Goal: Transaction & Acquisition: Purchase product/service

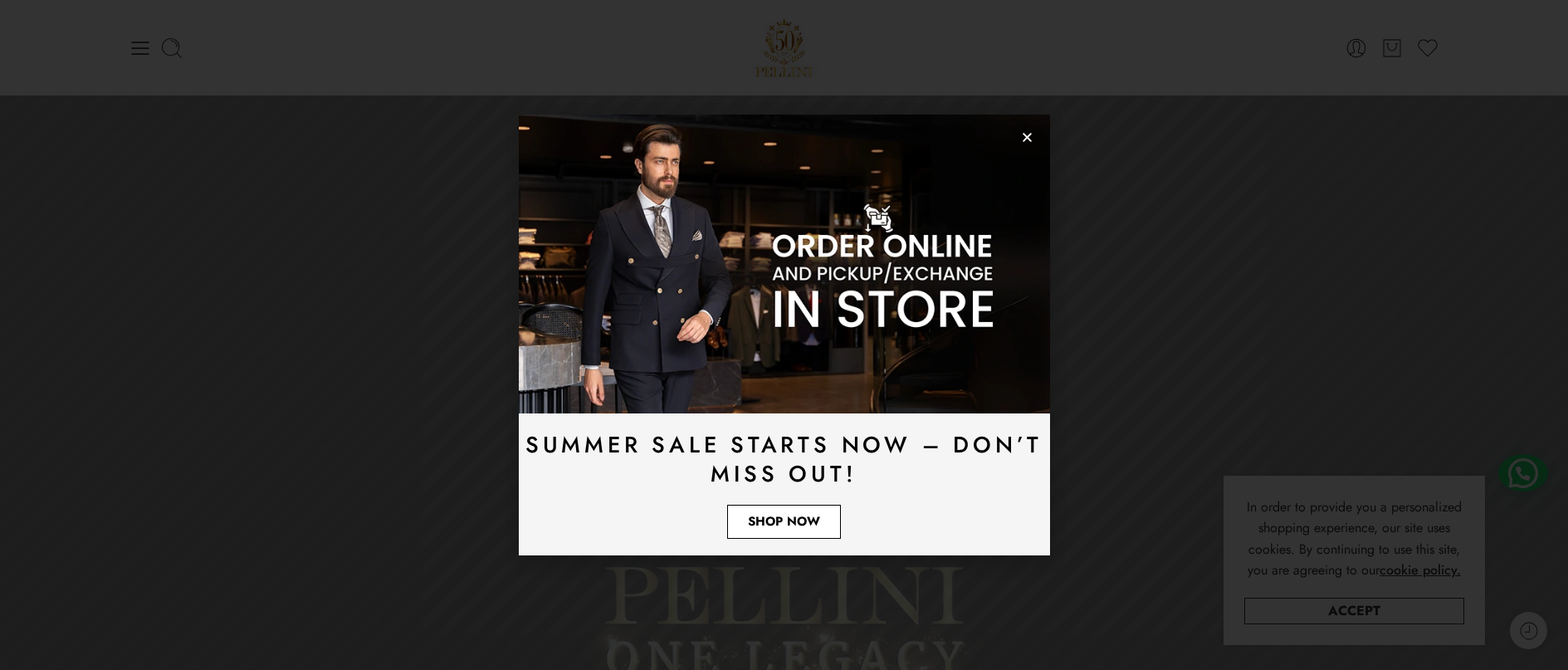
click at [766, 520] on span "Shop Now" at bounding box center [784, 521] width 72 height 13
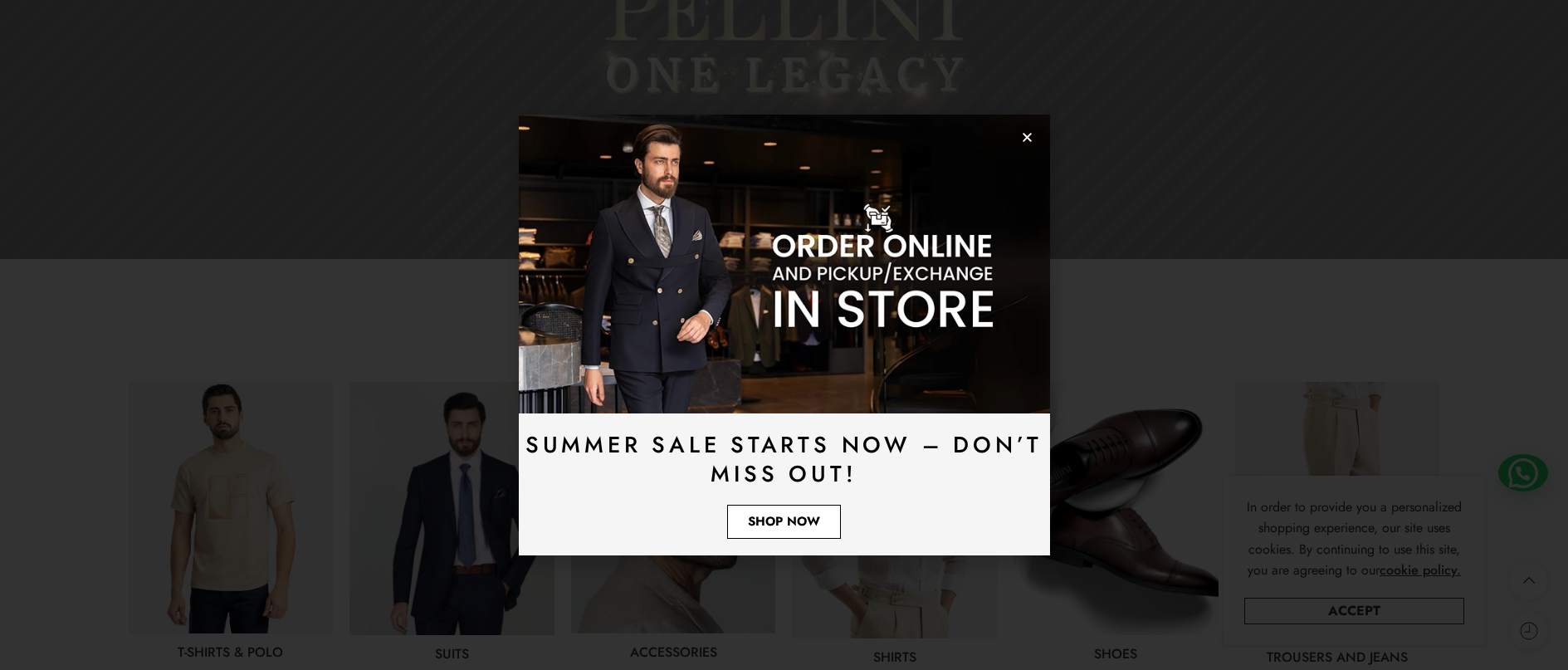
scroll to position [664, 0]
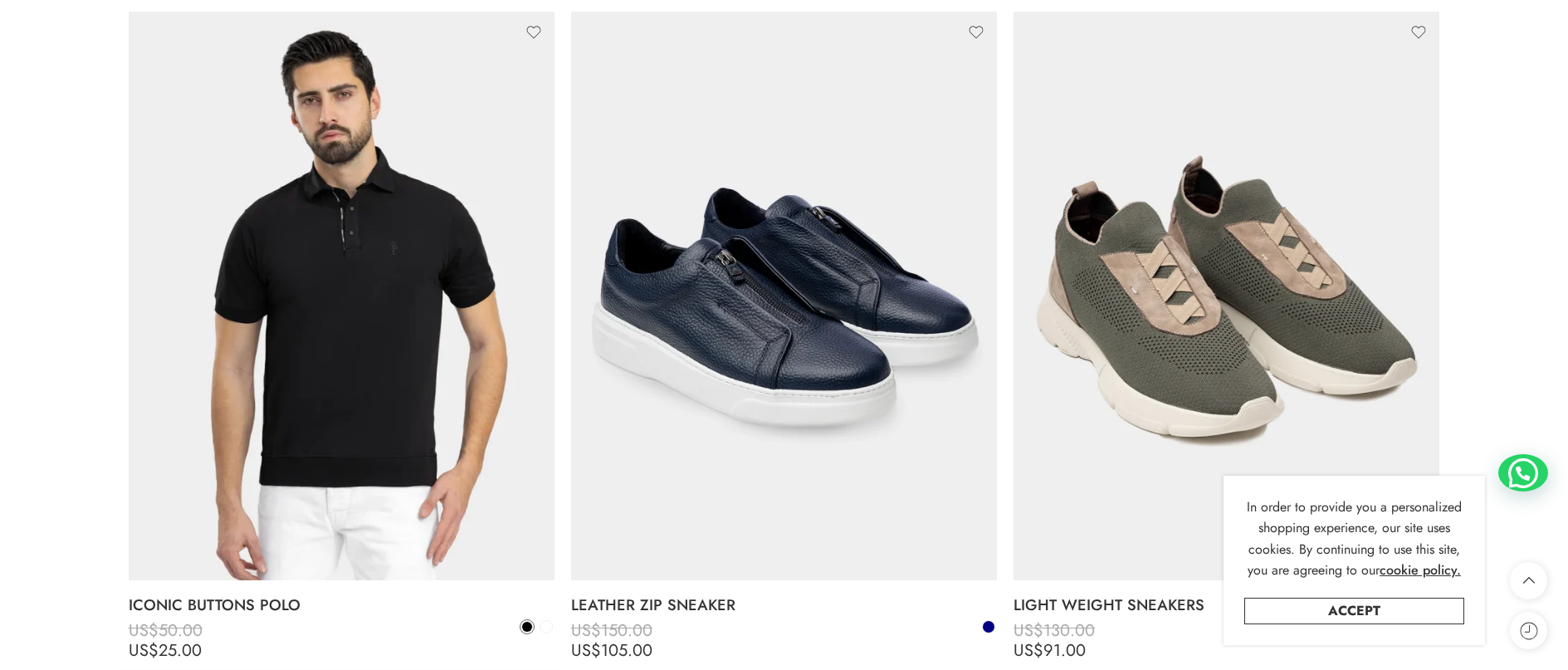
scroll to position [4564, 0]
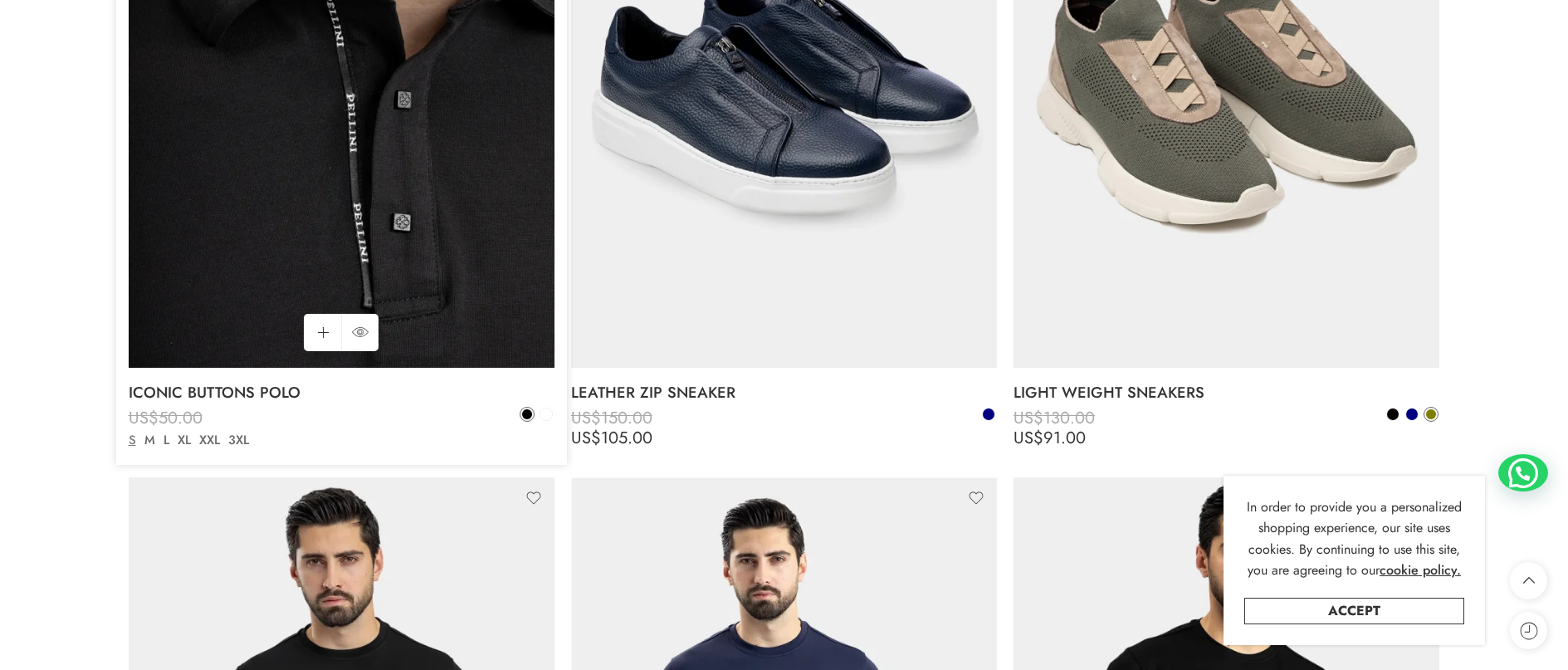
click at [360, 145] on img at bounding box center [342, 83] width 426 height 567
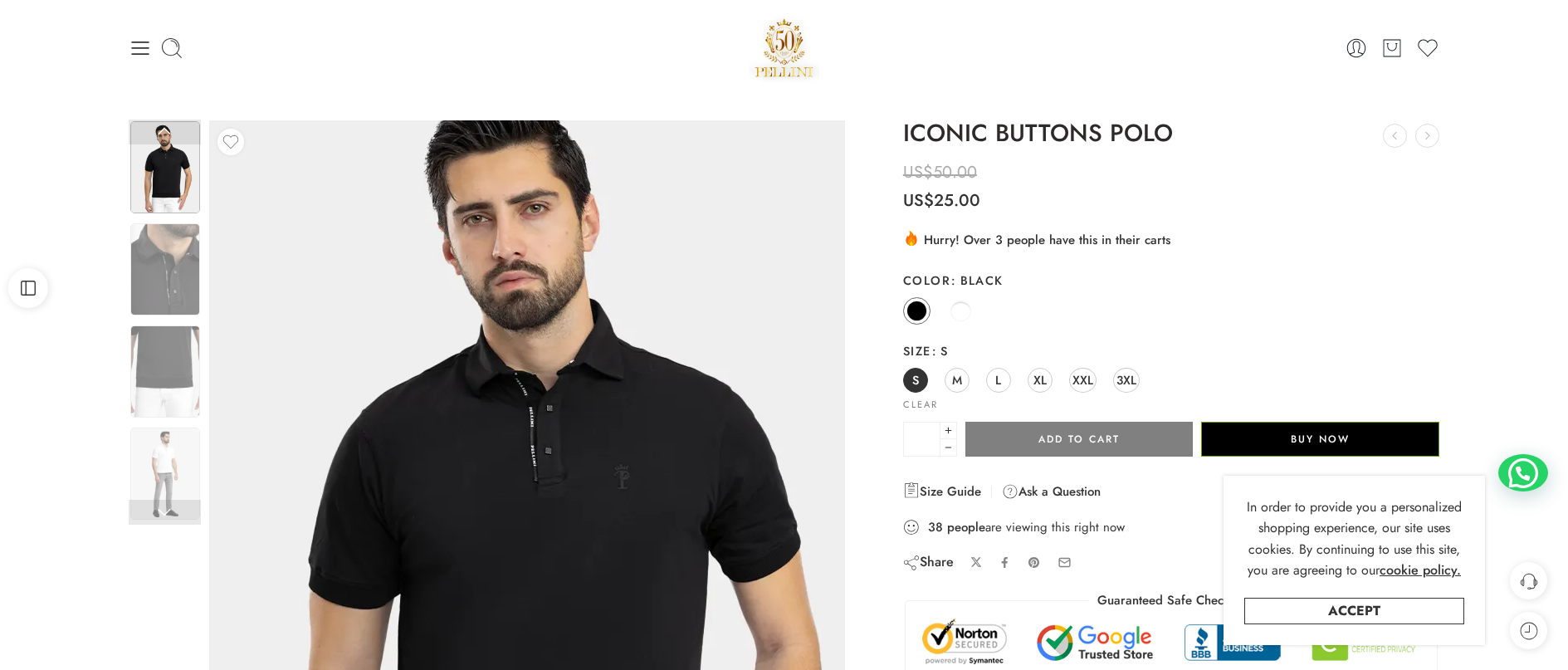
click at [503, 444] on img at bounding box center [532, 561] width 747 height 996
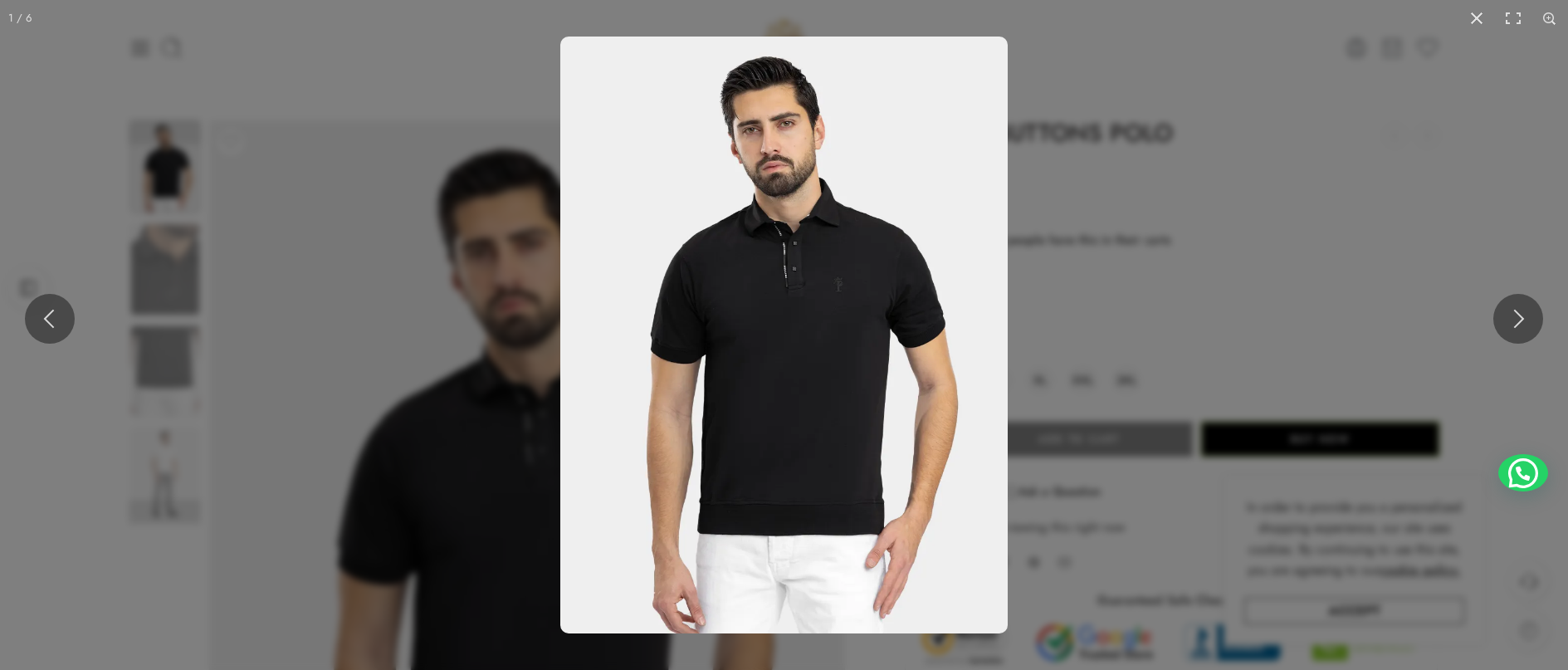
click at [793, 300] on img at bounding box center [783, 335] width 447 height 597
click at [811, 374] on img at bounding box center [783, 335] width 447 height 597
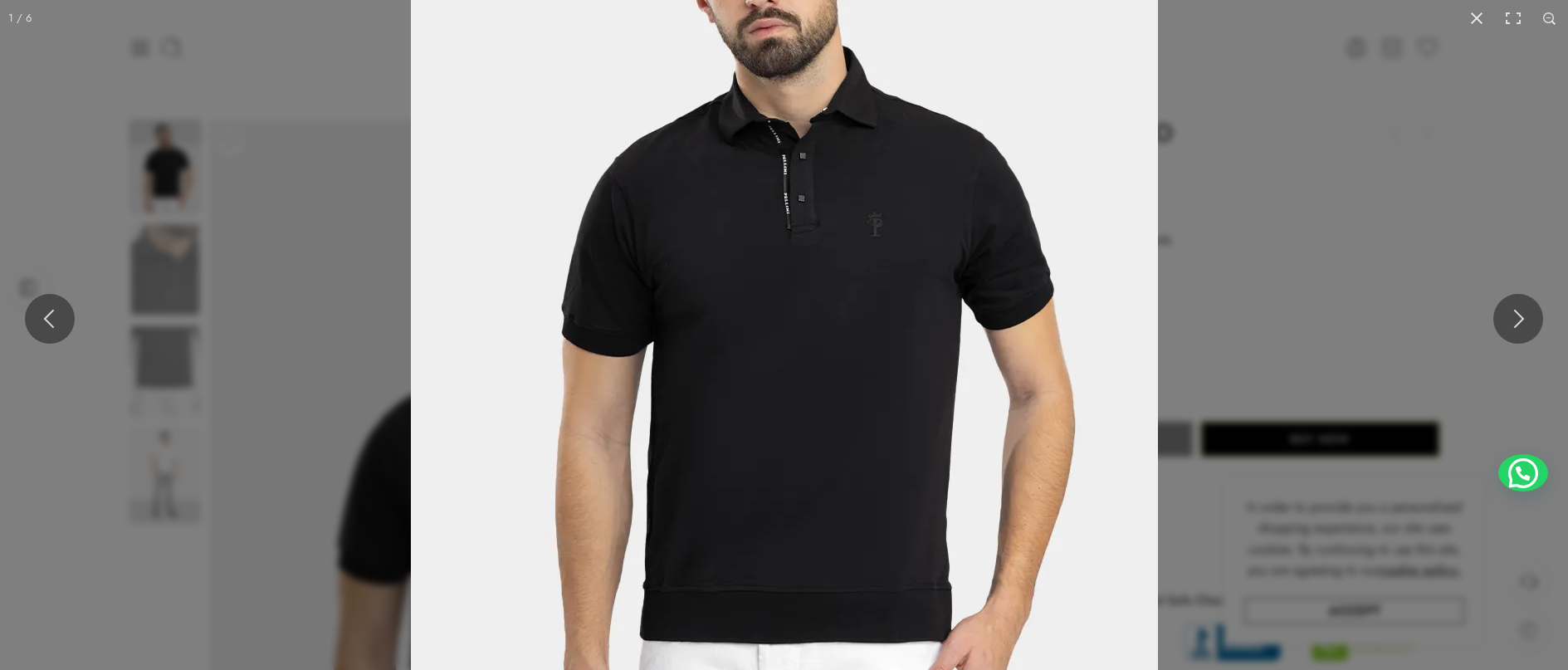
click at [712, 572] on img at bounding box center [785, 309] width 747 height 996
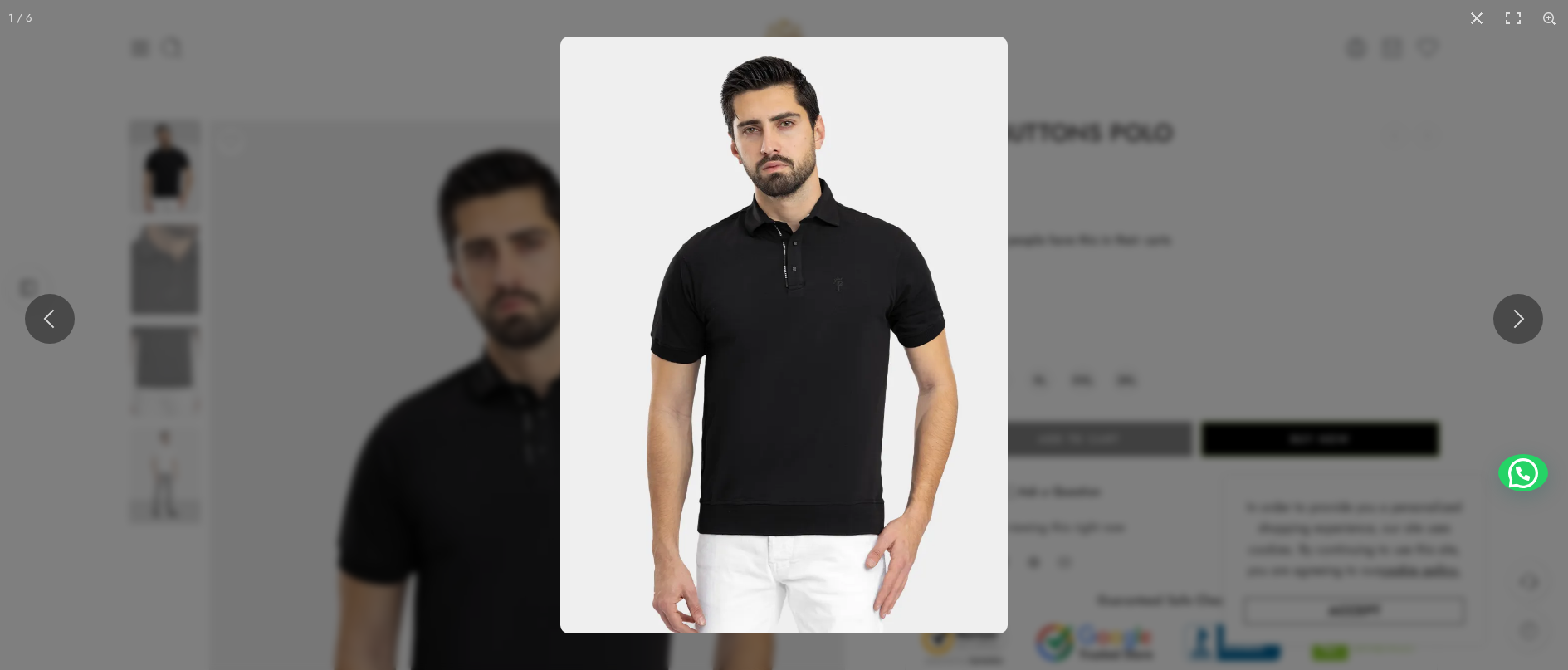
click at [757, 447] on img at bounding box center [783, 335] width 447 height 597
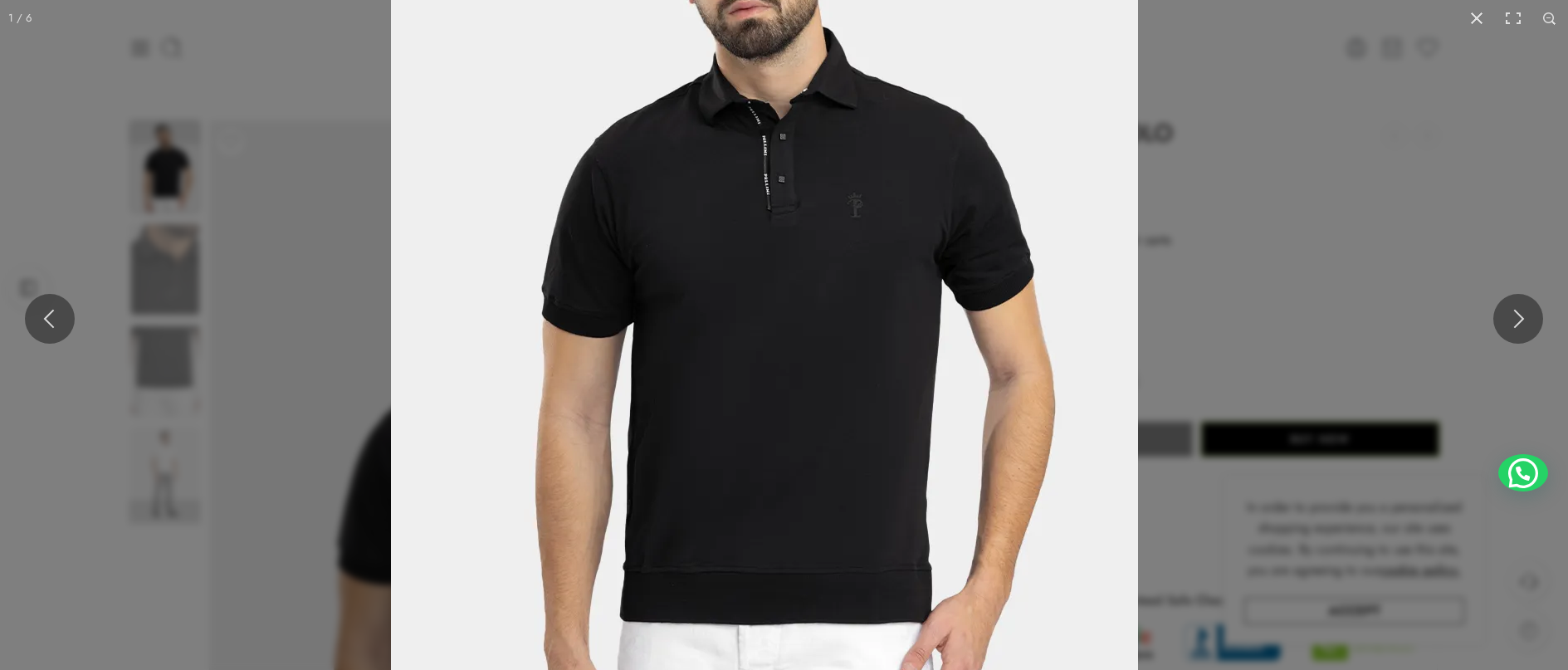
click at [633, 288] on img at bounding box center [764, 289] width 747 height 996
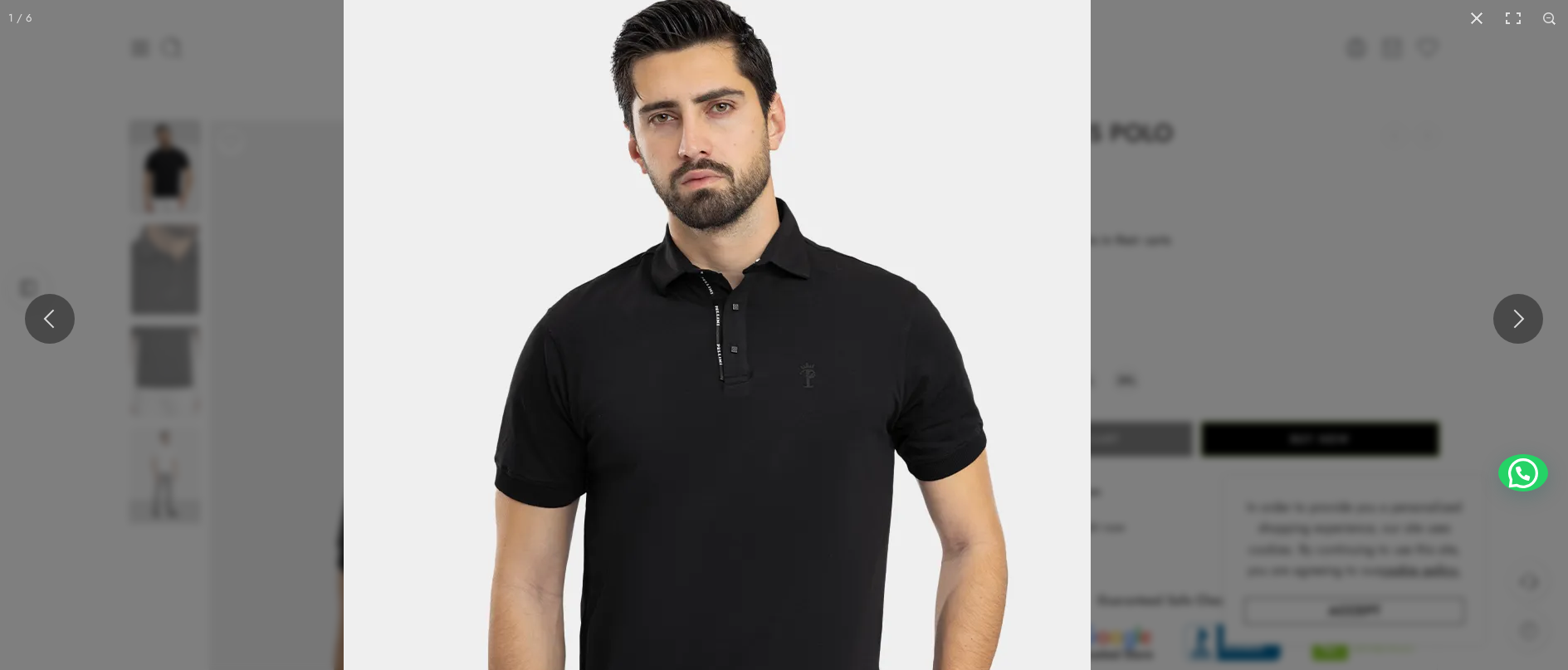
click at [673, 415] on img at bounding box center [717, 459] width 747 height 996
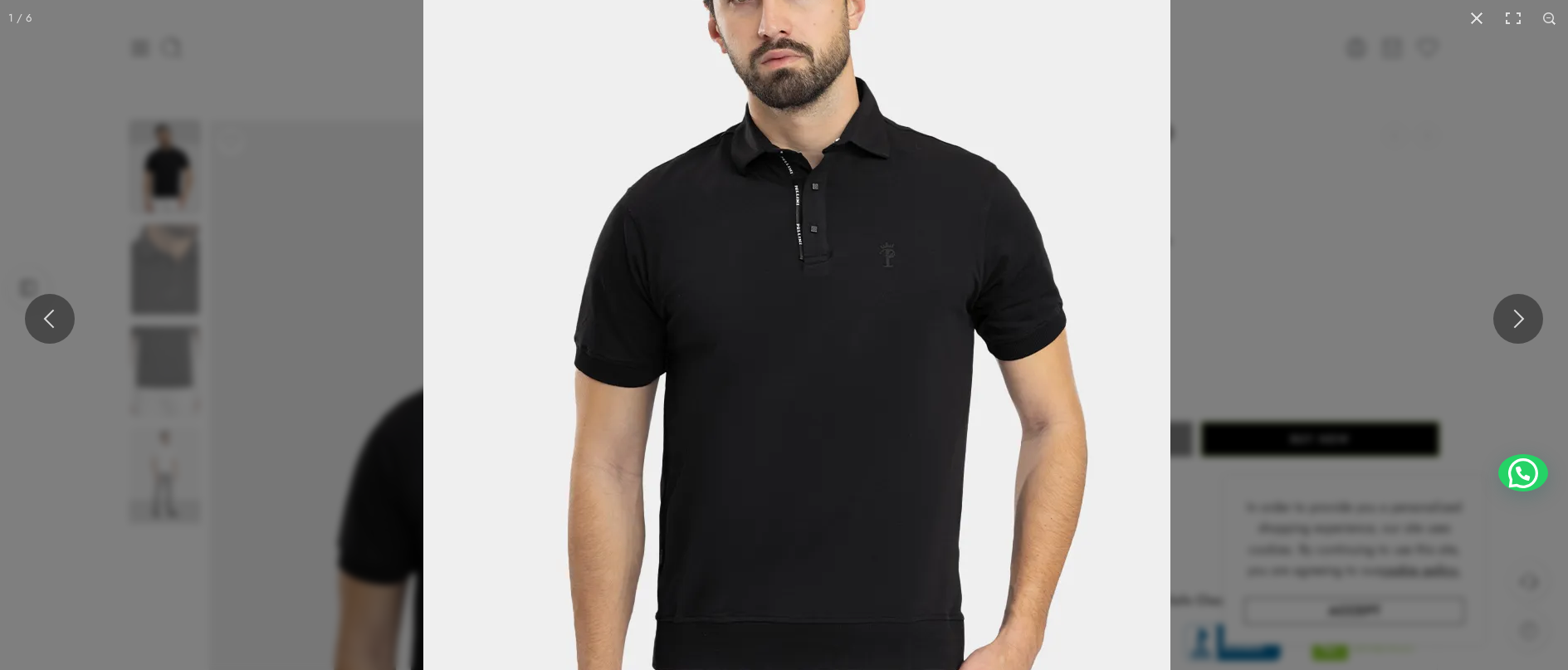
click at [793, 225] on img at bounding box center [797, 339] width 747 height 996
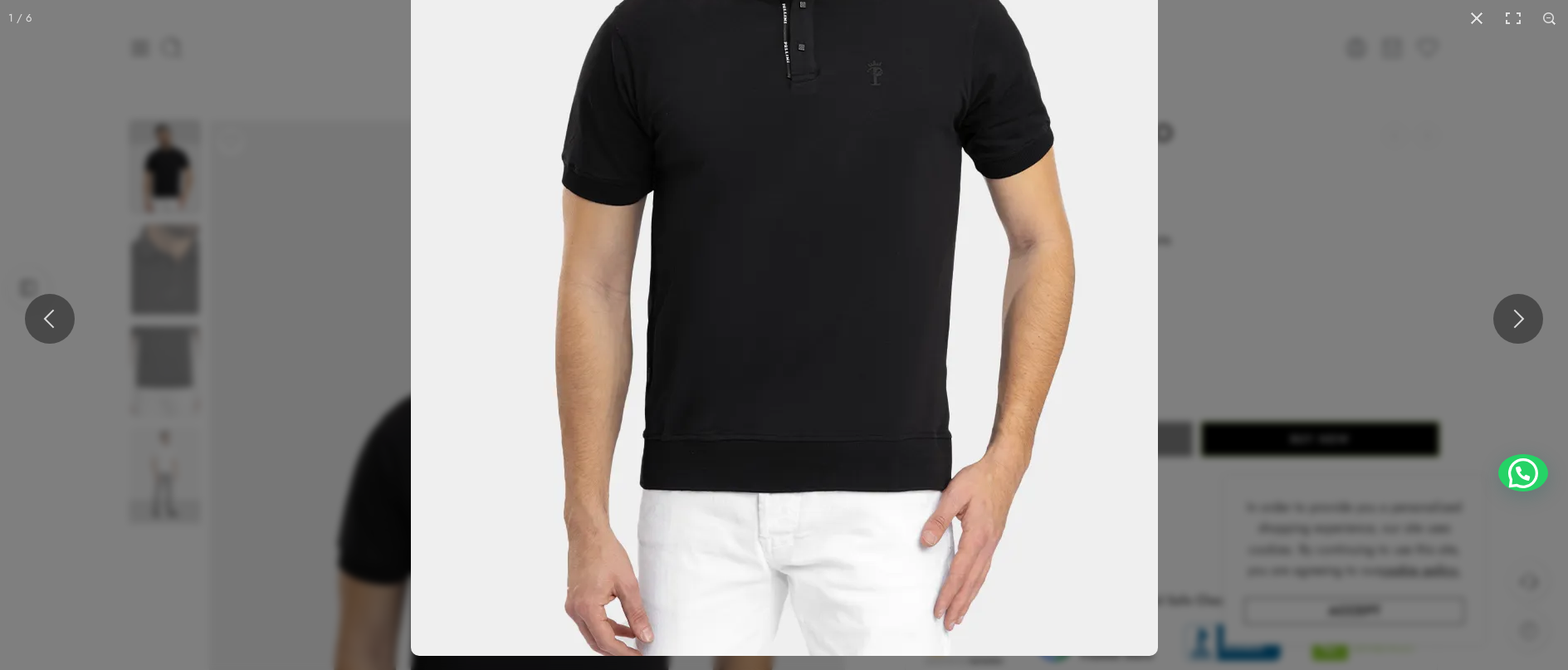
click at [823, 388] on img at bounding box center [785, 157] width 747 height 996
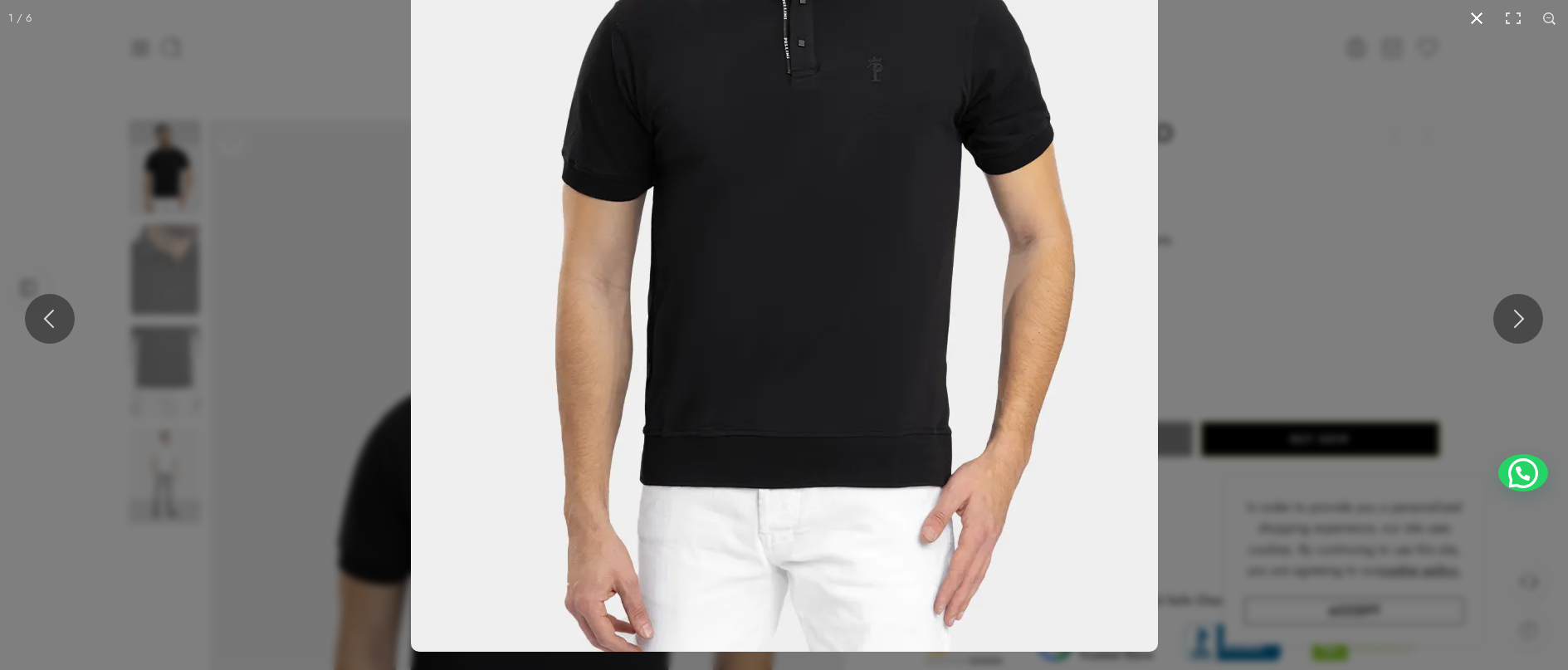
click at [1476, 12] on button at bounding box center [1477, 18] width 37 height 37
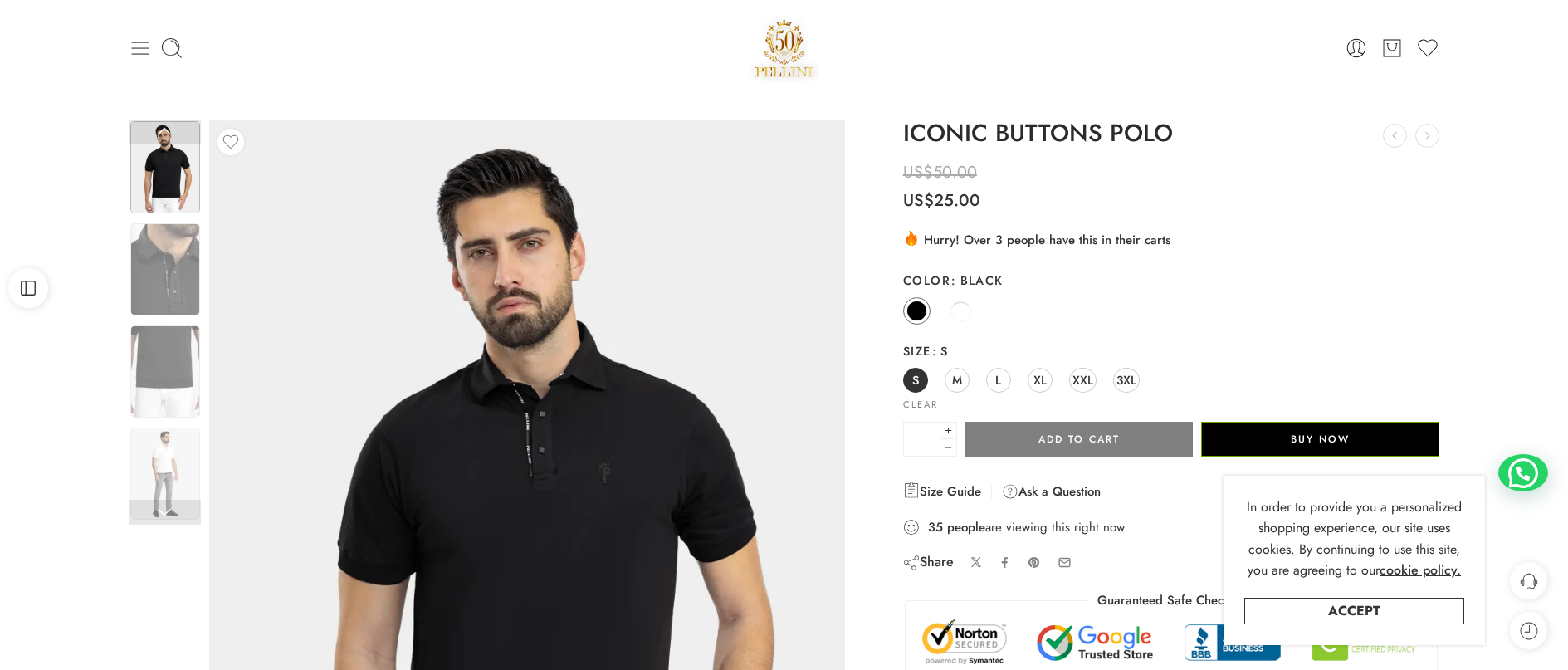
click at [138, 45] on icon at bounding box center [140, 48] width 23 height 23
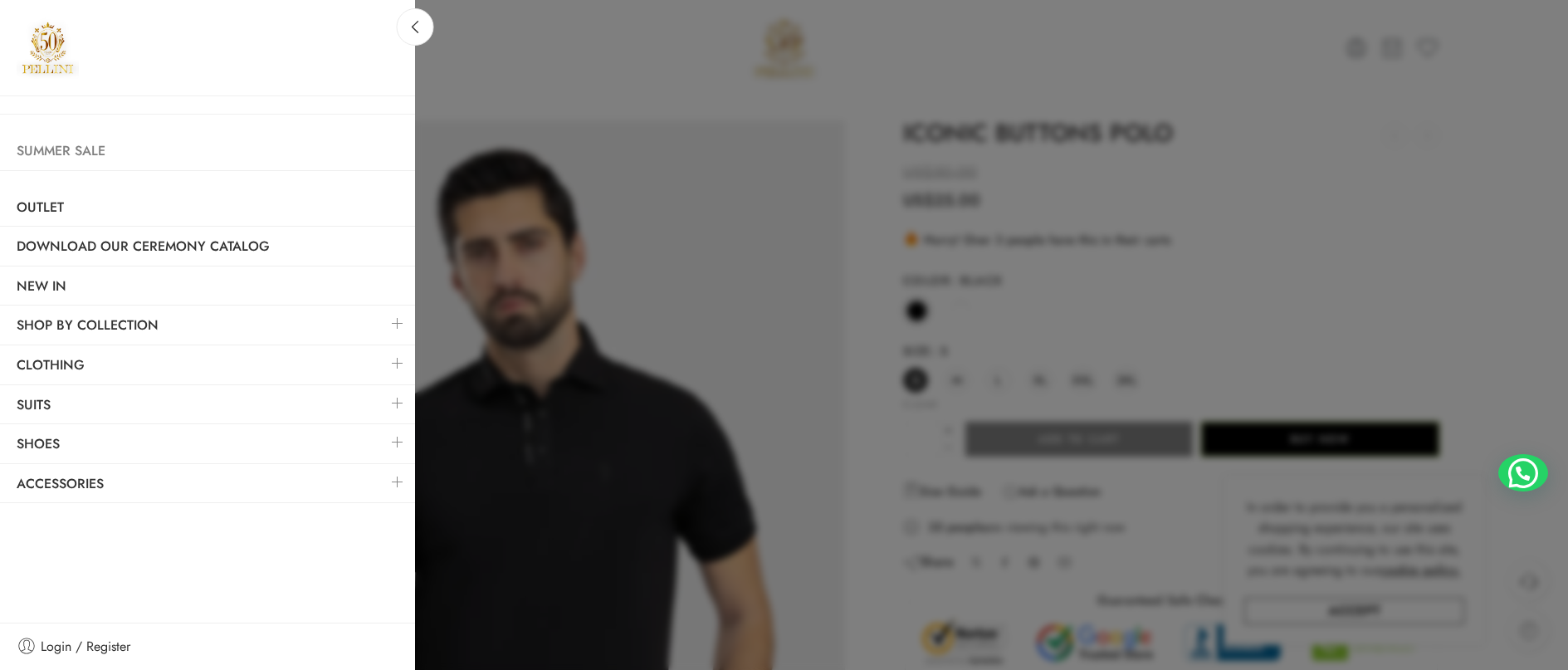
click at [97, 147] on link "Summer Sale" at bounding box center [208, 150] width 416 height 38
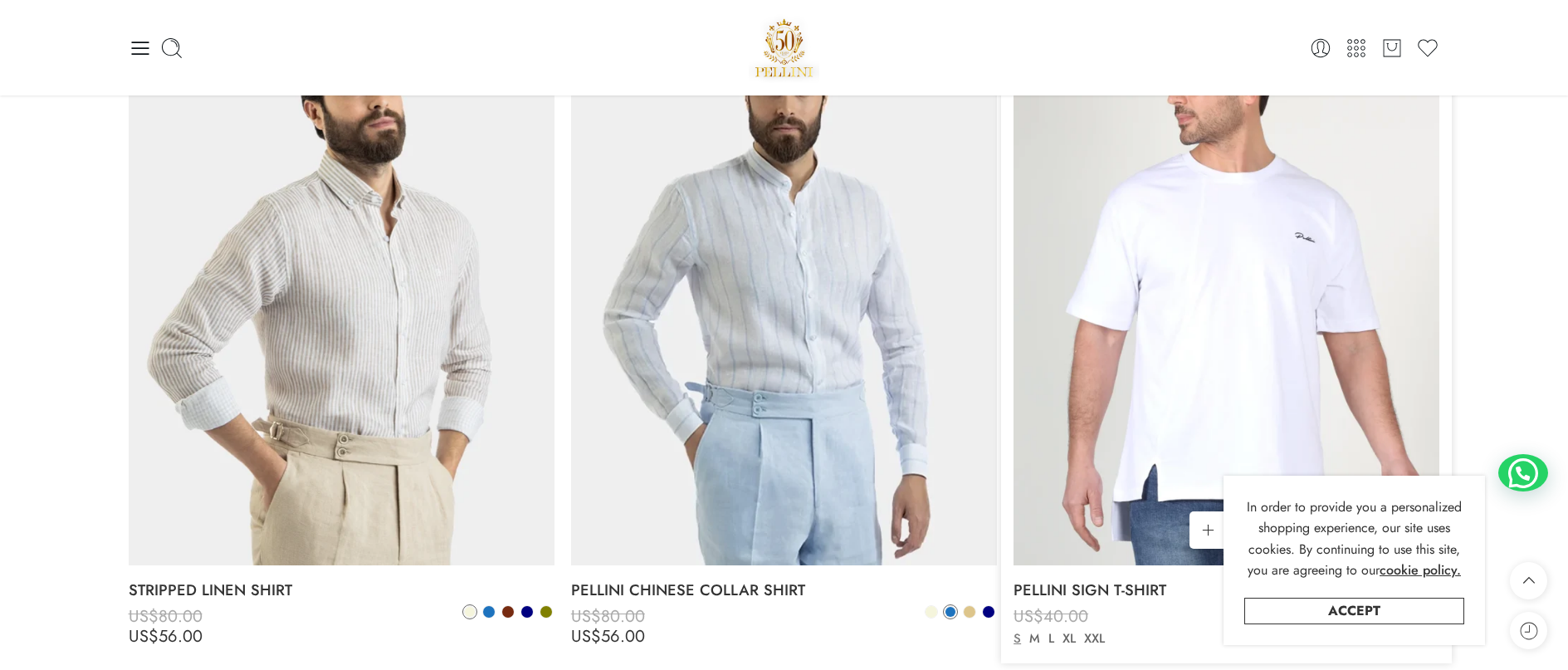
scroll to position [7718, 0]
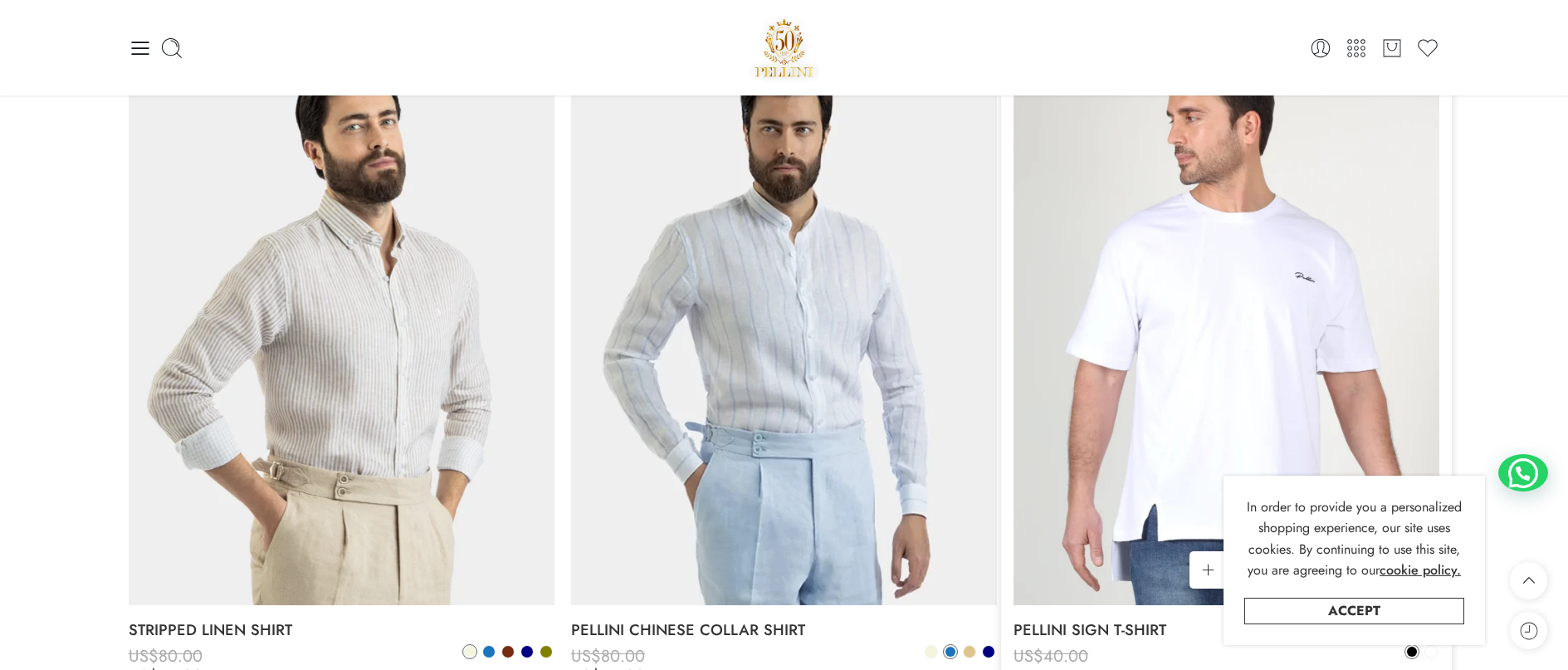
click at [1226, 250] on img at bounding box center [1227, 321] width 426 height 567
click at [1221, 303] on img at bounding box center [1227, 321] width 426 height 567
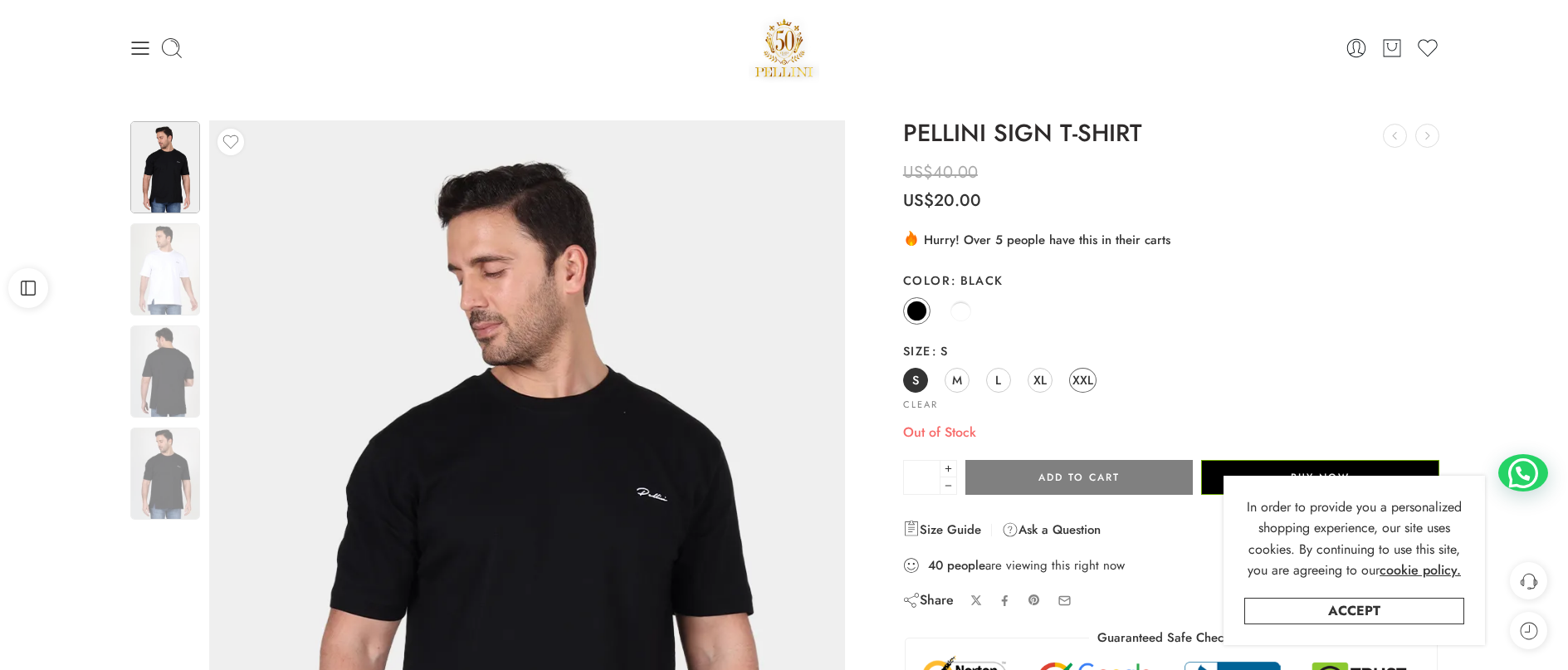
click at [1085, 382] on span "XXL" at bounding box center [1083, 379] width 21 height 22
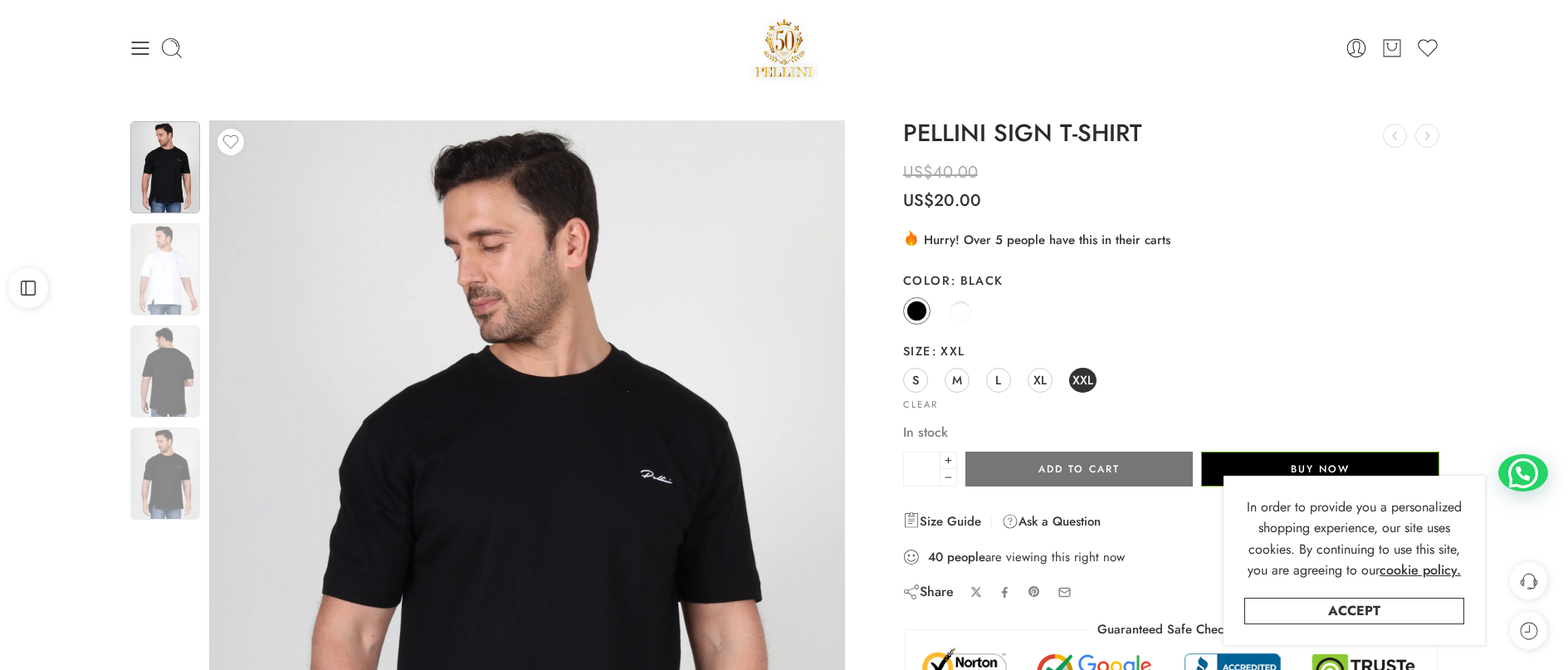
click at [1081, 467] on button "Add to cart" at bounding box center [1079, 468] width 227 height 35
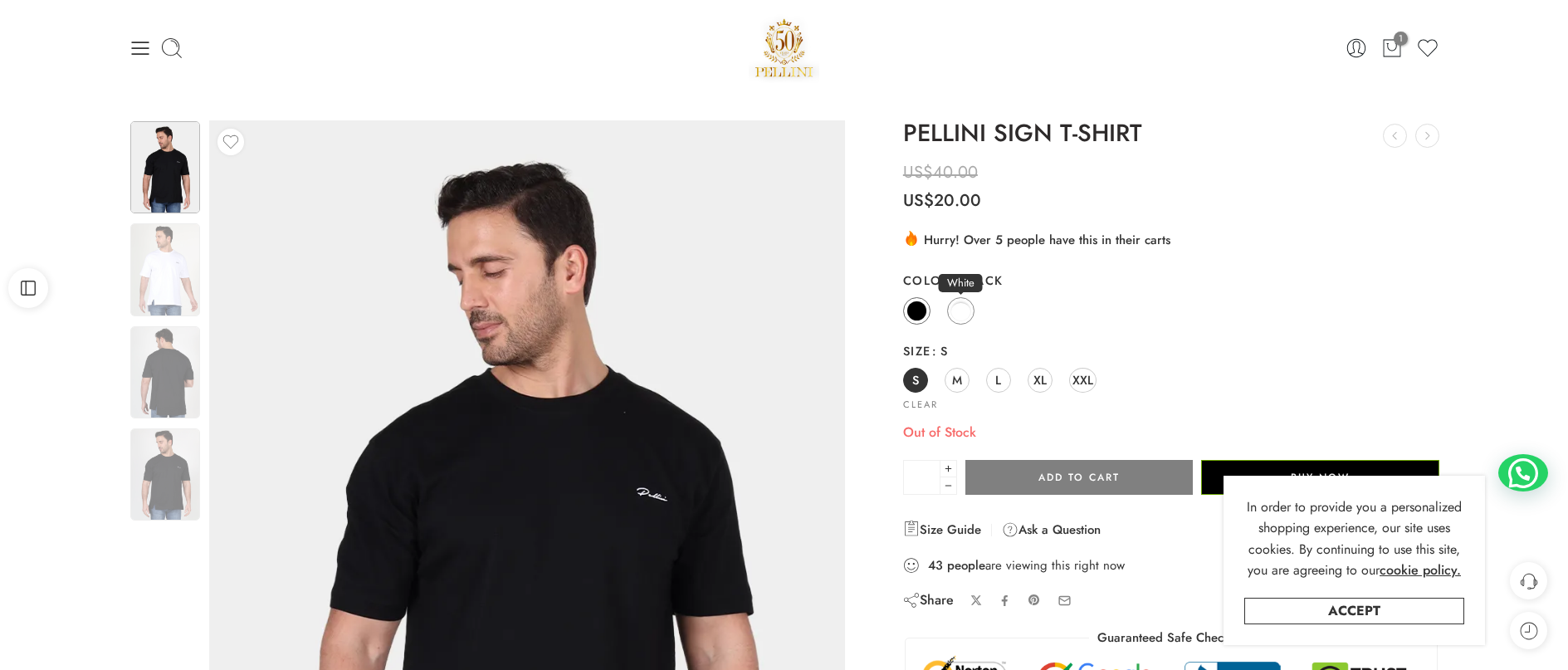
click at [962, 316] on span at bounding box center [961, 311] width 21 height 21
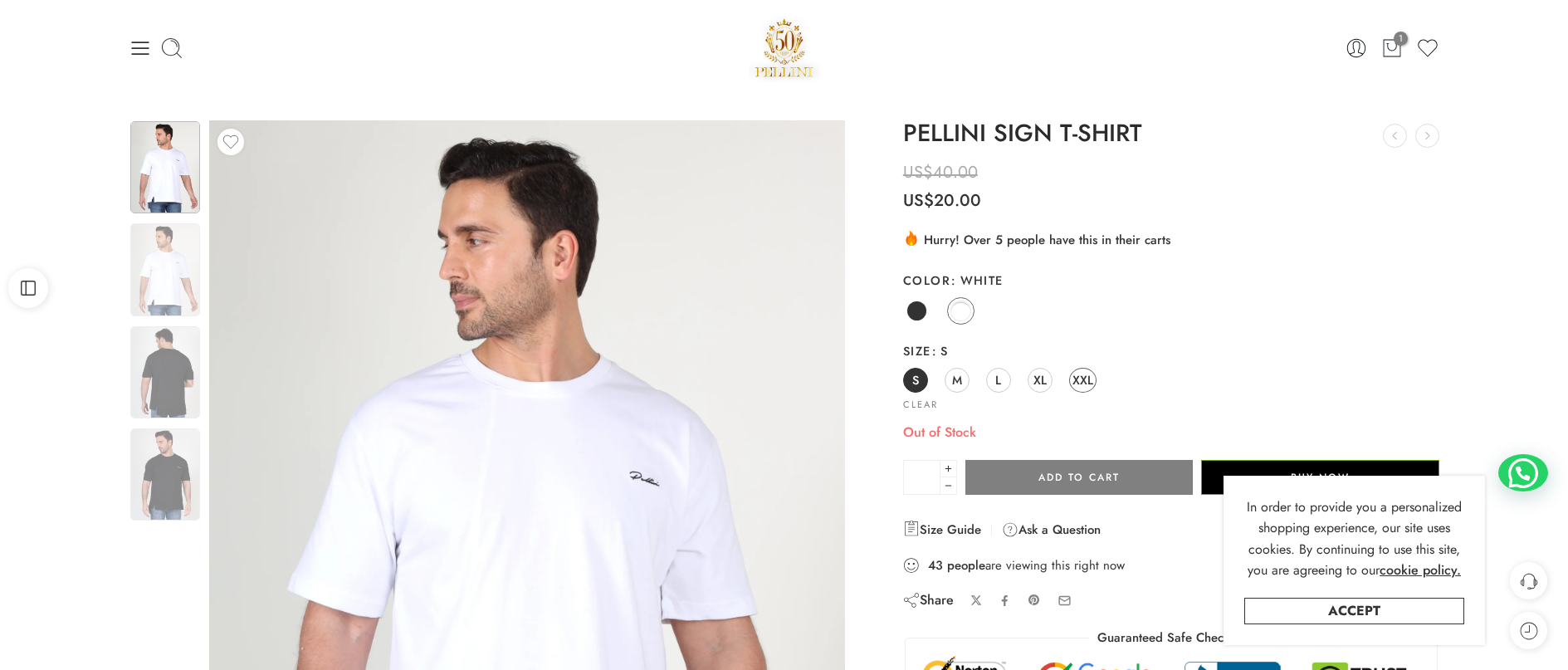
click at [1081, 382] on span "XXL" at bounding box center [1083, 379] width 21 height 22
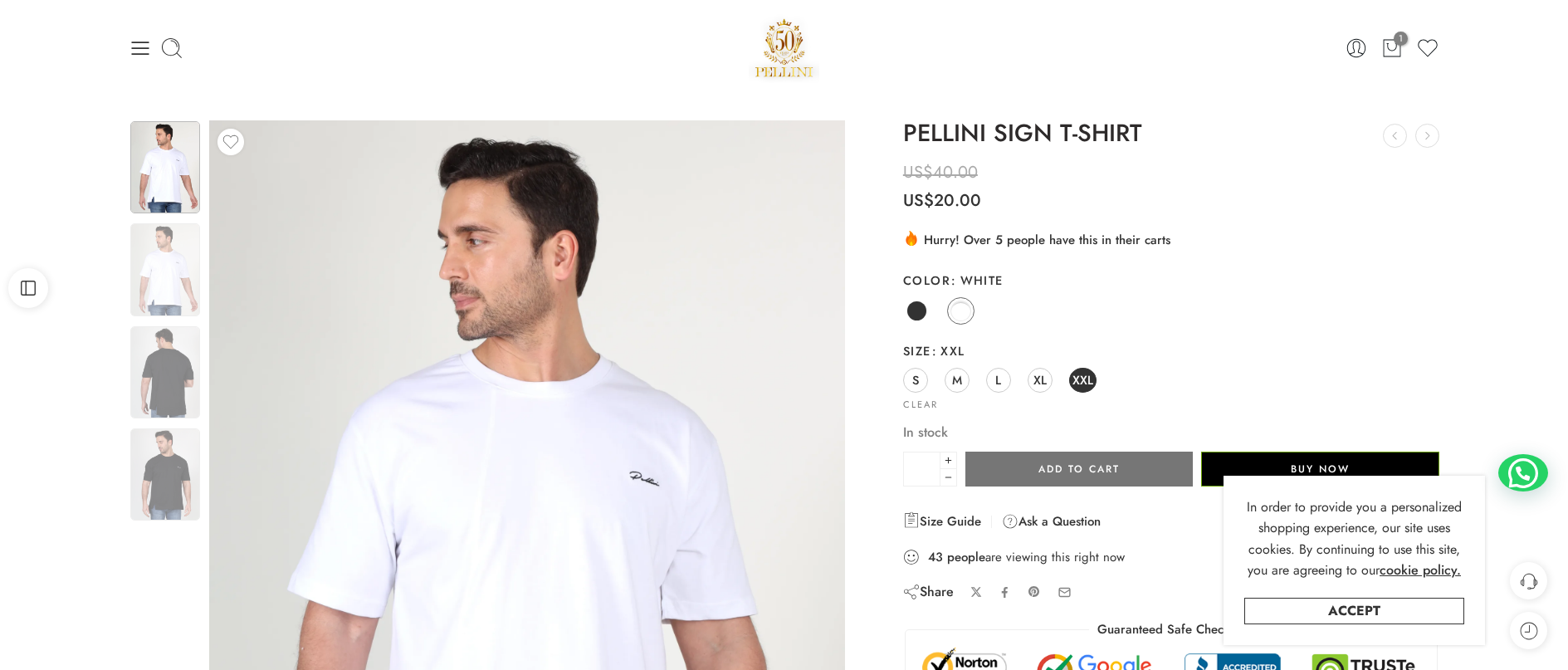
click at [1055, 473] on button "Add to cart" at bounding box center [1079, 468] width 227 height 35
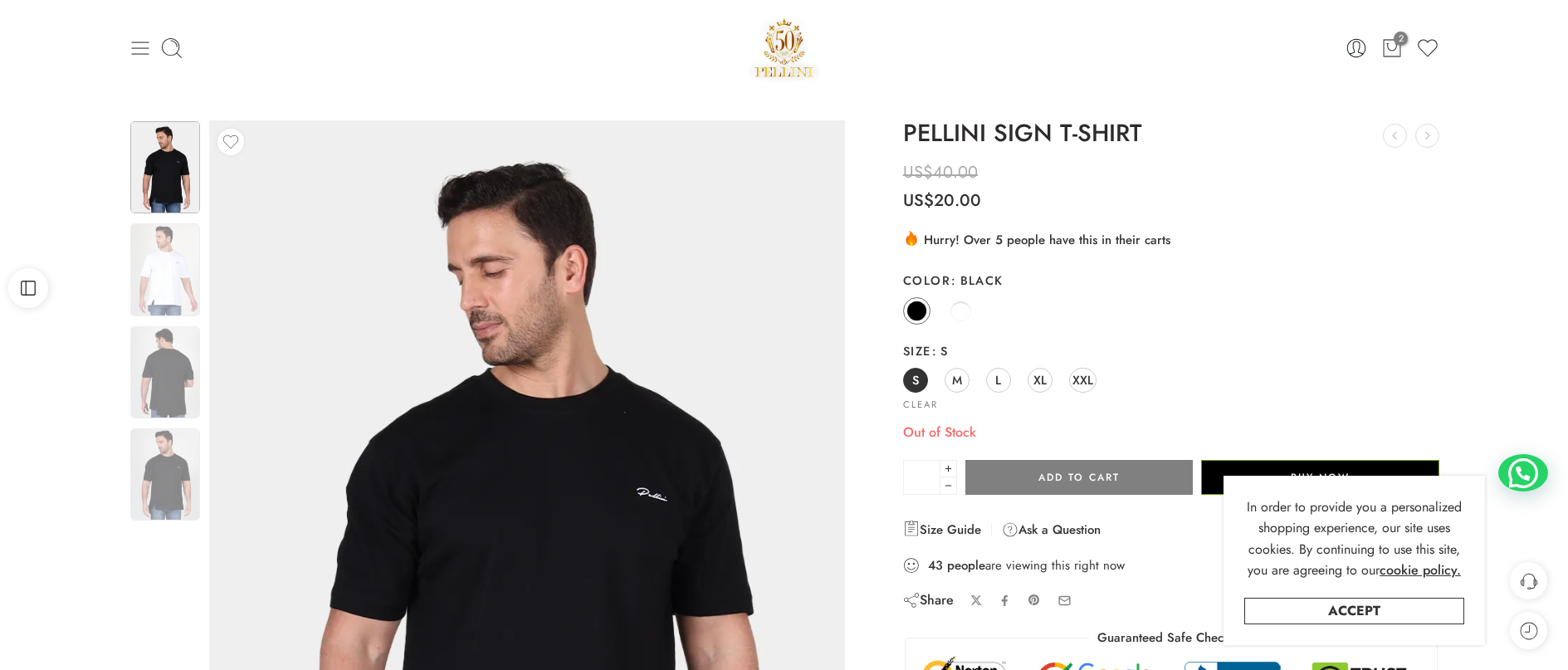
click at [141, 44] on icon at bounding box center [140, 48] width 23 height 23
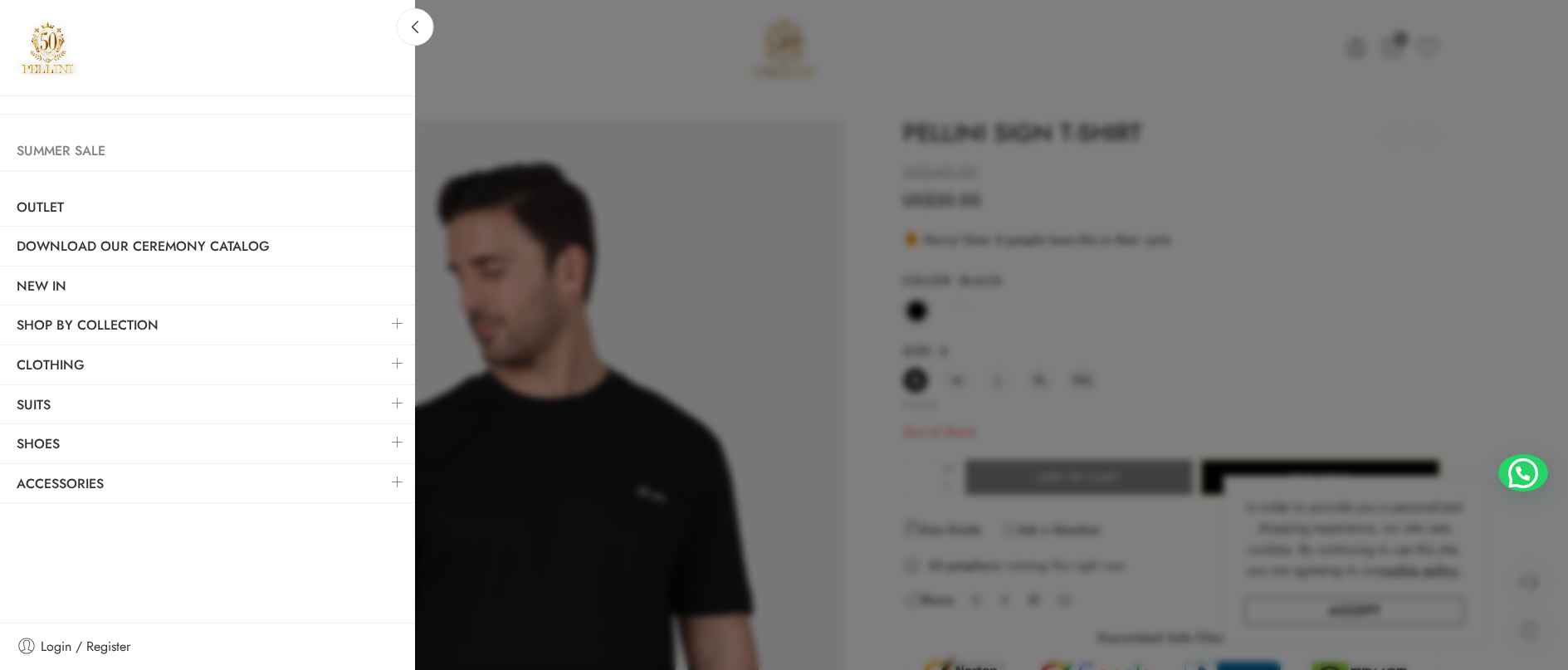
click at [83, 150] on link "Summer Sale" at bounding box center [208, 150] width 416 height 38
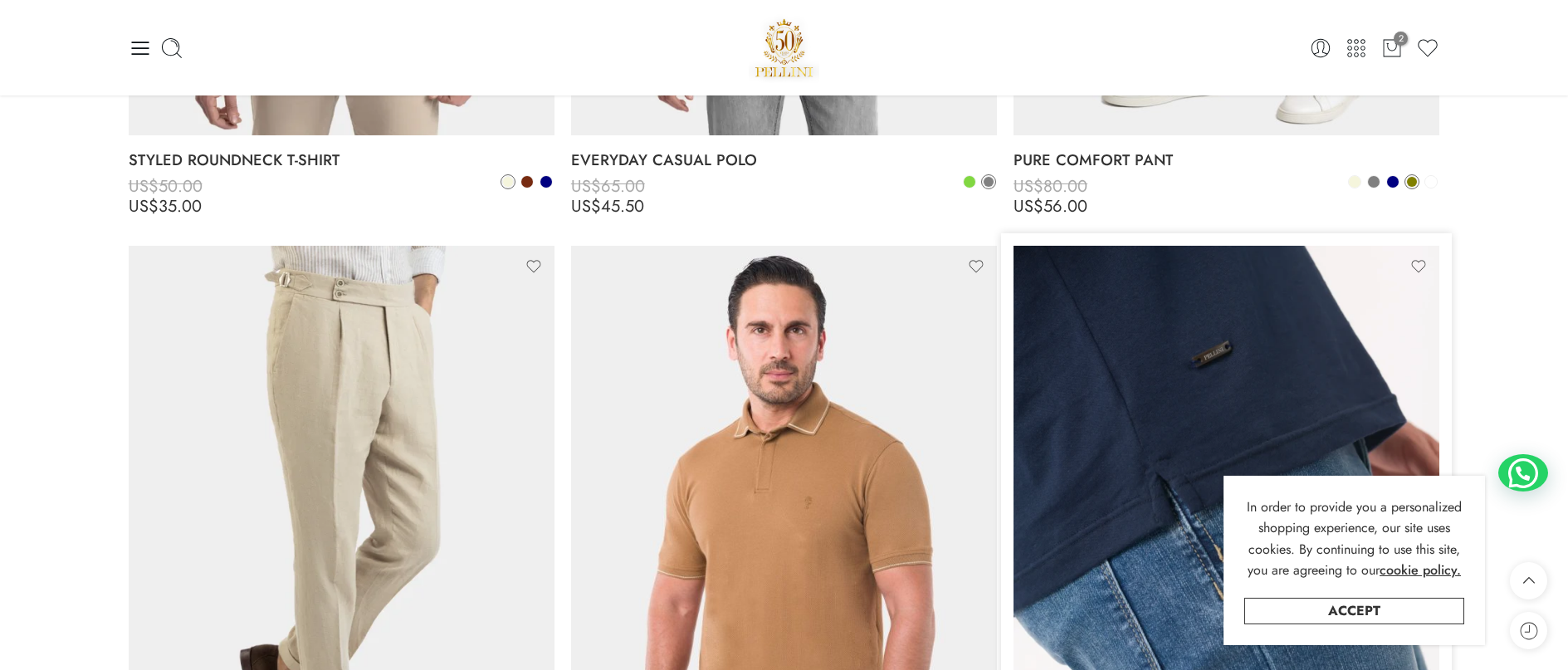
scroll to position [6805, 0]
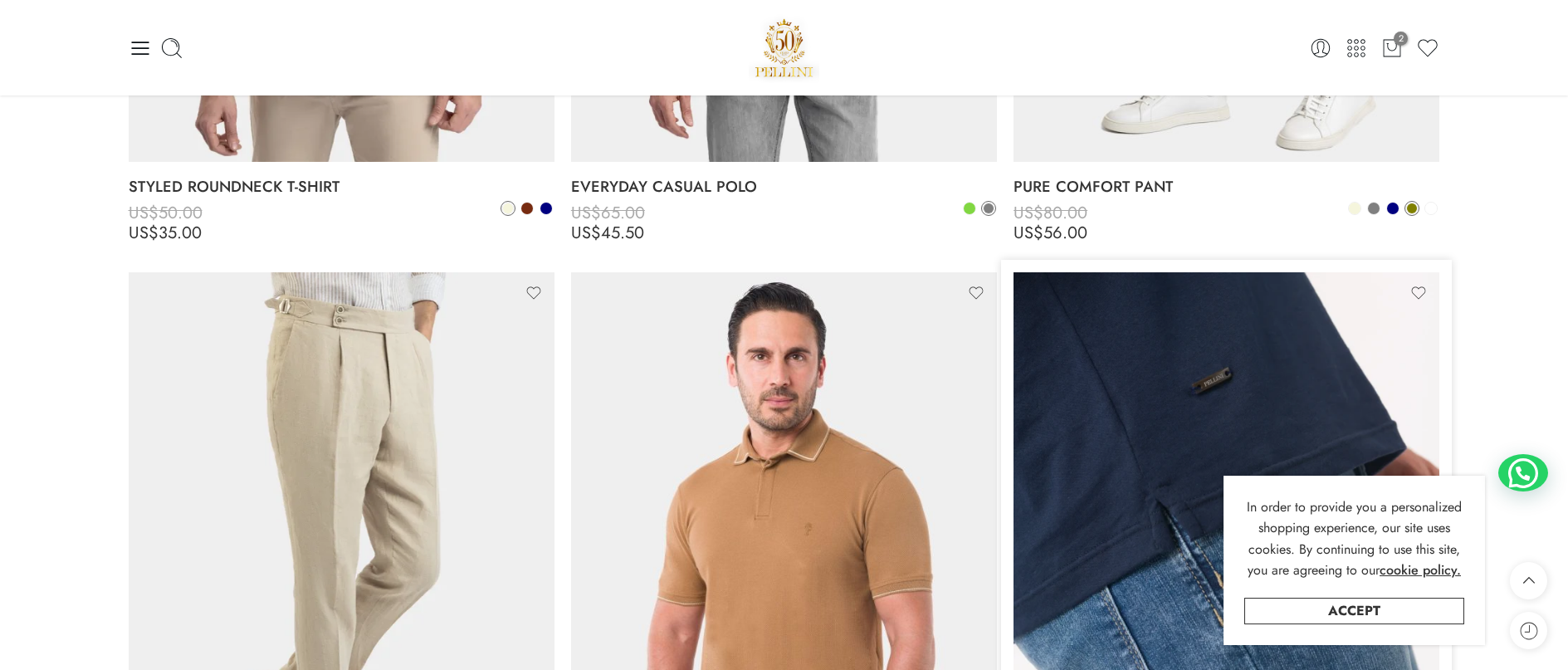
click at [1258, 409] on img at bounding box center [1227, 556] width 426 height 567
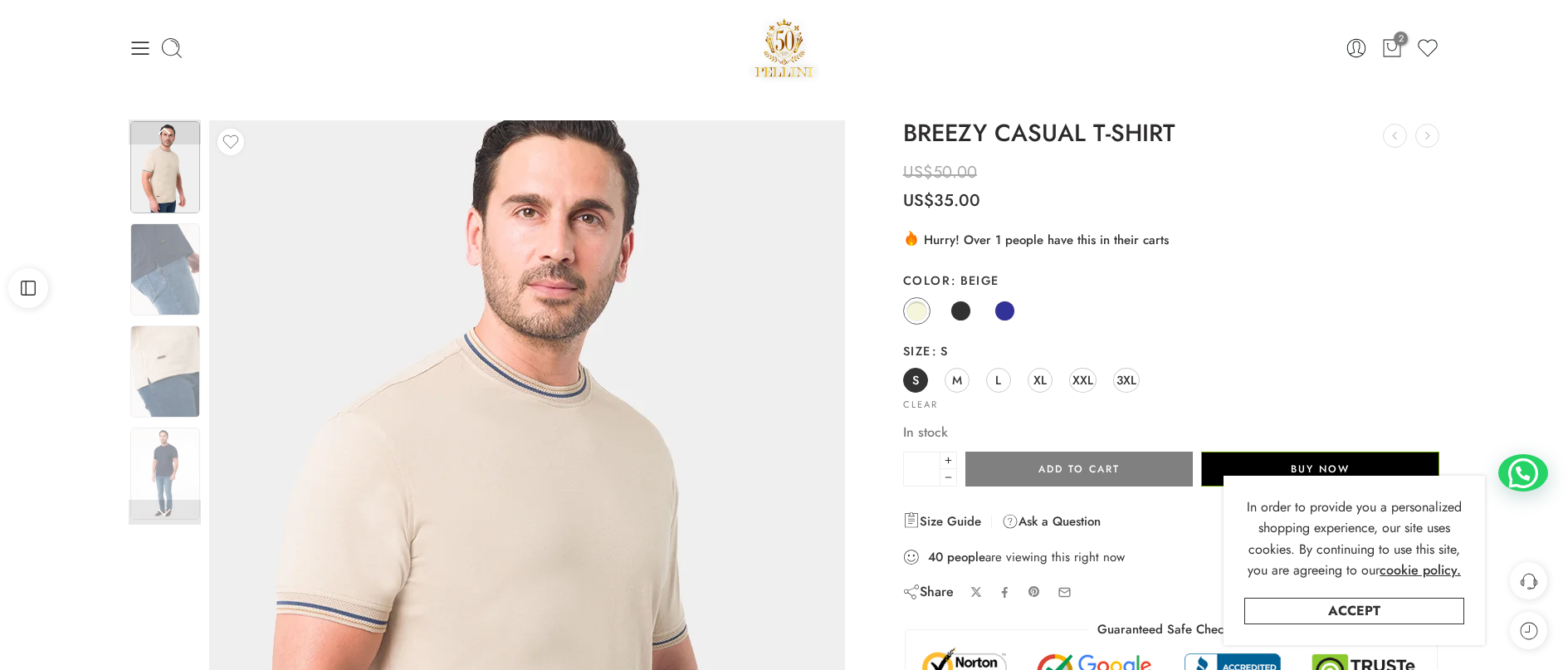
click at [526, 417] on img at bounding box center [528, 566] width 747 height 996
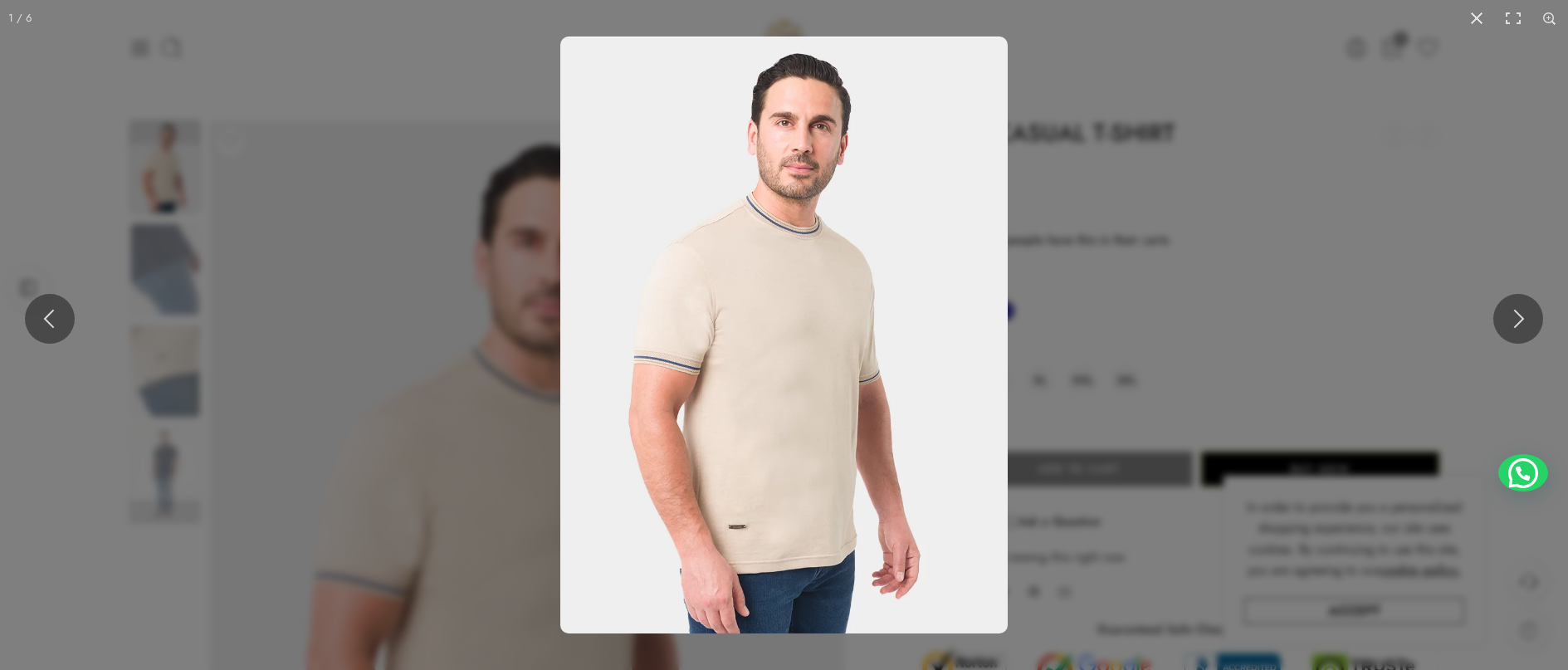
click at [681, 347] on img at bounding box center [783, 335] width 447 height 597
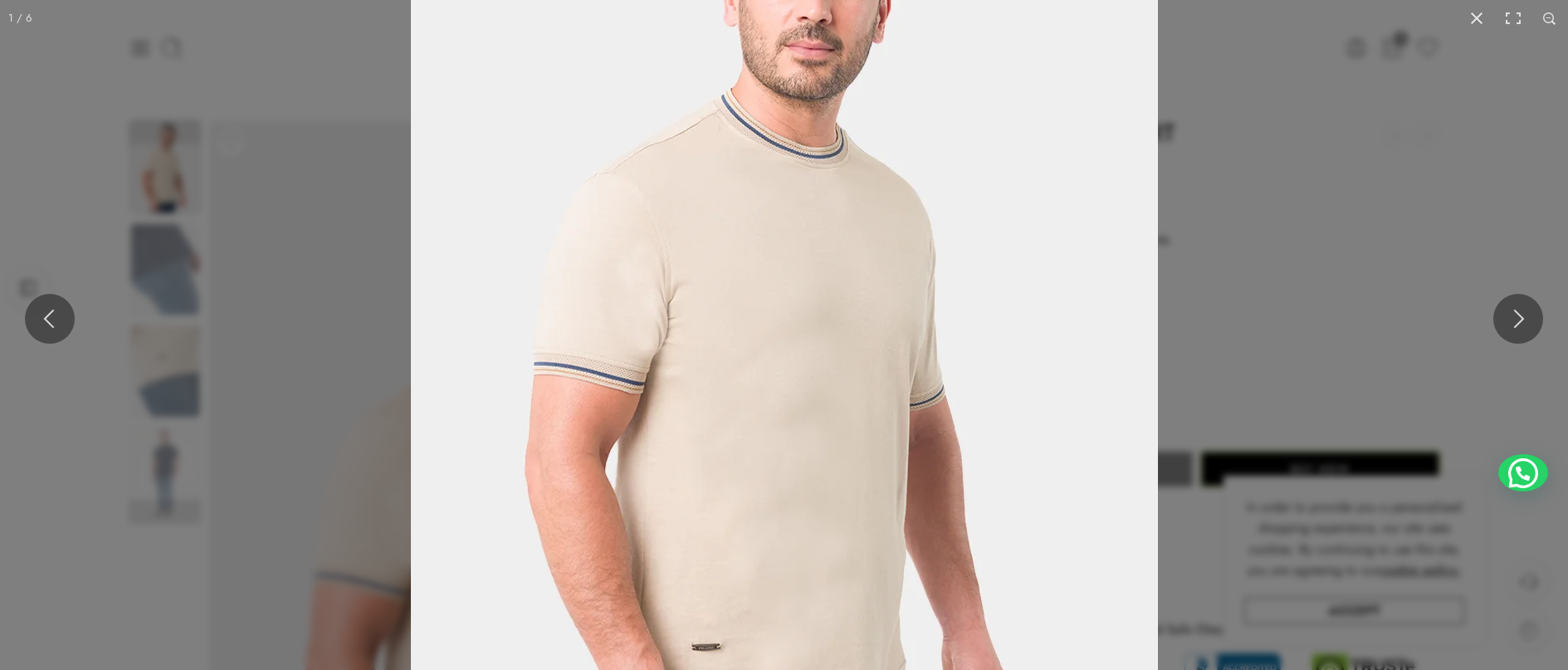
click at [687, 368] on img at bounding box center [785, 326] width 747 height 996
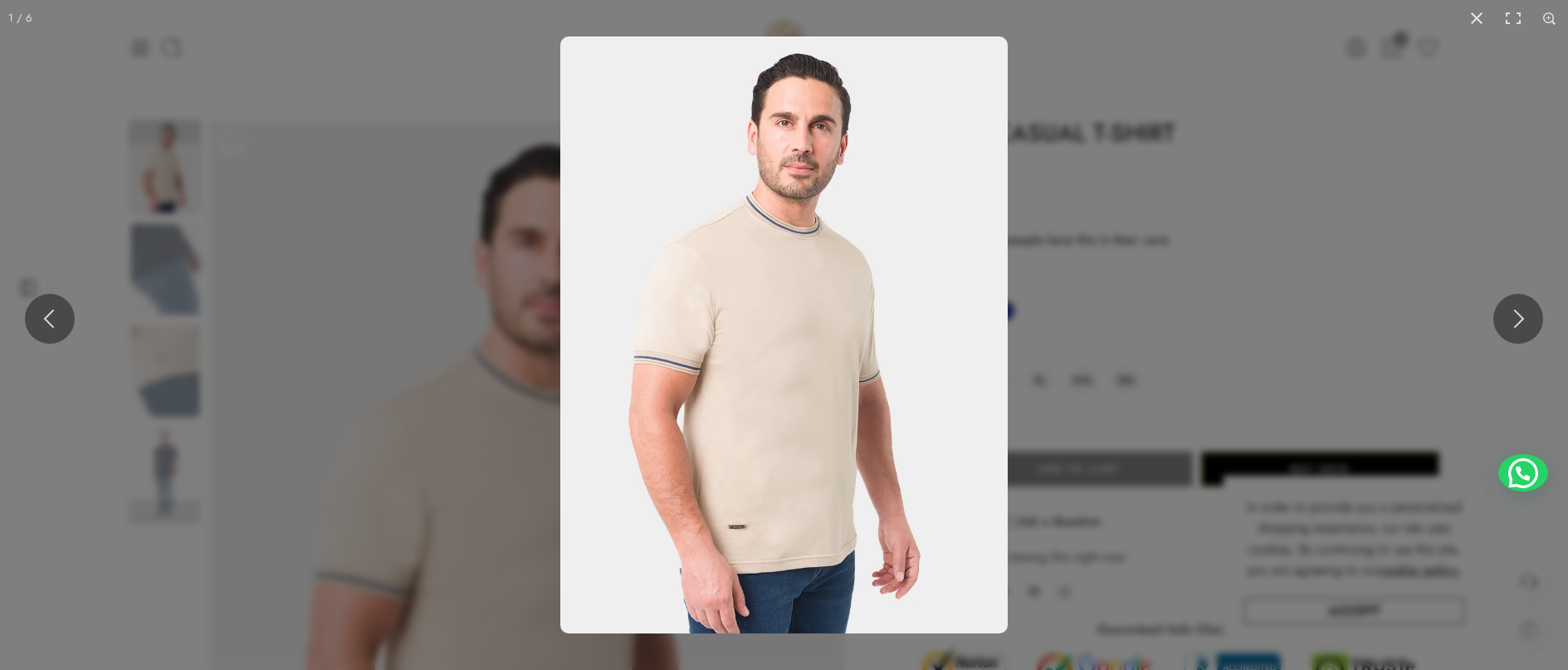
click at [687, 368] on img at bounding box center [783, 335] width 447 height 597
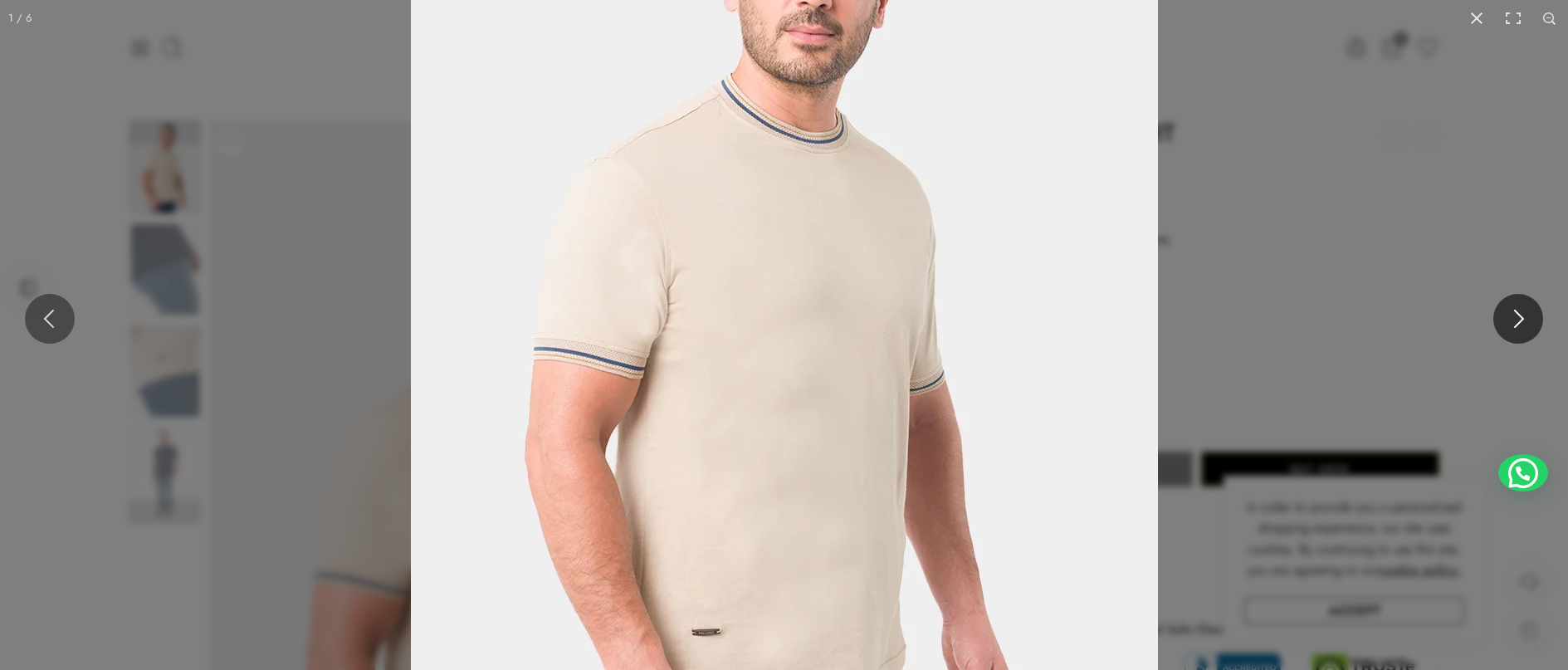
click at [1521, 319] on button at bounding box center [1518, 319] width 50 height 50
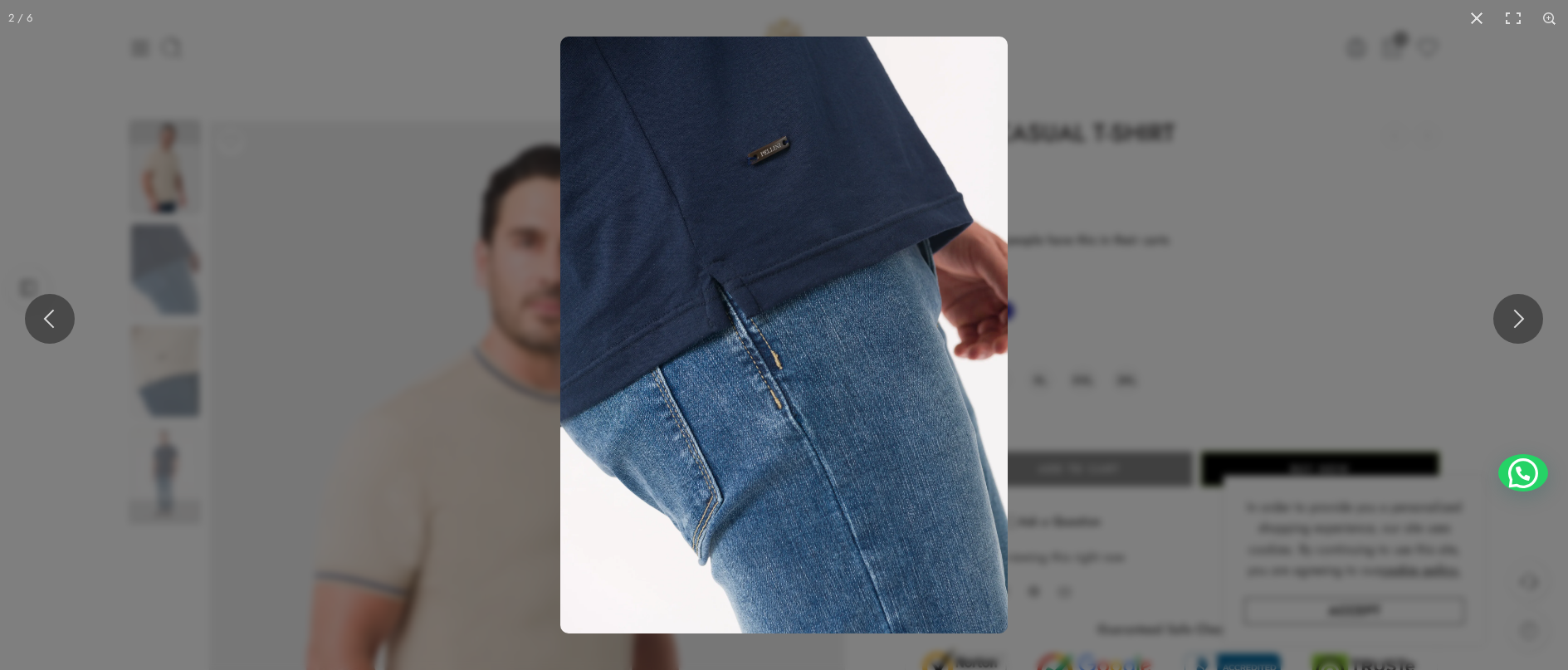
click at [799, 315] on img at bounding box center [783, 335] width 447 height 597
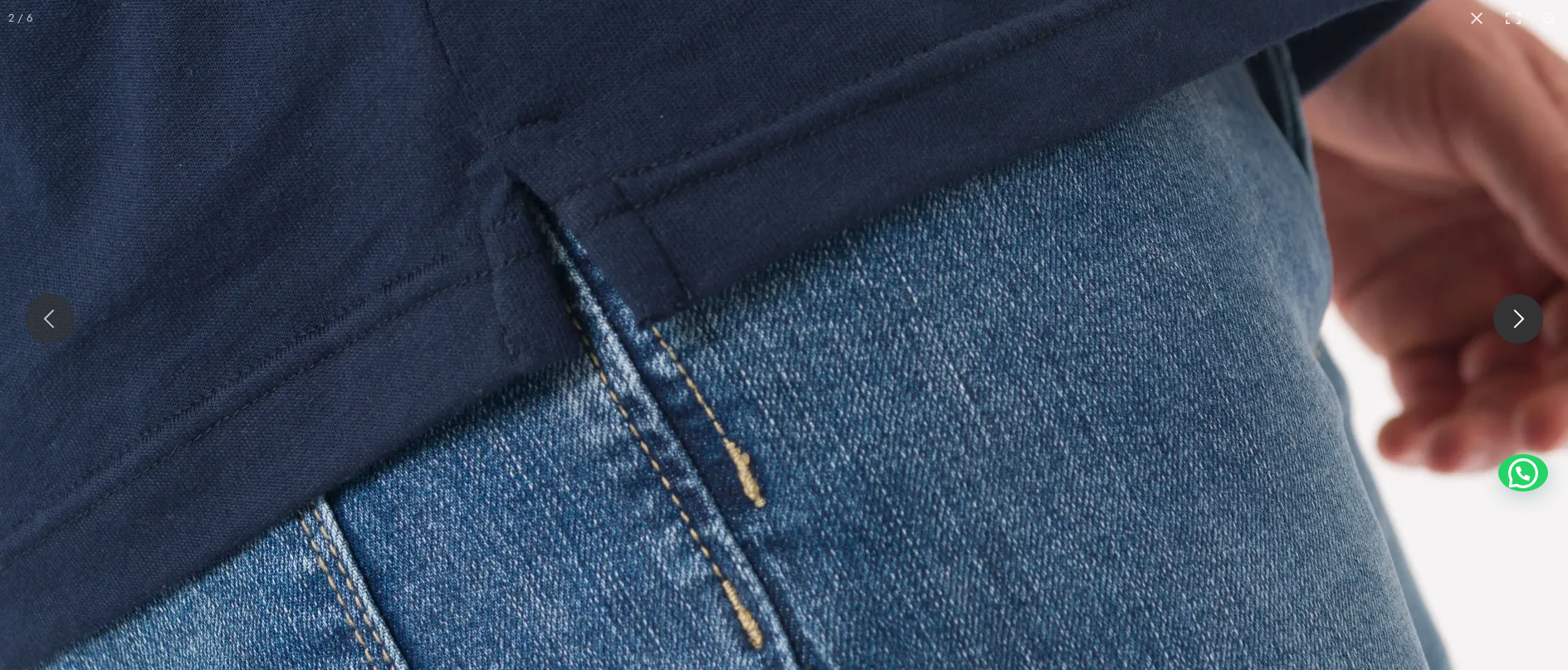
click at [1530, 319] on button at bounding box center [1518, 319] width 50 height 50
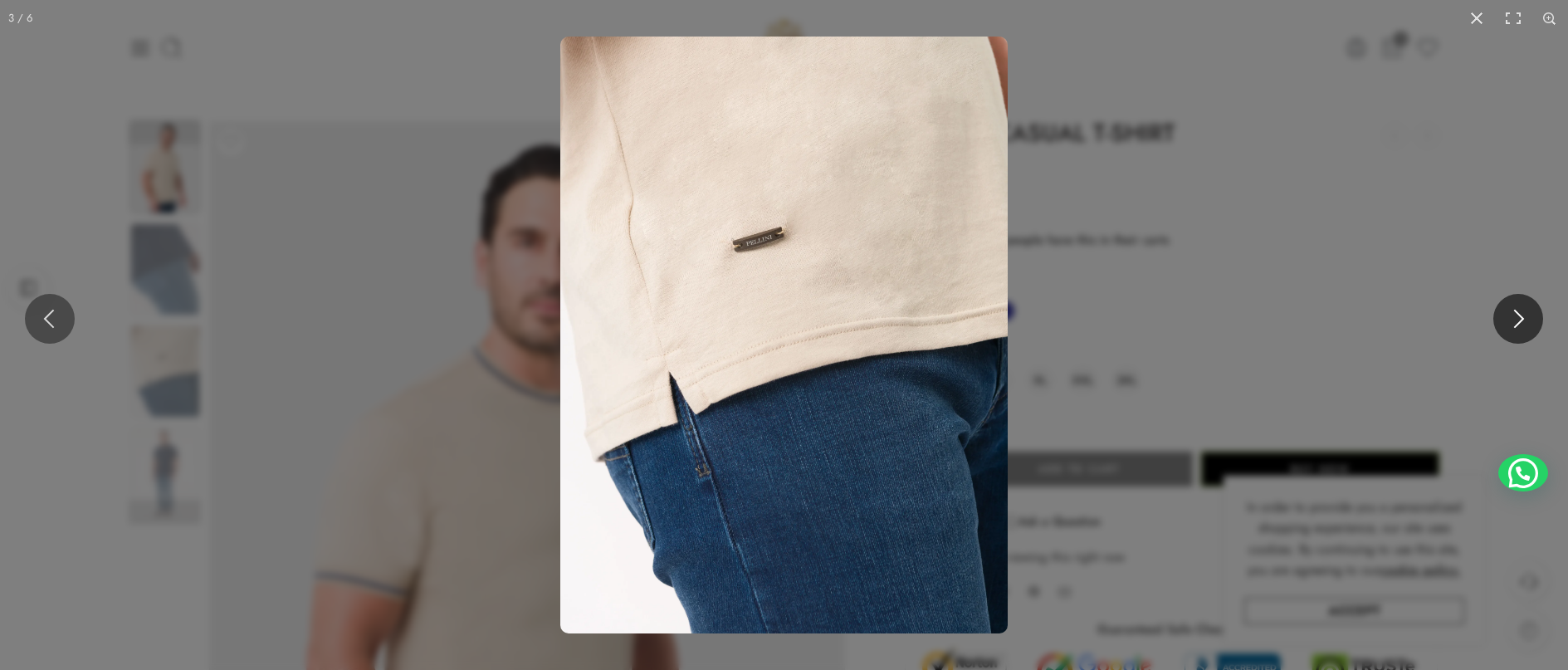
click at [1530, 319] on button at bounding box center [1518, 319] width 50 height 50
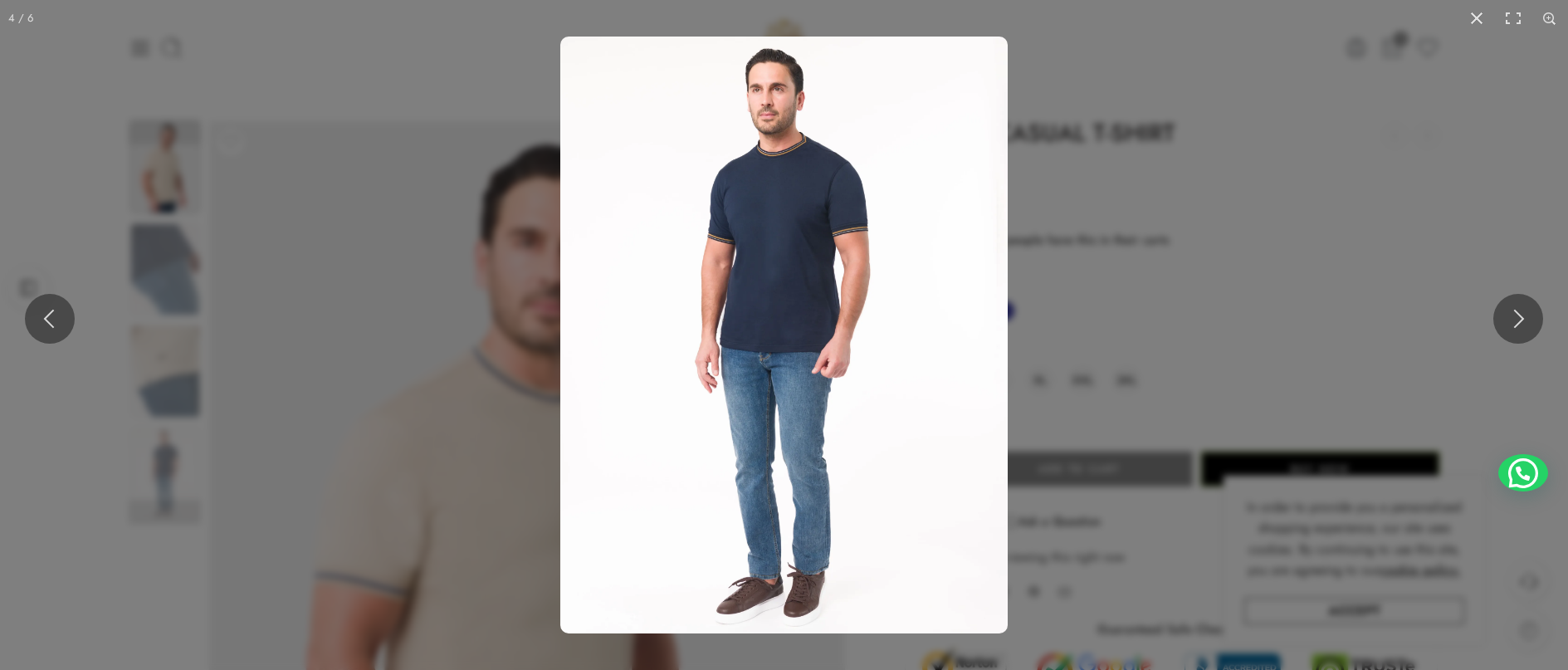
click at [709, 224] on img at bounding box center [783, 335] width 447 height 597
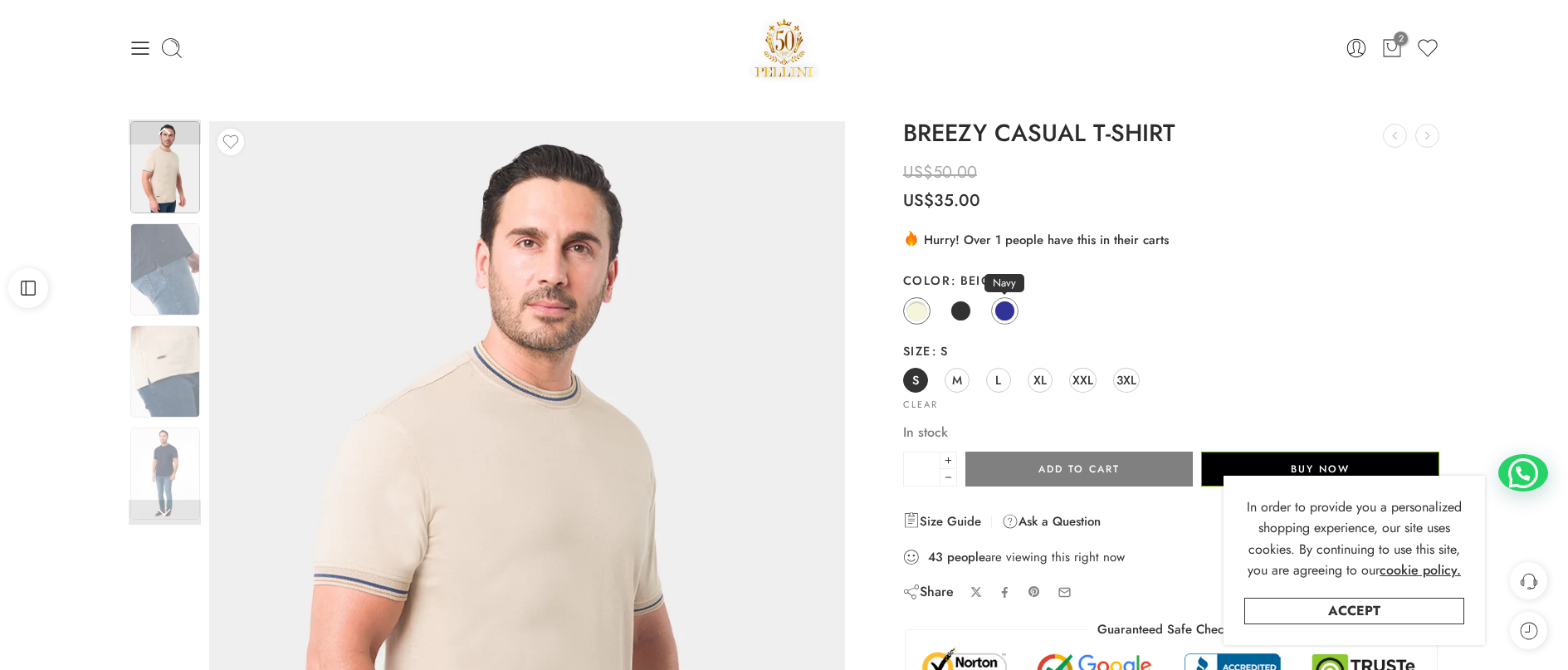
click at [999, 314] on span at bounding box center [1005, 311] width 21 height 21
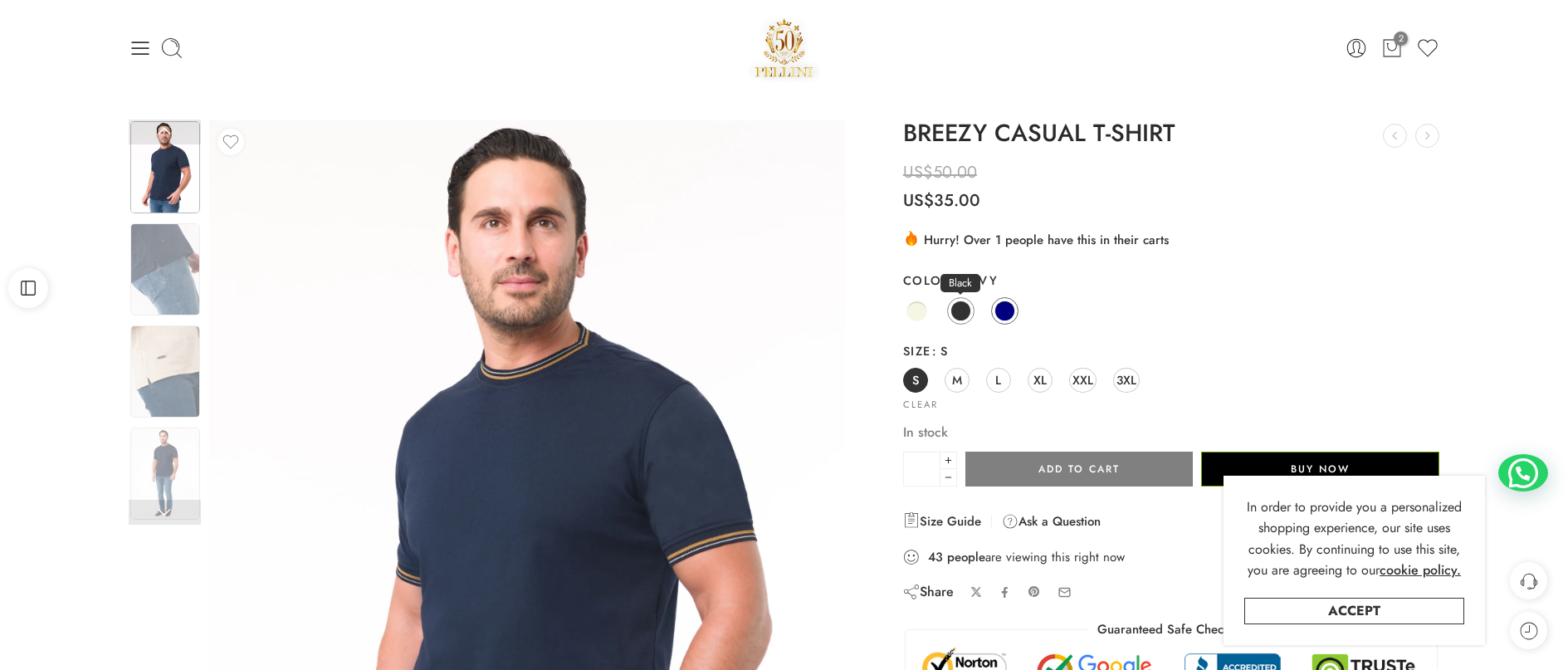
click at [954, 314] on span at bounding box center [961, 311] width 21 height 21
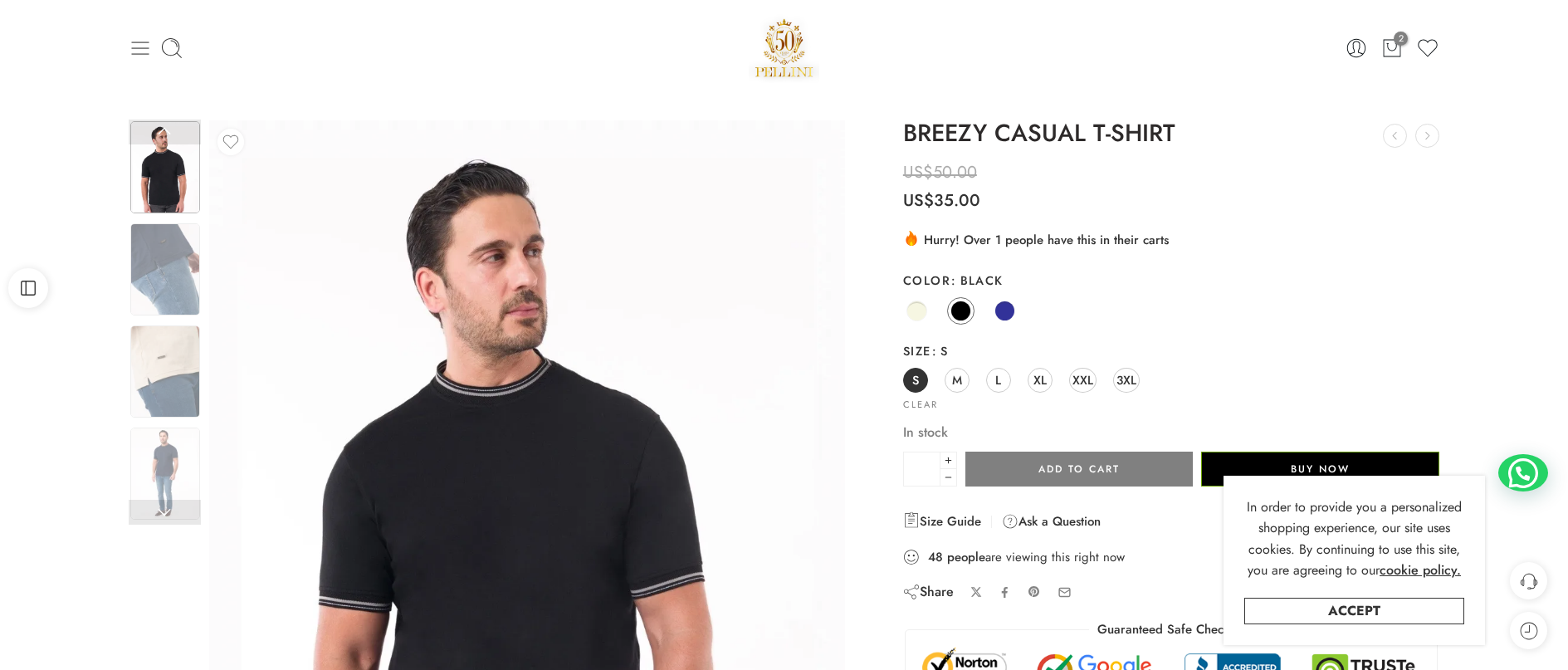
click at [139, 48] on icon at bounding box center [139, 49] width 17 height 14
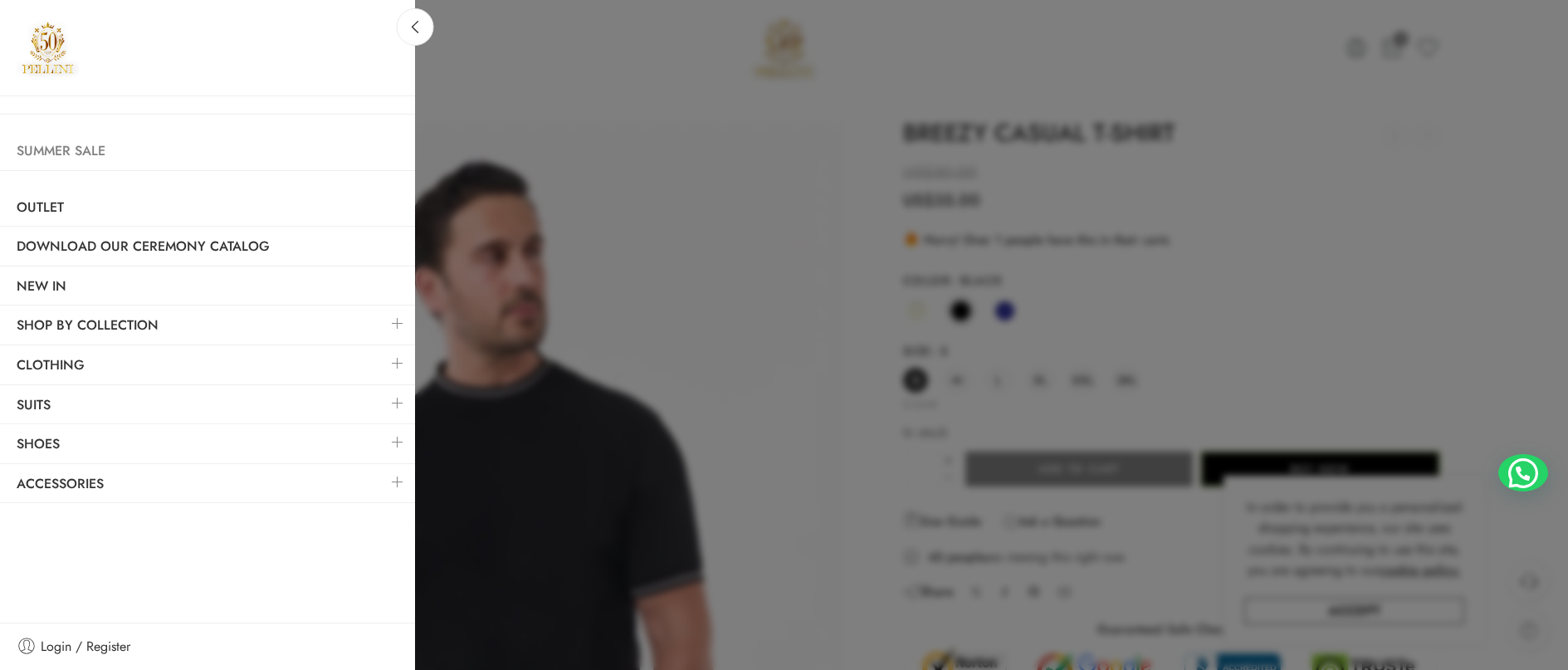
click at [84, 152] on link "Summer Sale" at bounding box center [208, 150] width 416 height 38
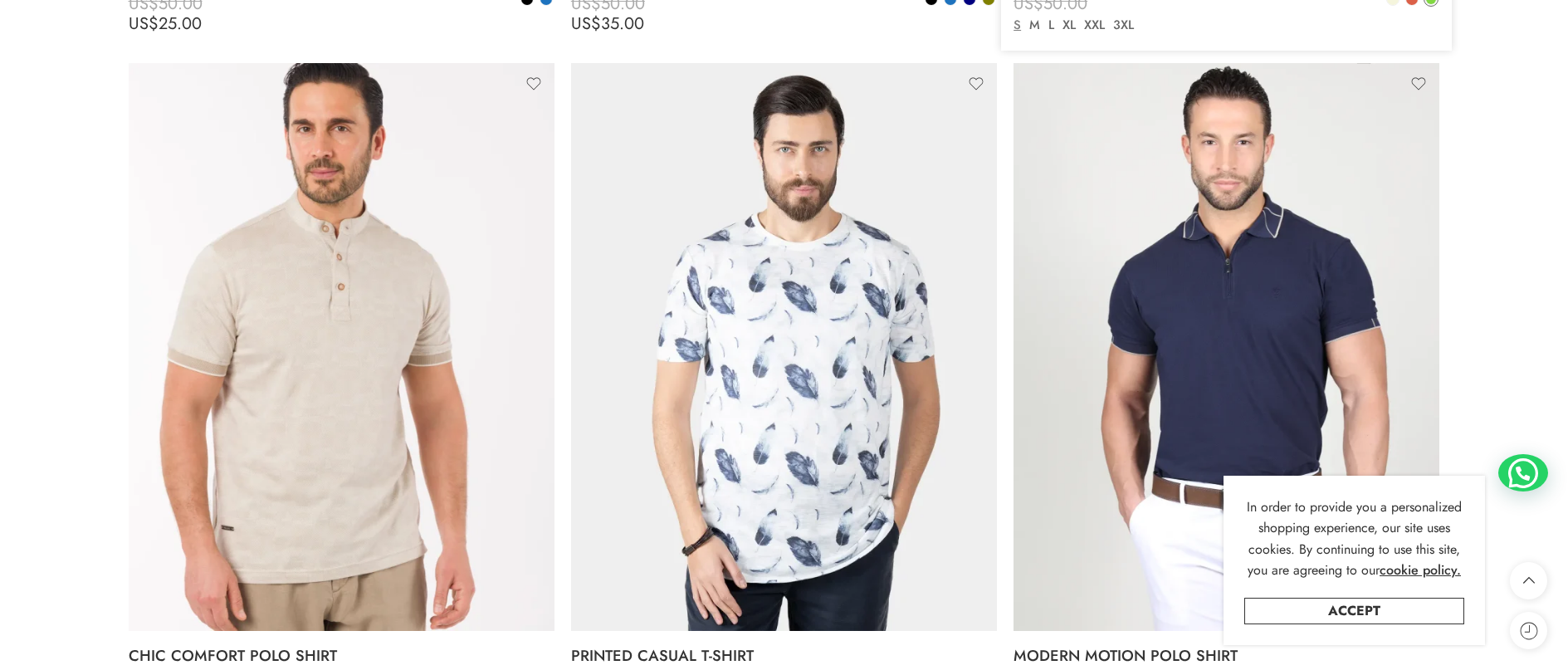
scroll to position [9129, 0]
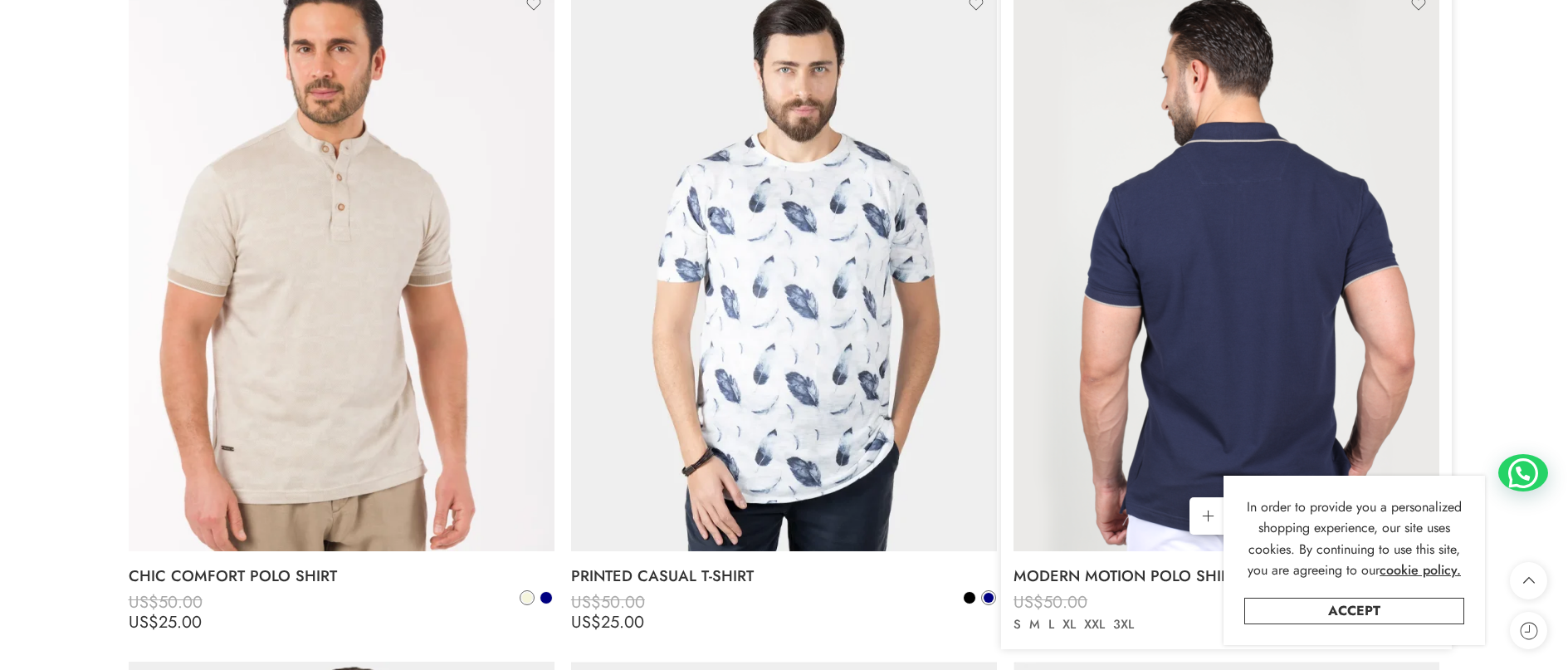
click at [1220, 234] on img at bounding box center [1227, 267] width 426 height 567
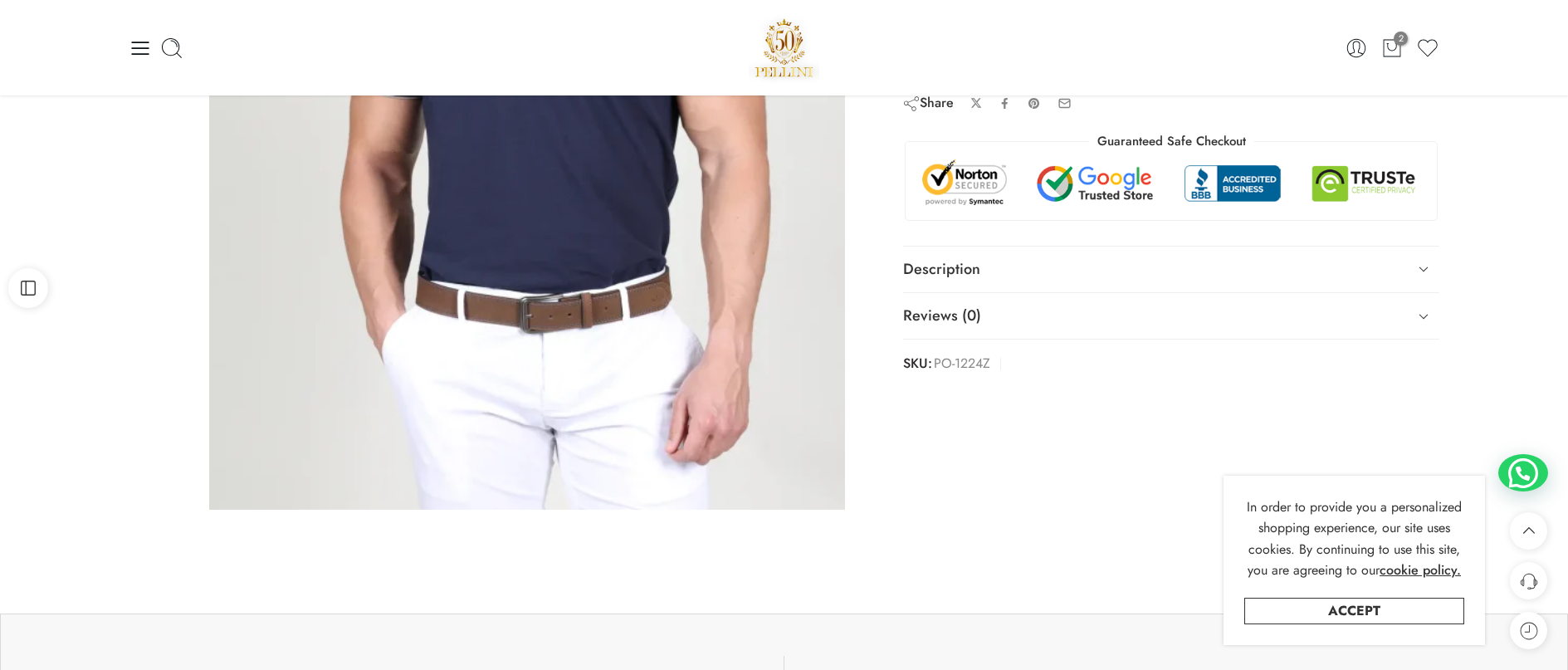
scroll to position [332, 0]
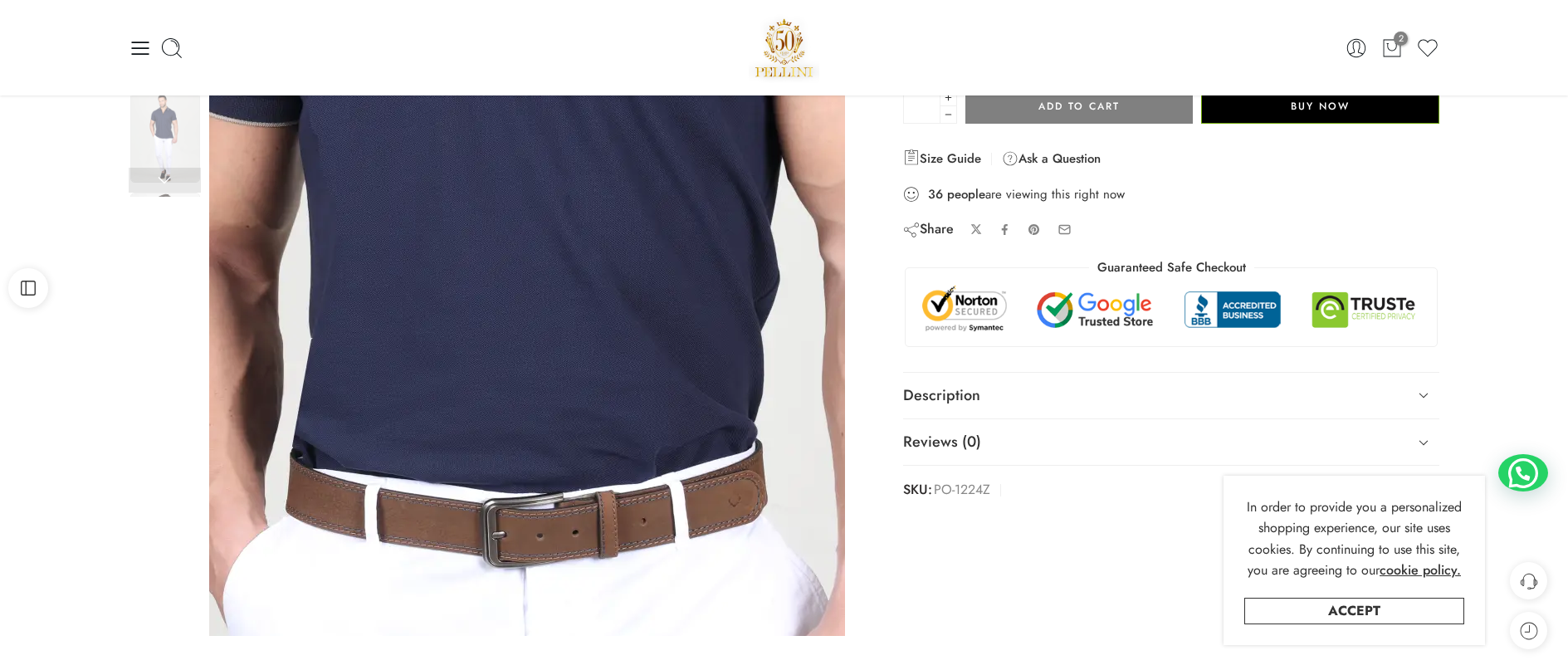
click at [562, 336] on img at bounding box center [496, 102] width 1195 height 1594
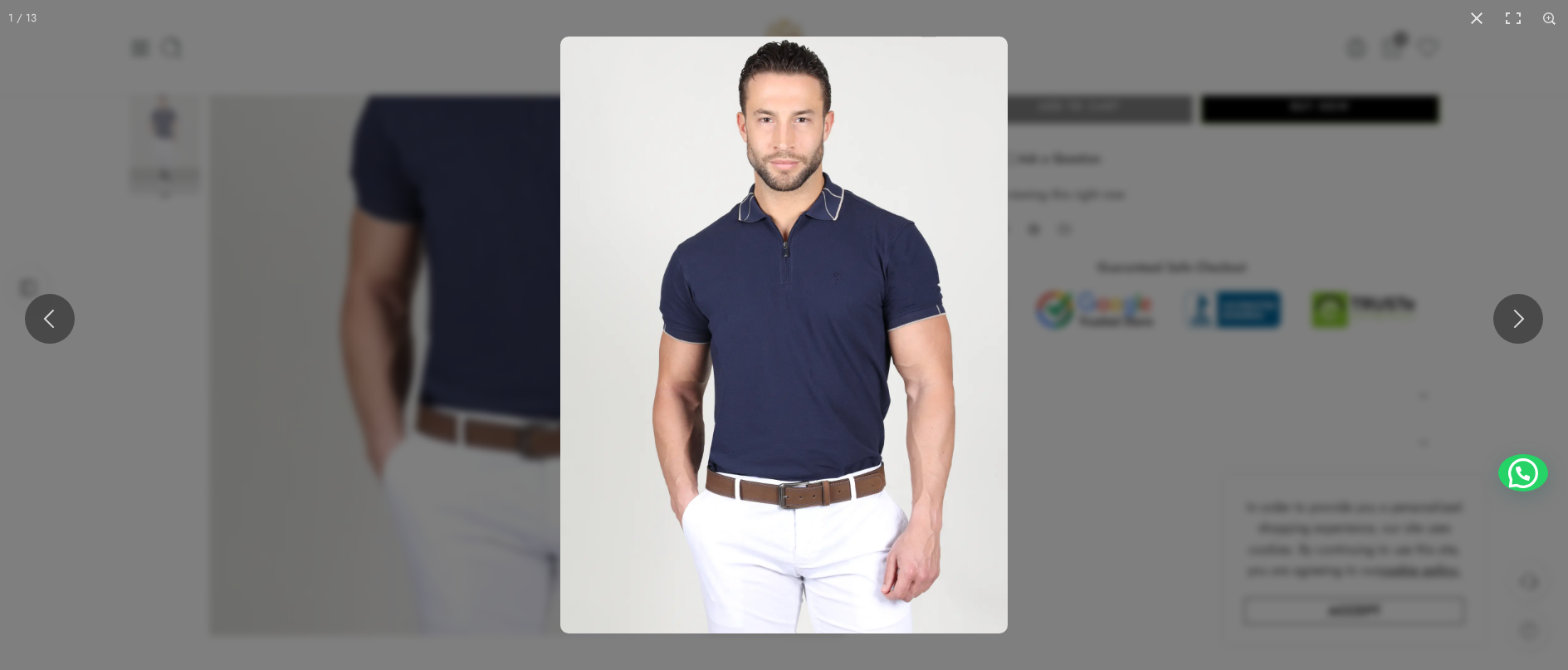
click at [752, 248] on img at bounding box center [783, 335] width 447 height 597
click at [852, 288] on img at bounding box center [783, 335] width 447 height 597
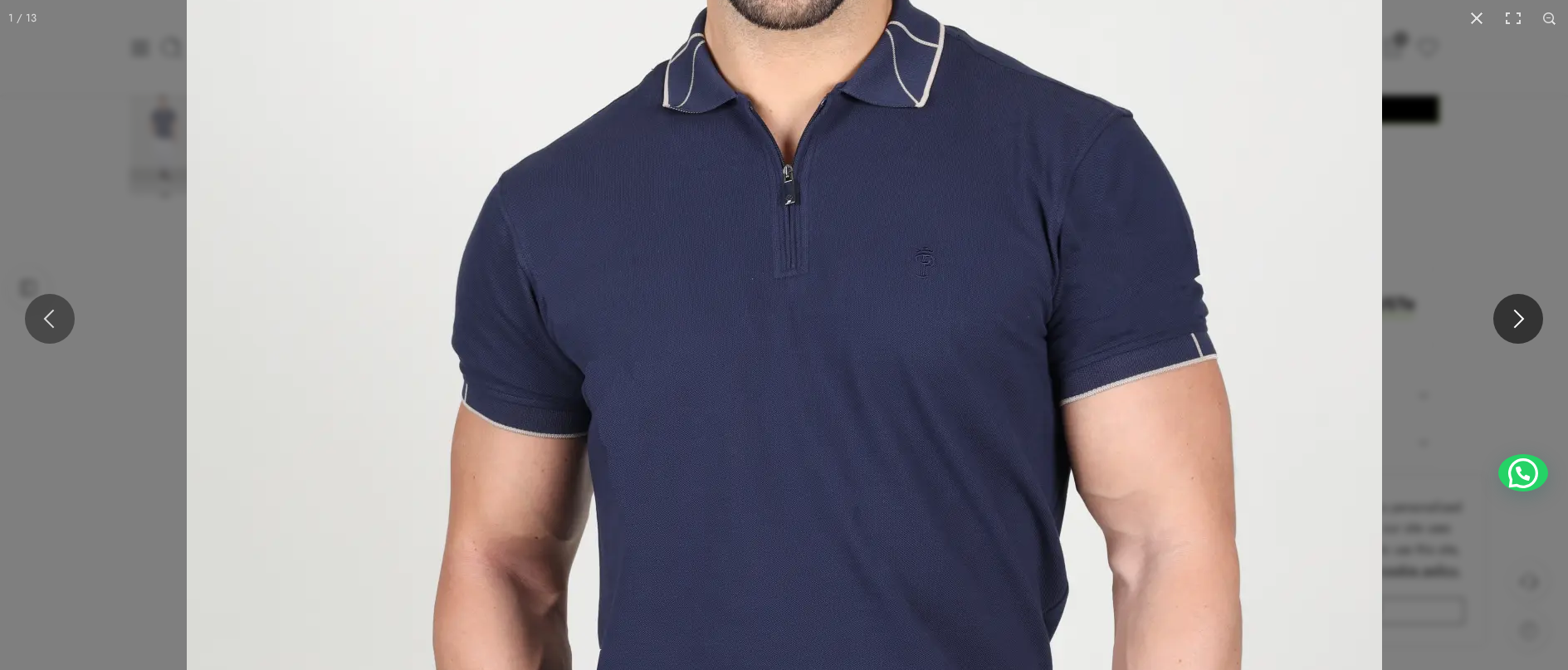
click at [1525, 317] on button at bounding box center [1518, 319] width 50 height 50
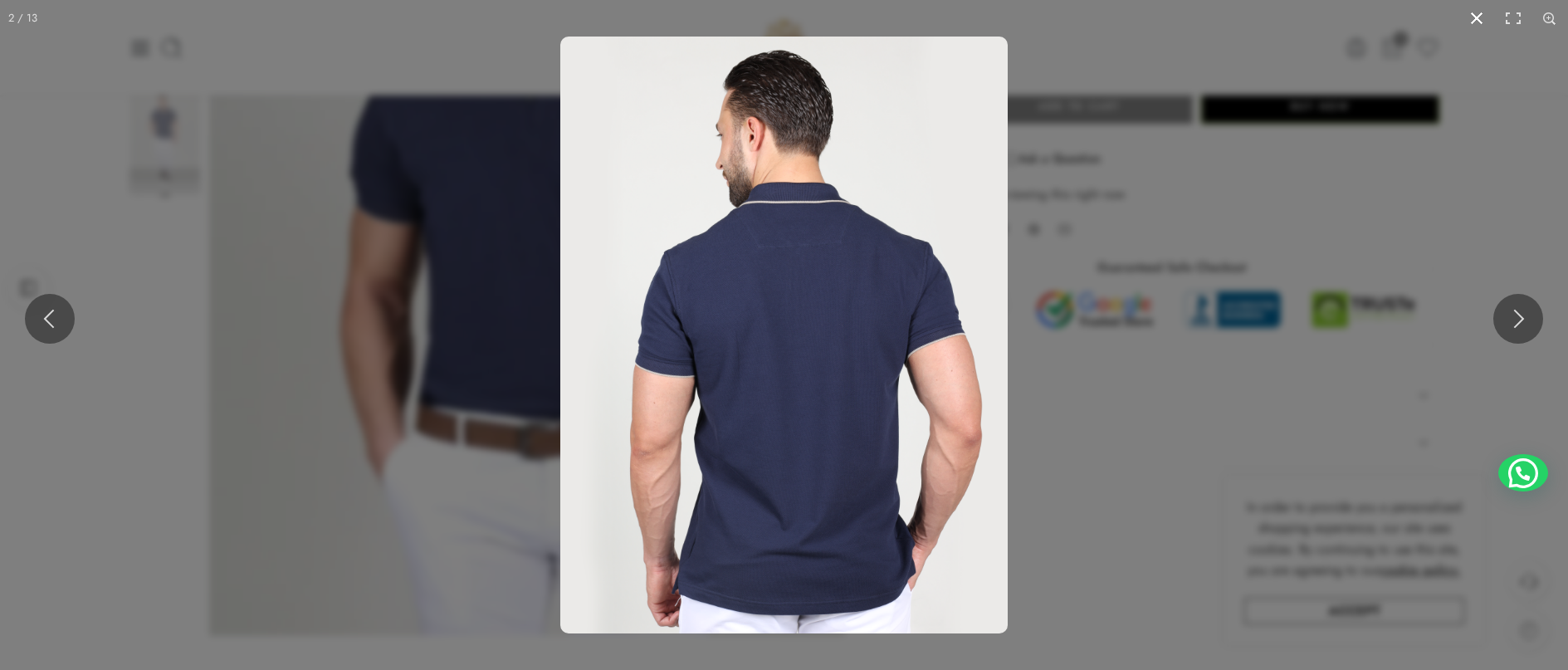
click at [1476, 12] on button at bounding box center [1477, 18] width 37 height 37
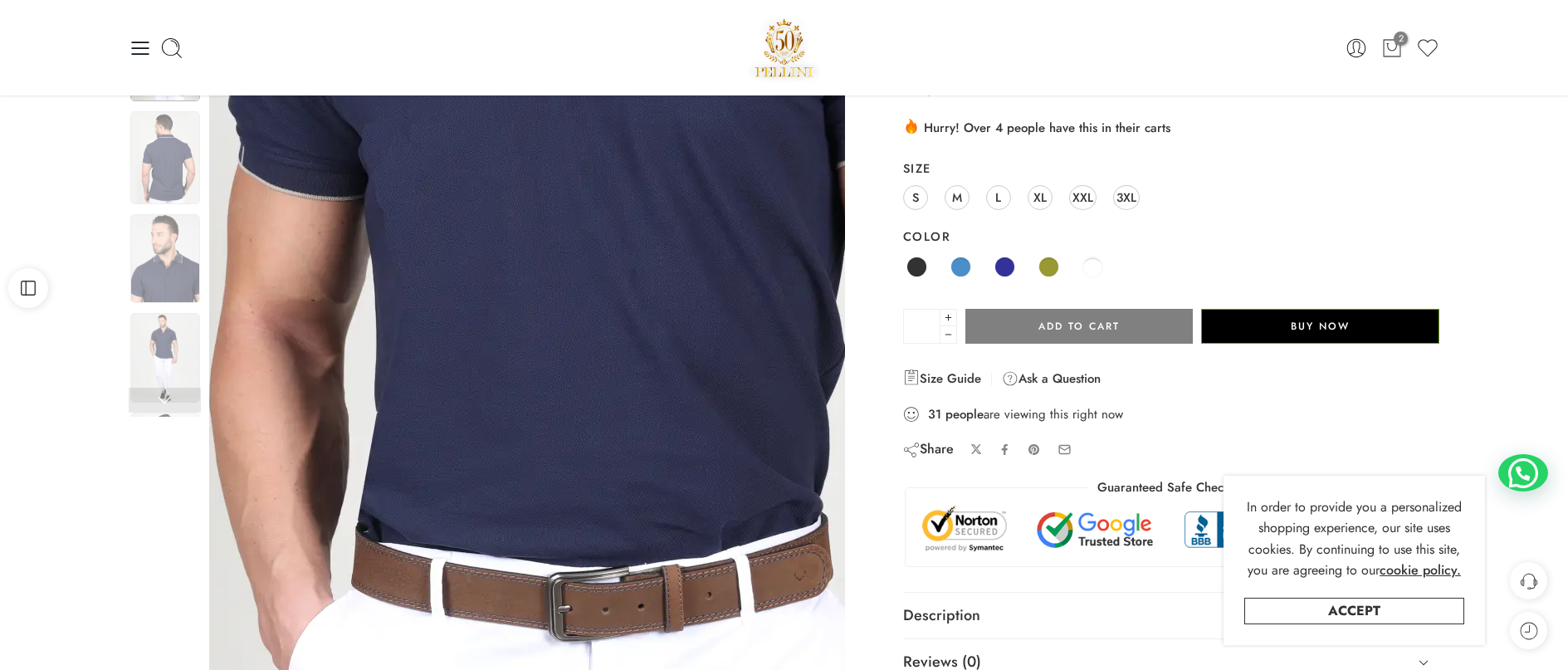
scroll to position [0, 0]
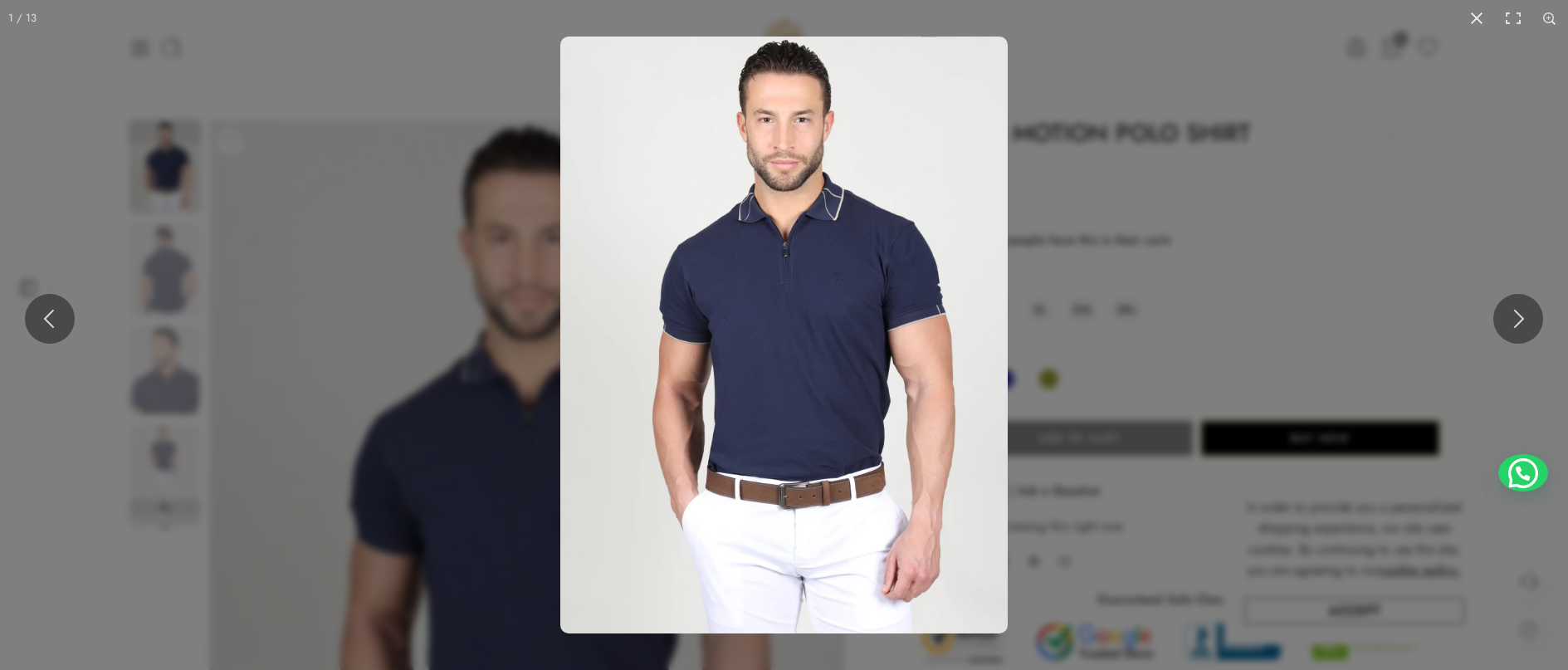
click at [761, 344] on img at bounding box center [783, 335] width 447 height 597
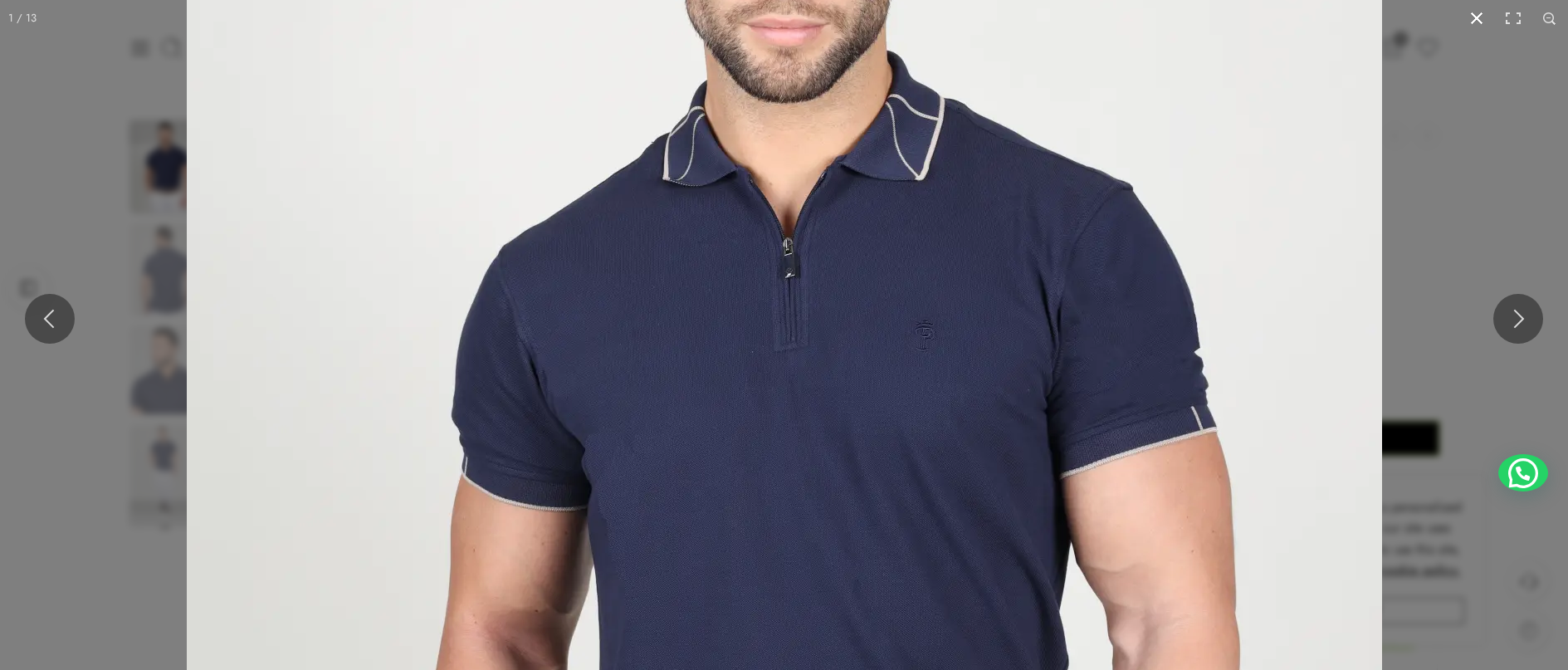
click at [1475, 16] on button at bounding box center [1477, 18] width 37 height 37
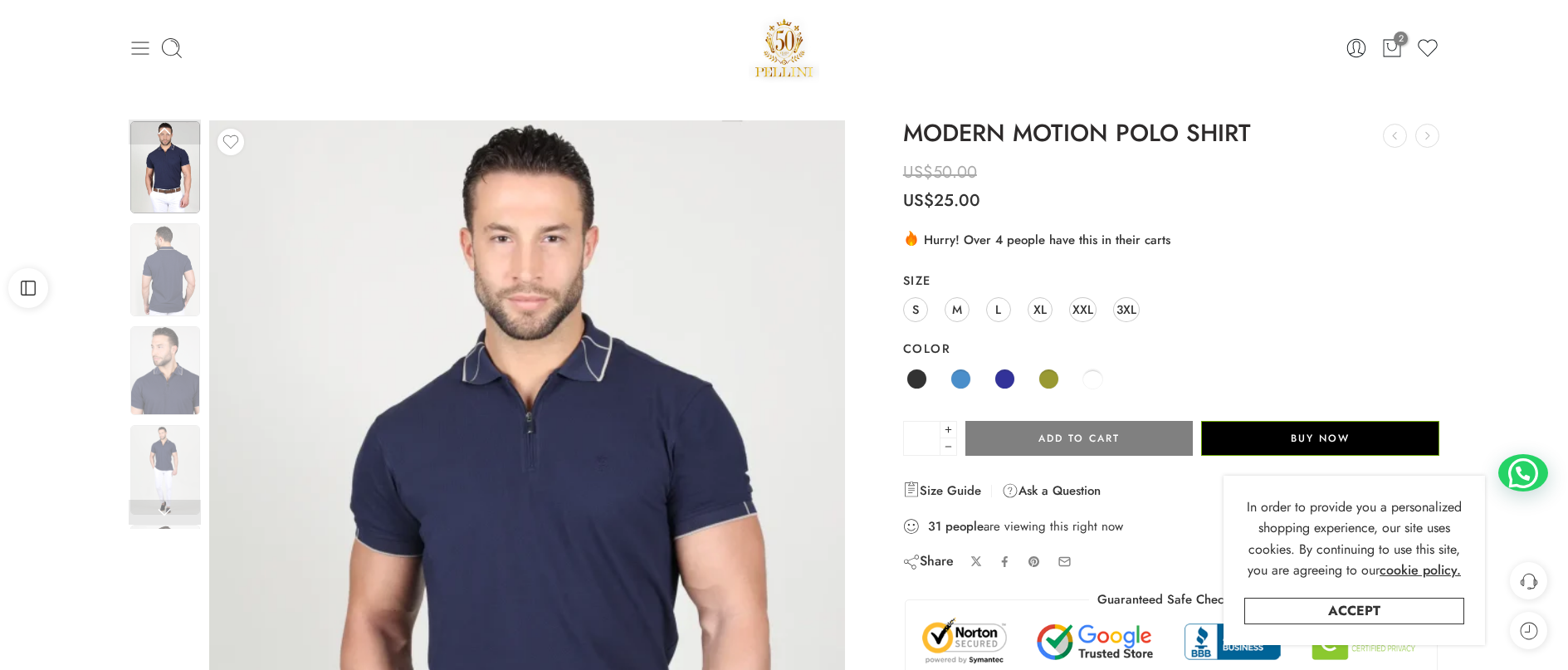
click at [142, 47] on icon at bounding box center [139, 49] width 17 height 14
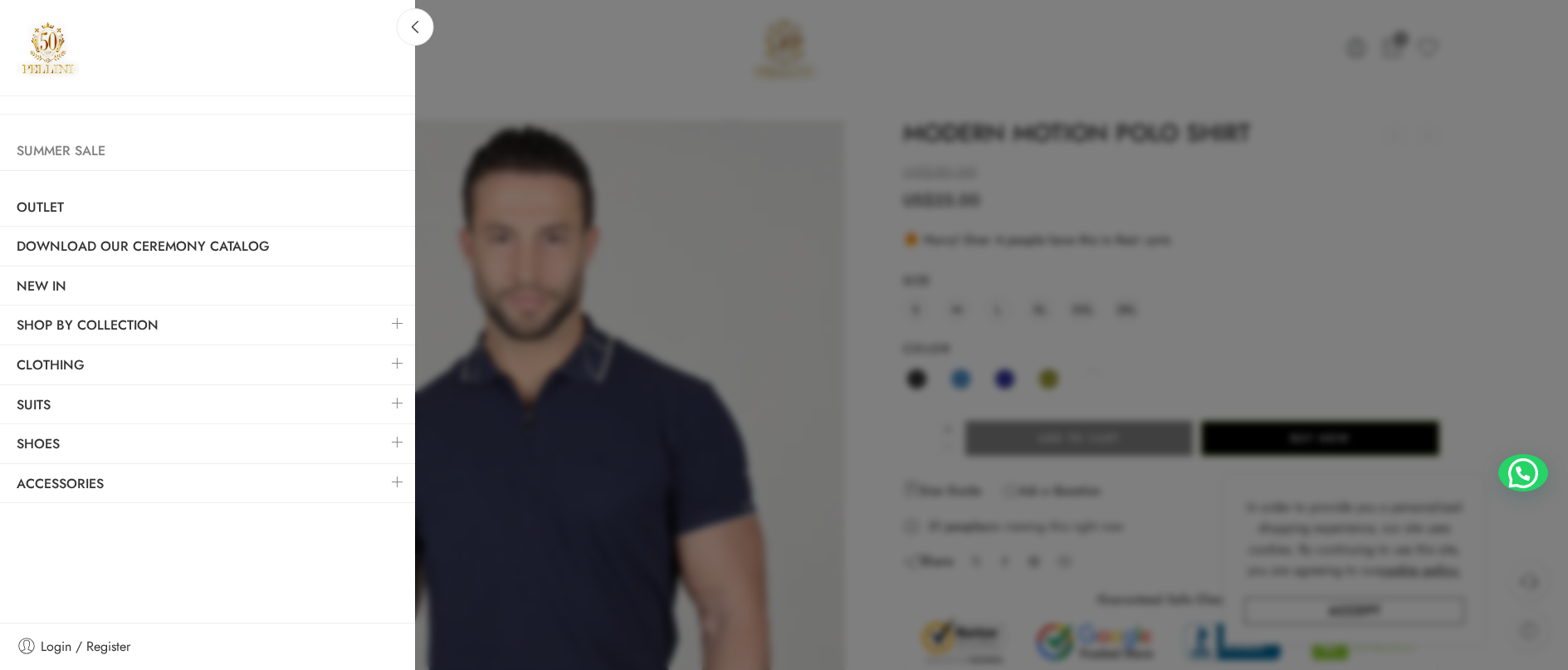
click at [80, 150] on link "Summer Sale" at bounding box center [208, 150] width 416 height 38
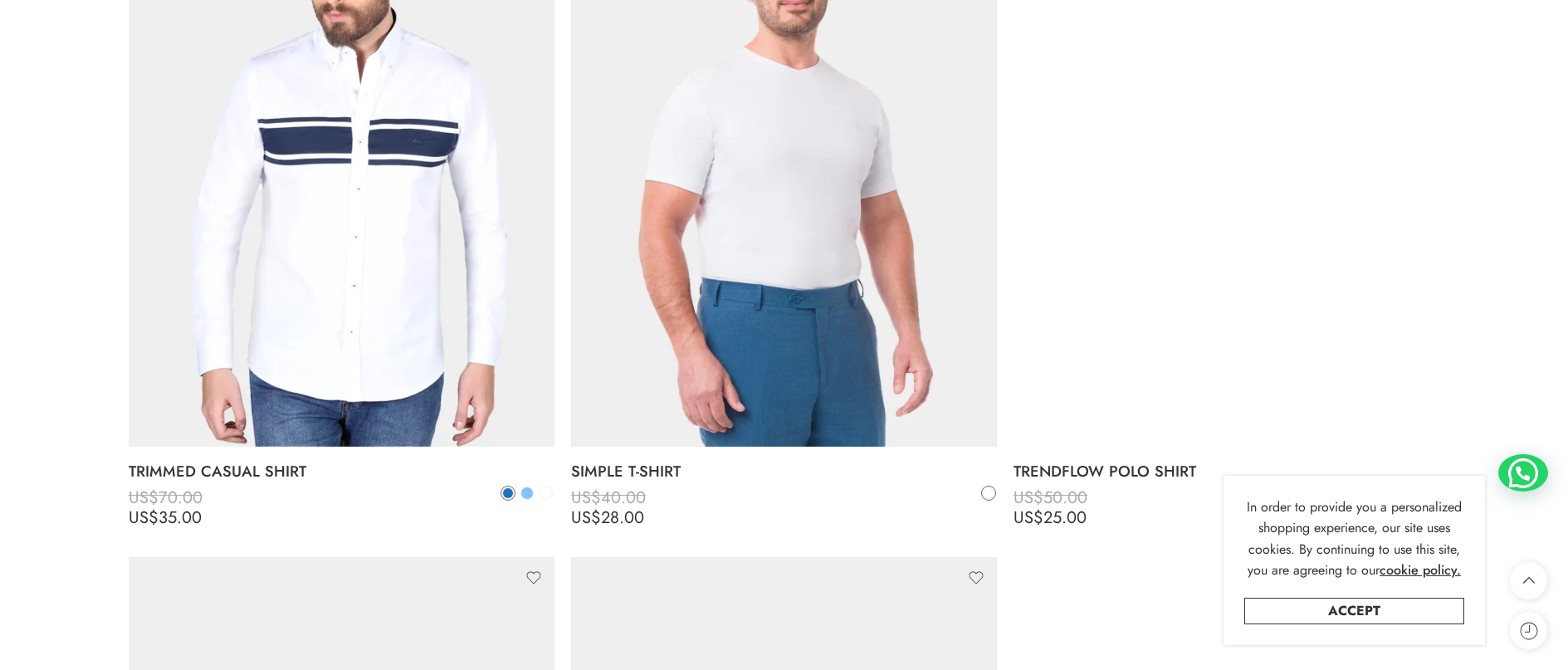
scroll to position [11287, 0]
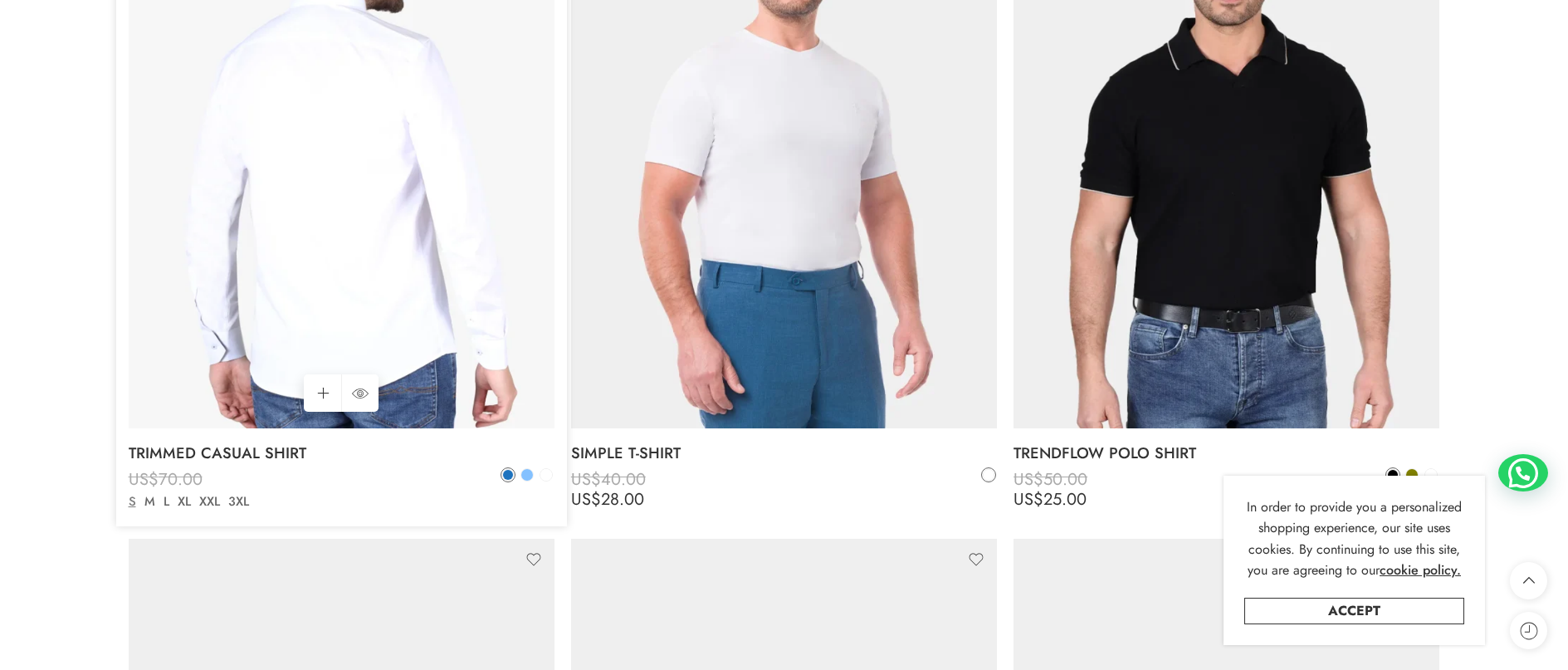
click at [309, 202] on img at bounding box center [342, 144] width 426 height 567
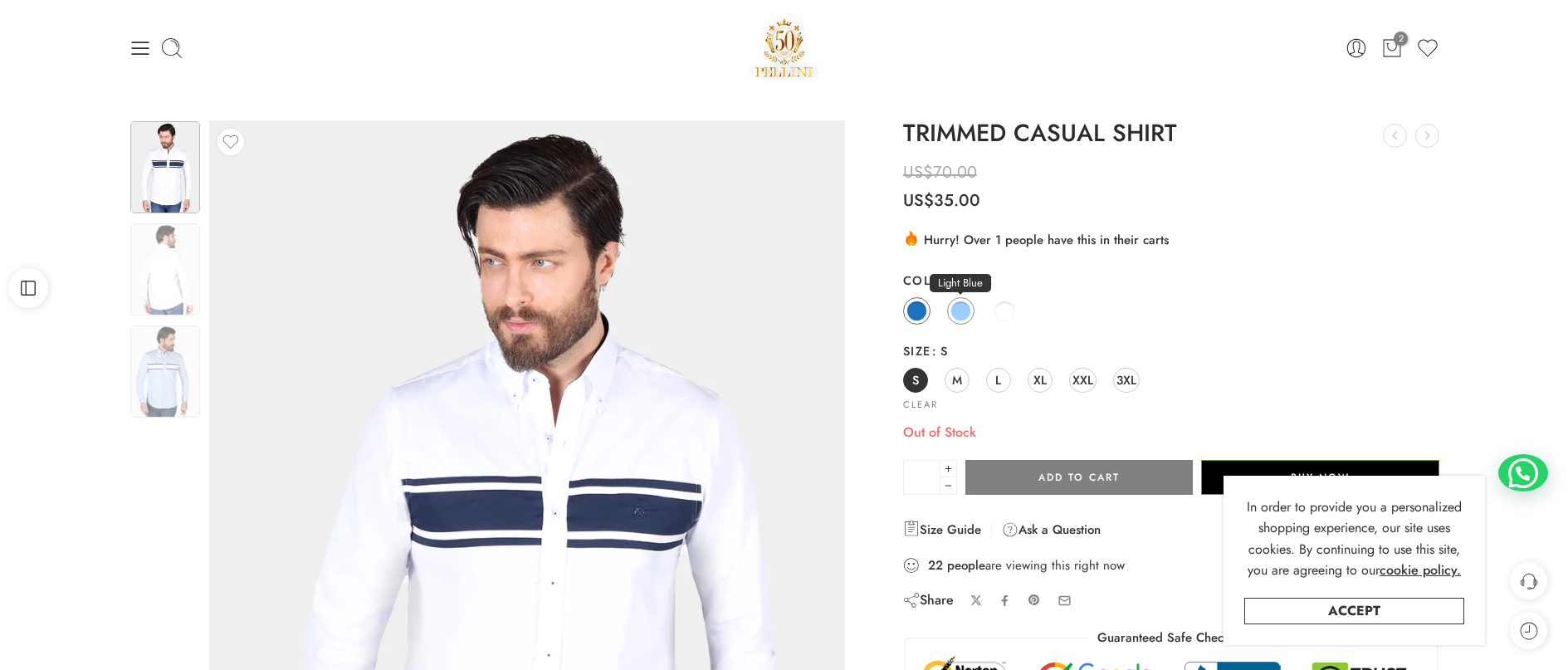
click at [954, 305] on span at bounding box center [961, 311] width 21 height 21
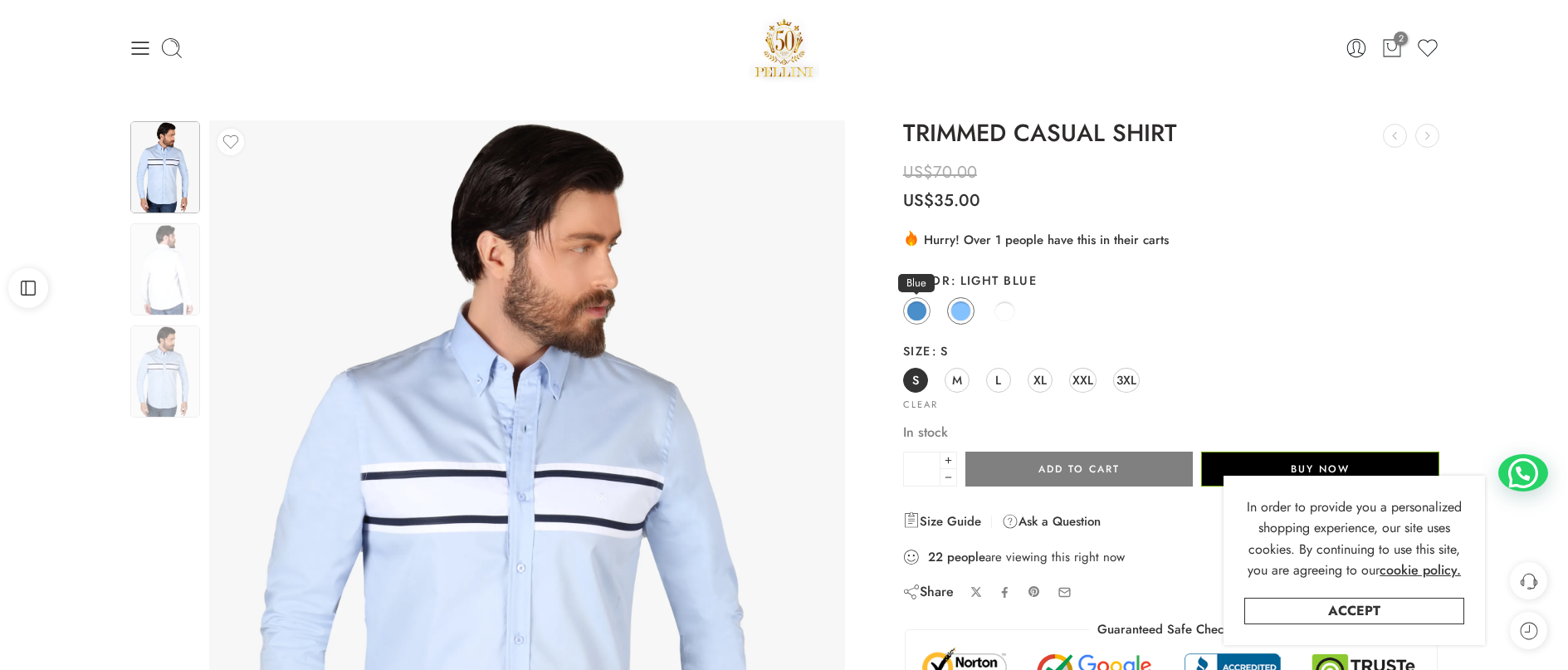
click at [921, 314] on span at bounding box center [917, 311] width 21 height 21
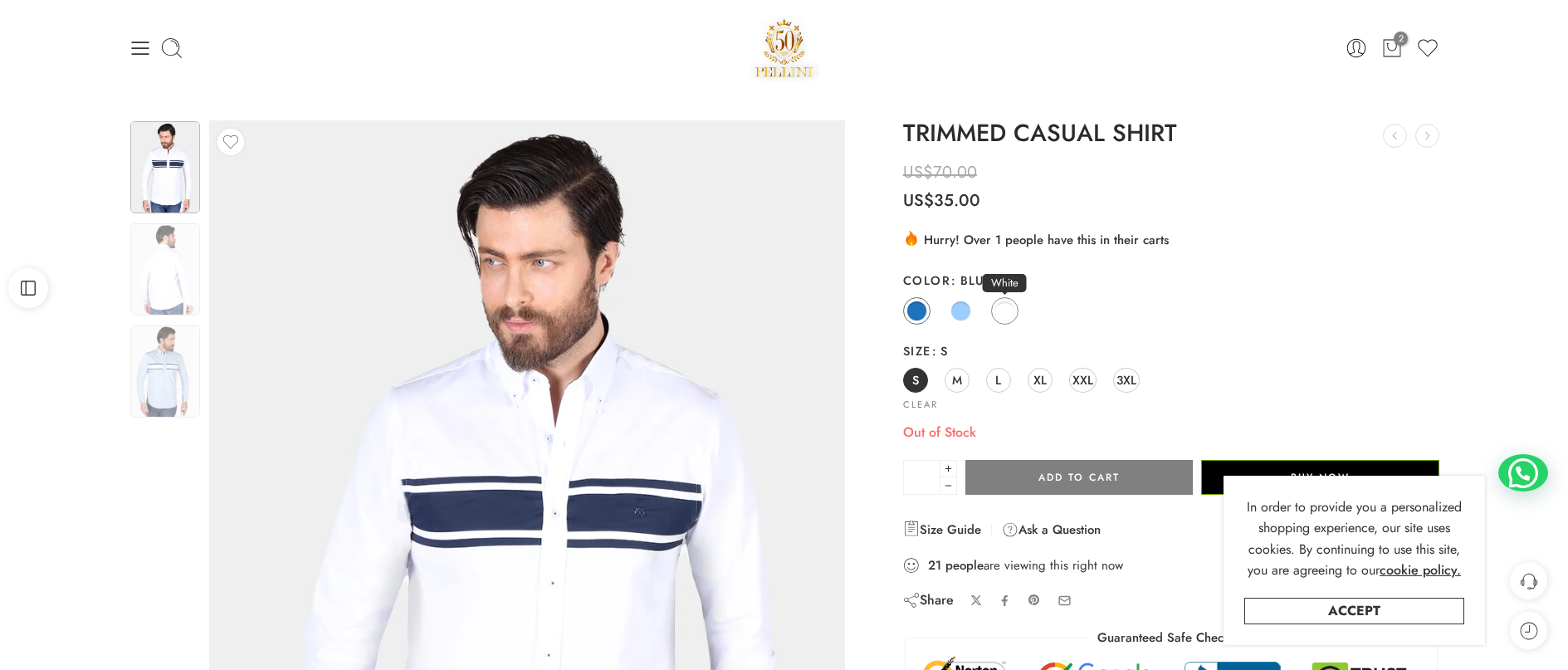
click at [1009, 314] on span at bounding box center [1005, 311] width 21 height 21
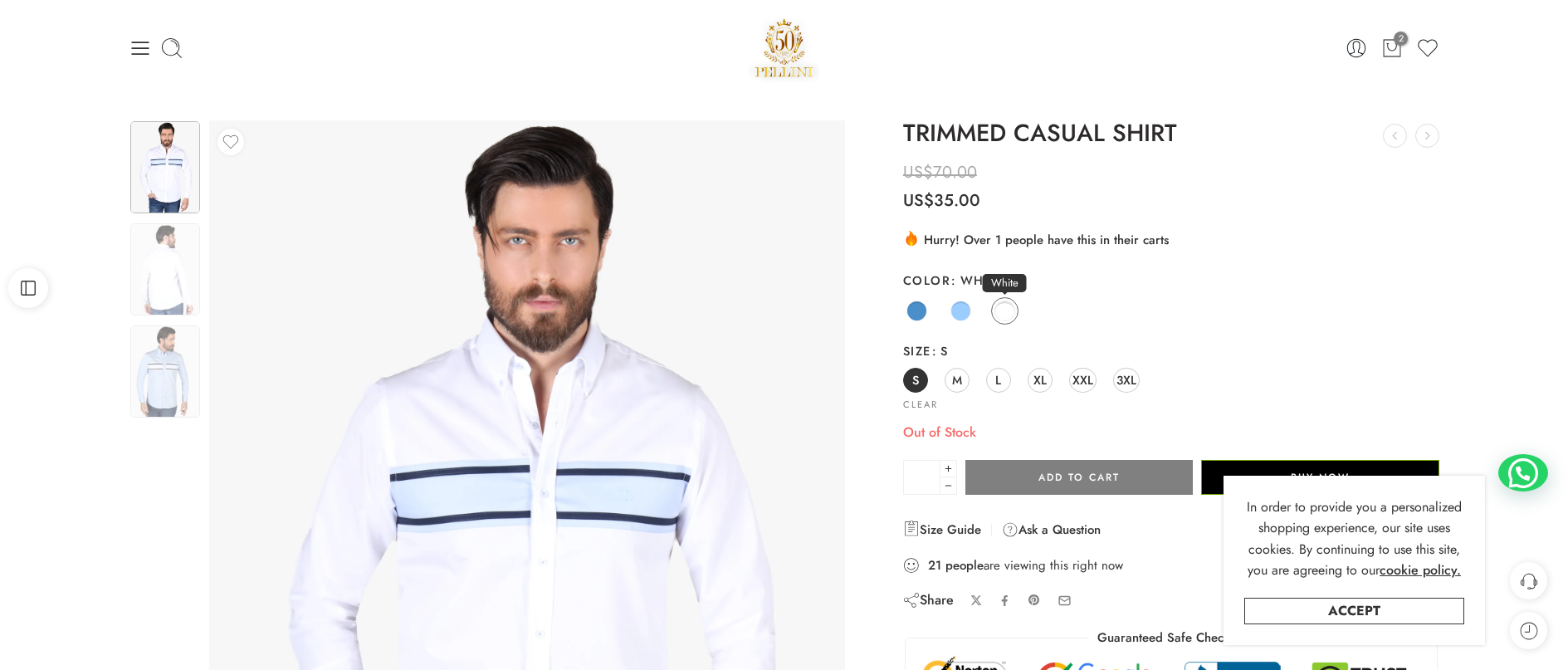
click at [1009, 300] on link "White" at bounding box center [1005, 311] width 27 height 27
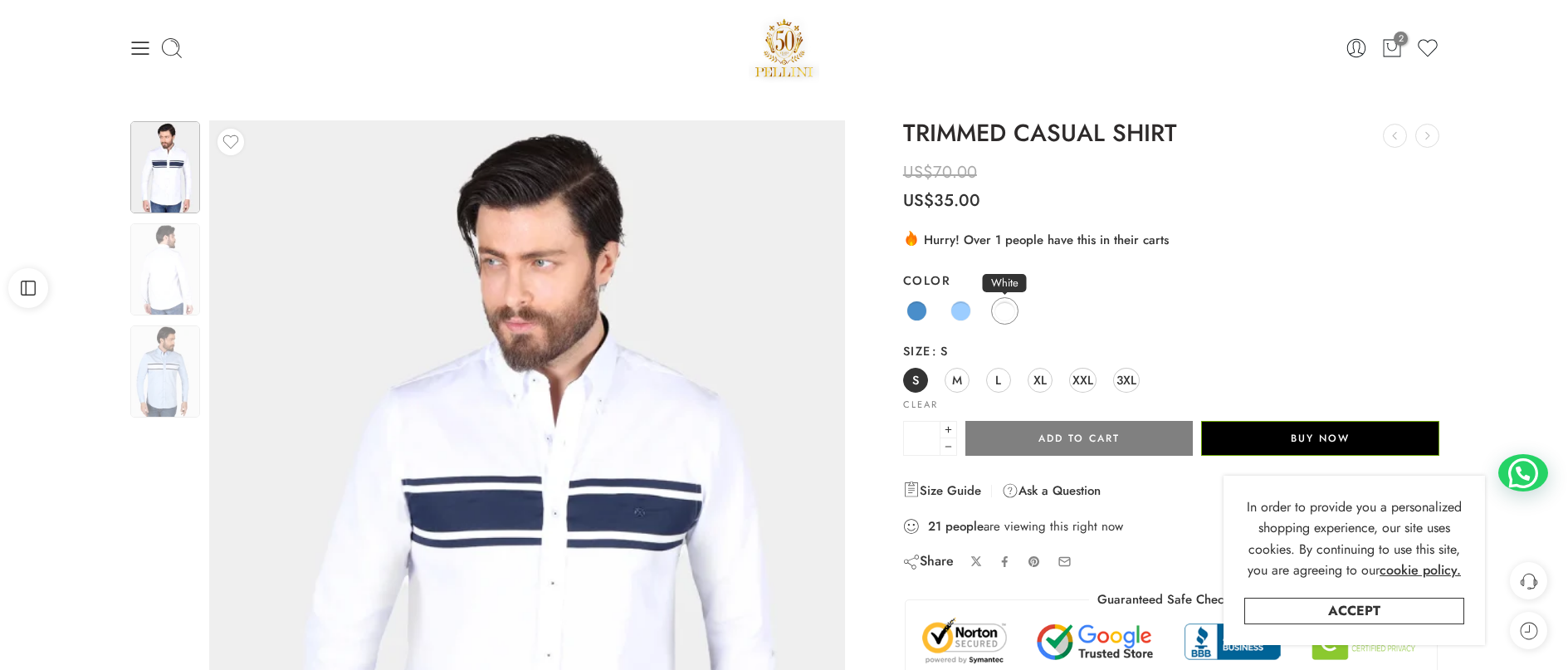
click at [1009, 307] on span at bounding box center [1005, 311] width 21 height 21
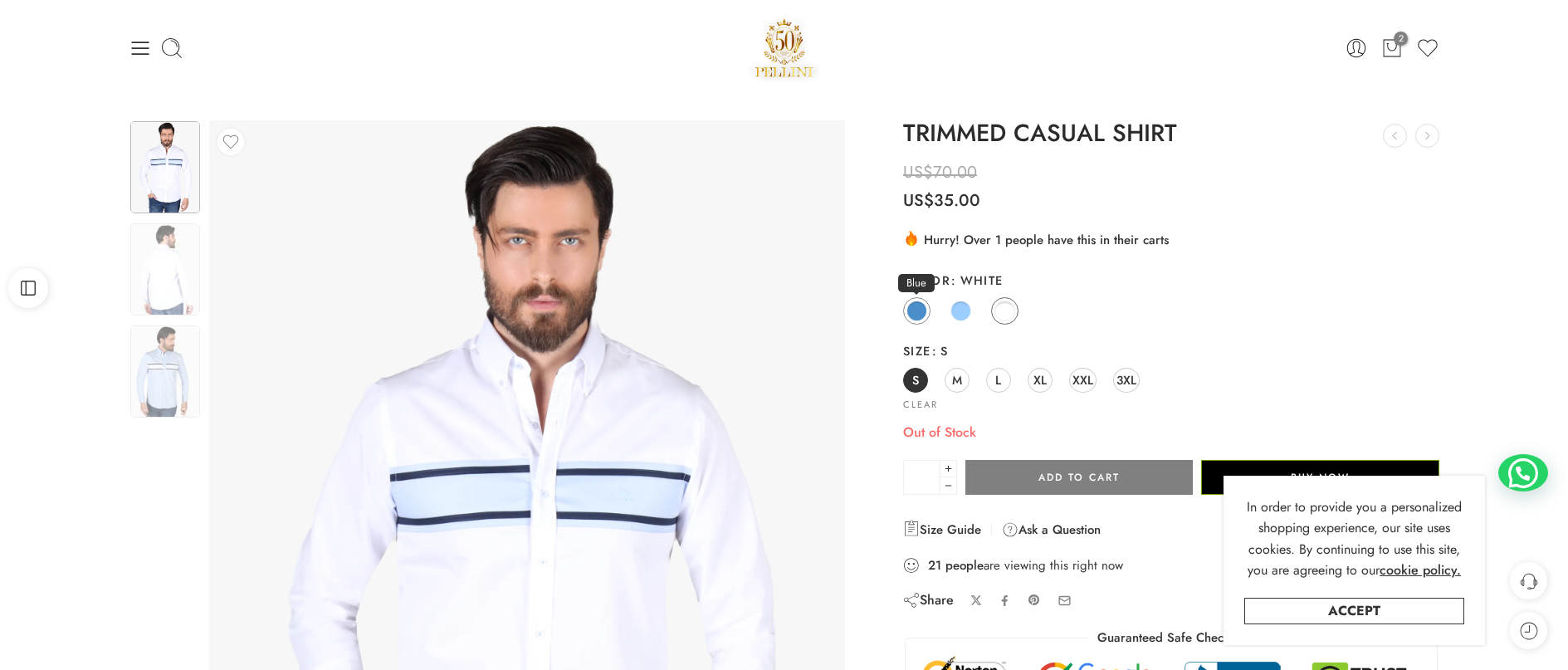
click at [919, 309] on span at bounding box center [917, 311] width 21 height 21
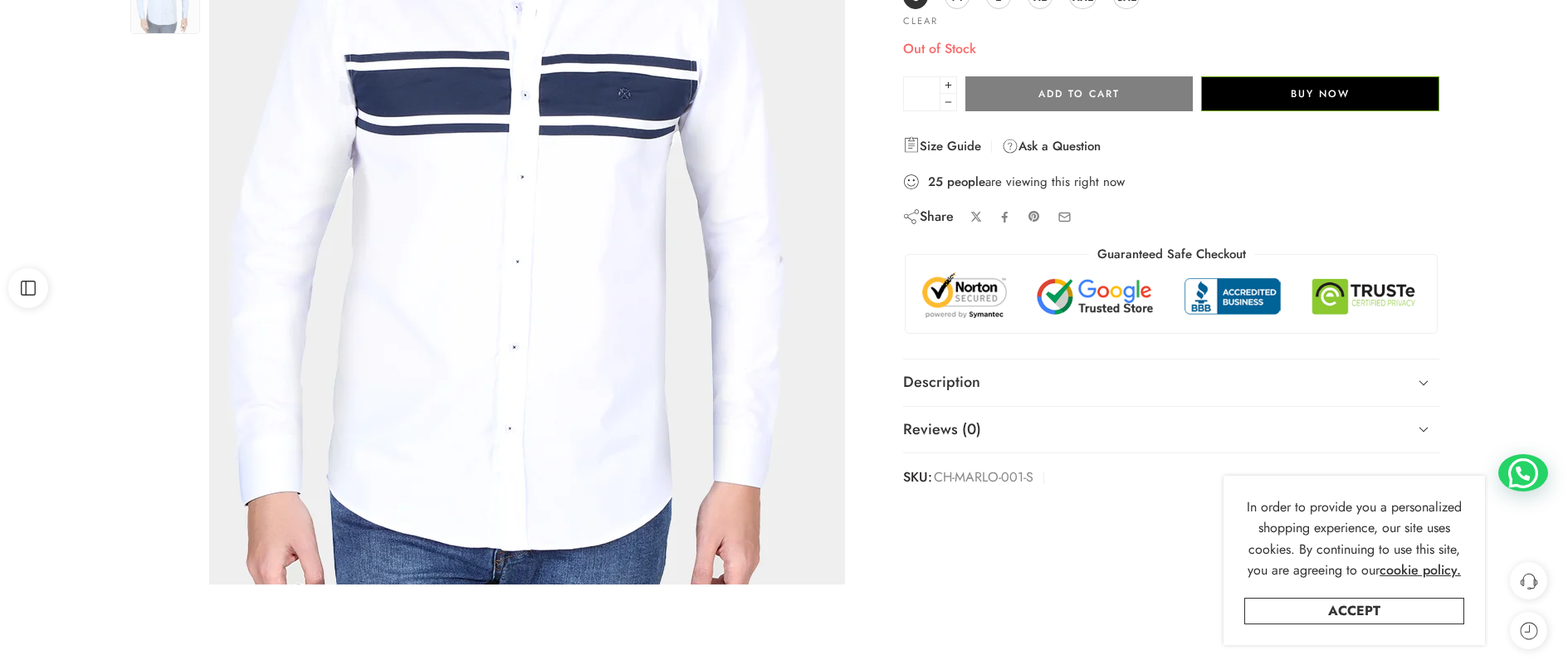
scroll to position [415, 0]
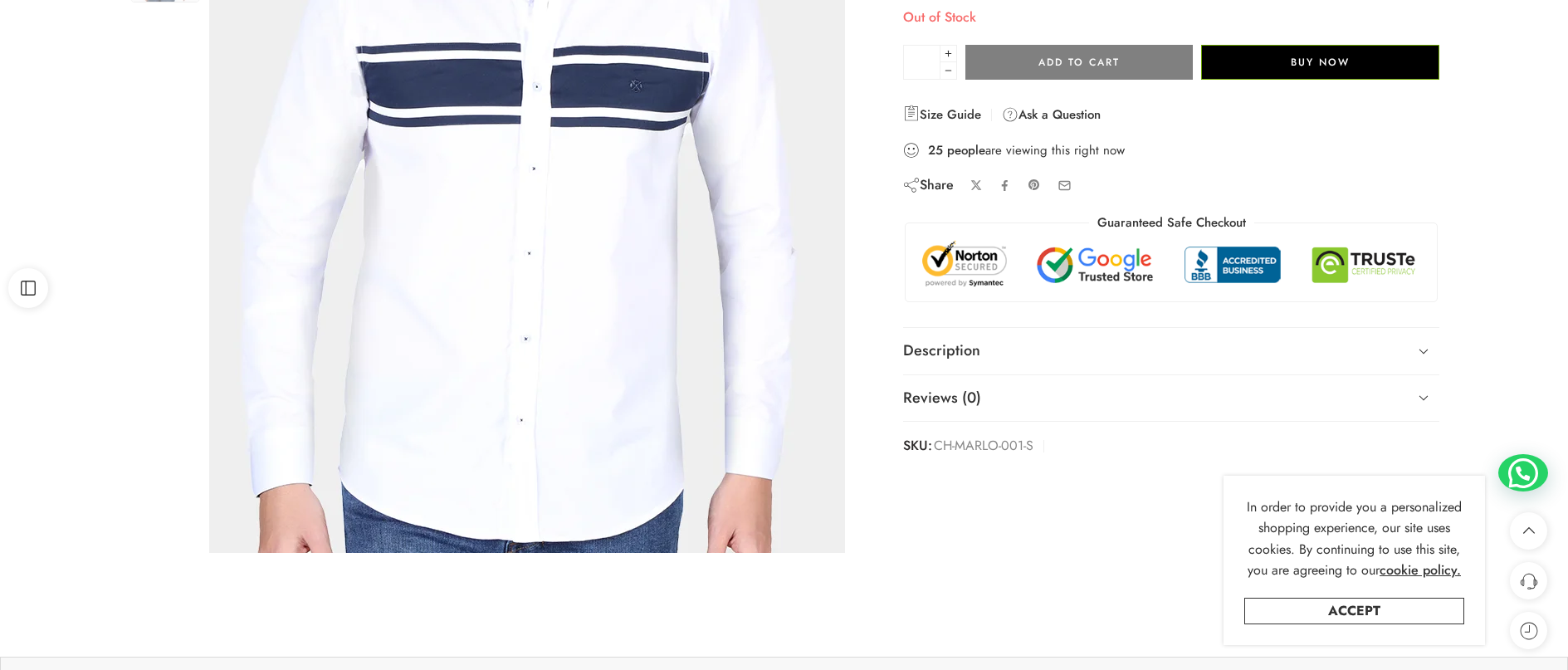
click at [656, 163] on img at bounding box center [504, 122] width 747 height 996
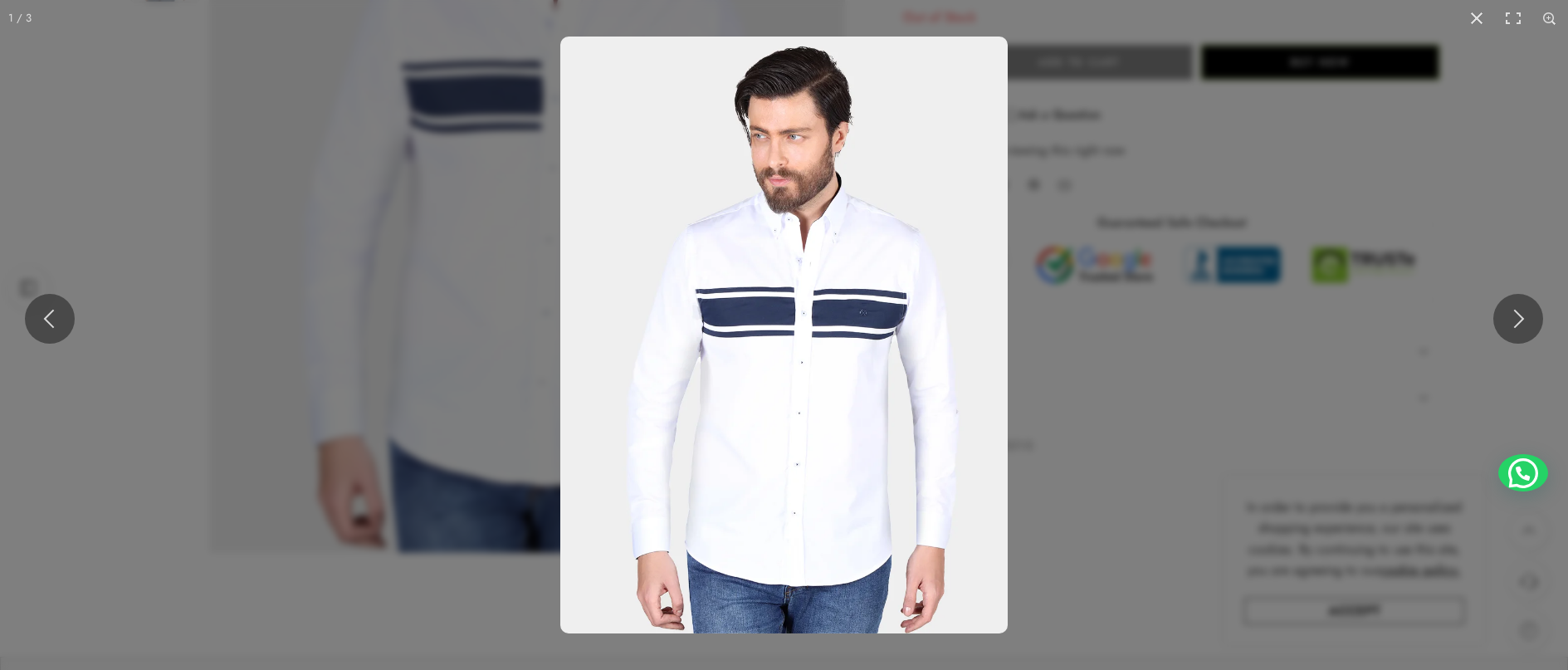
click at [847, 350] on img at bounding box center [783, 335] width 447 height 597
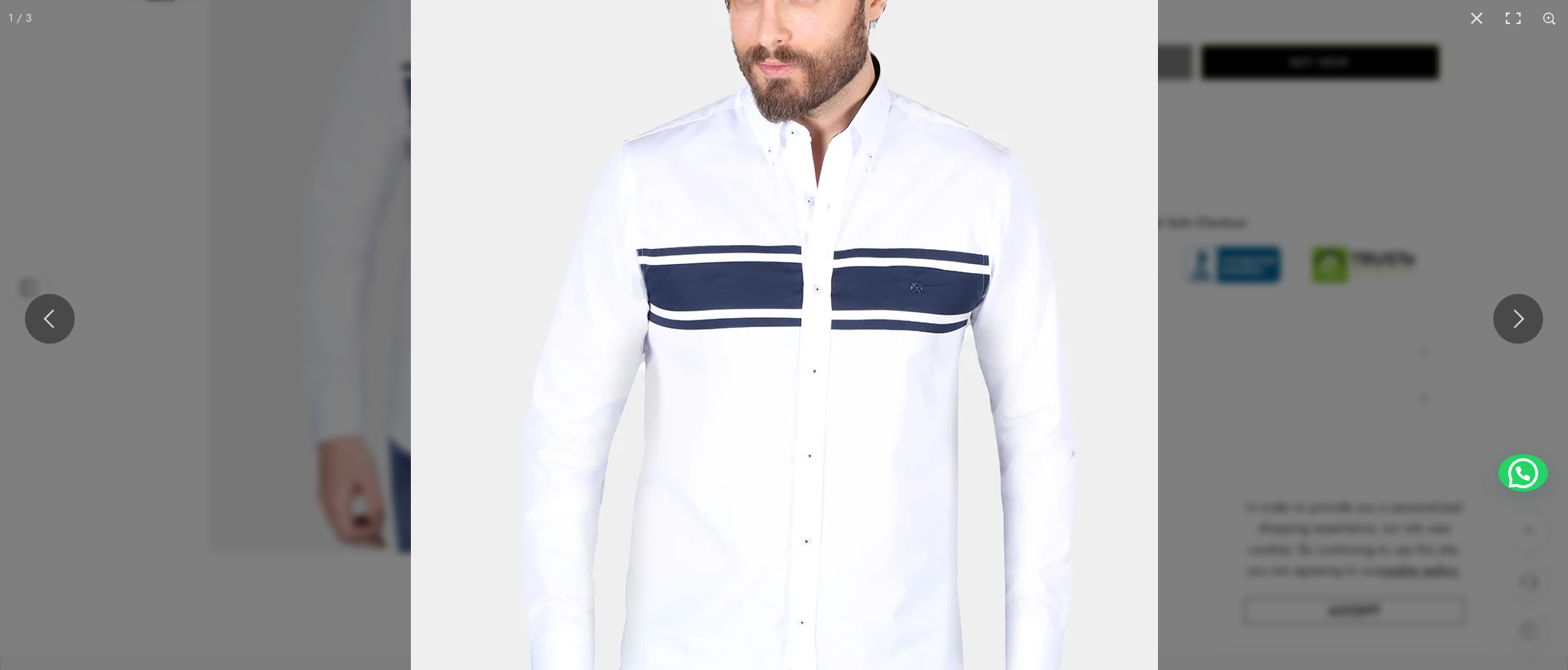
click at [847, 346] on img at bounding box center [785, 325] width 747 height 996
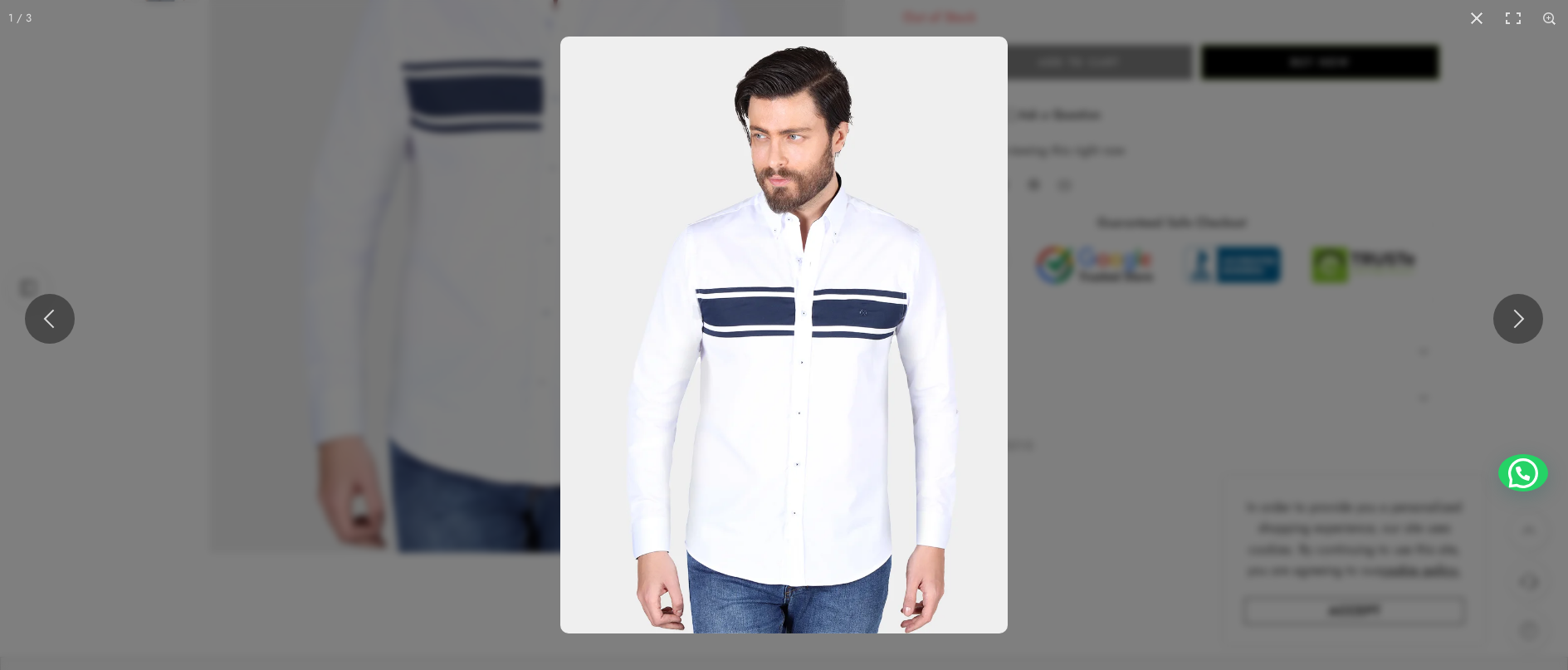
click at [847, 346] on img at bounding box center [783, 335] width 447 height 597
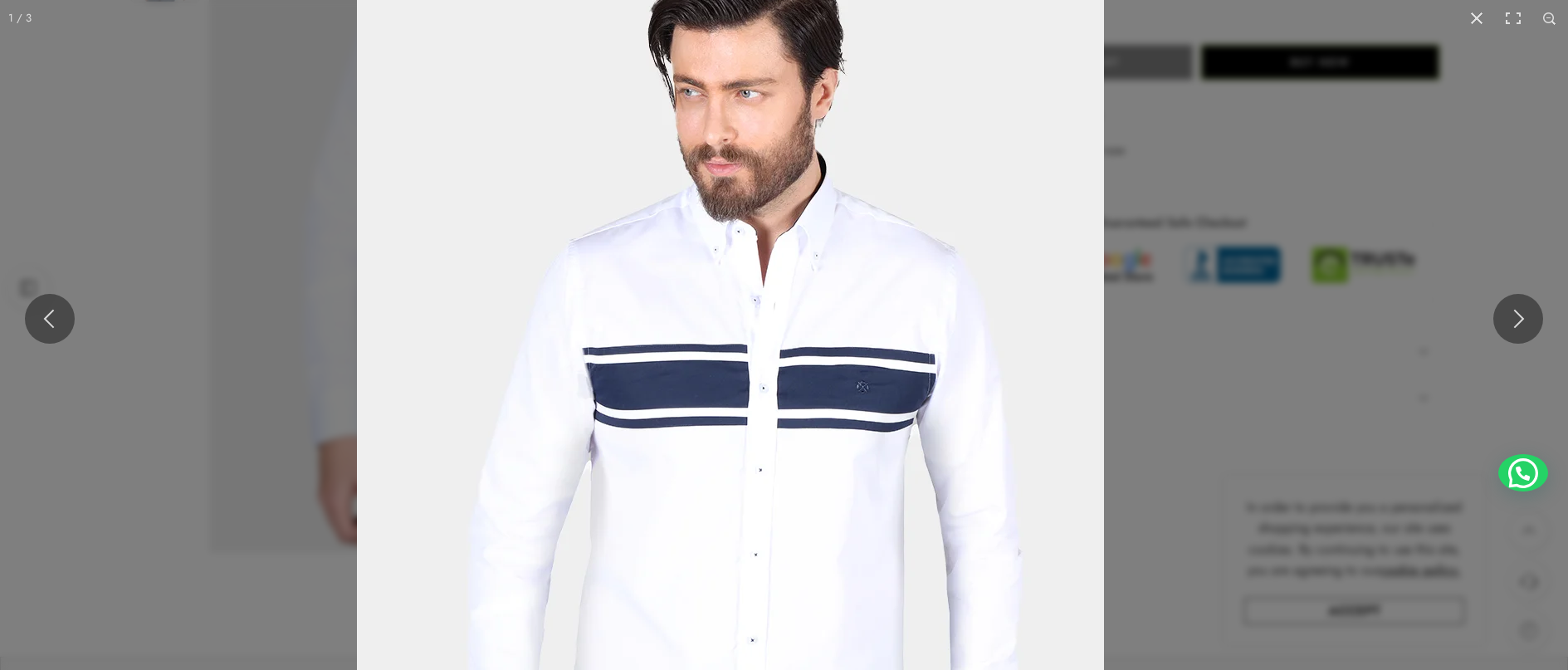
click at [635, 478] on img at bounding box center [731, 424] width 747 height 996
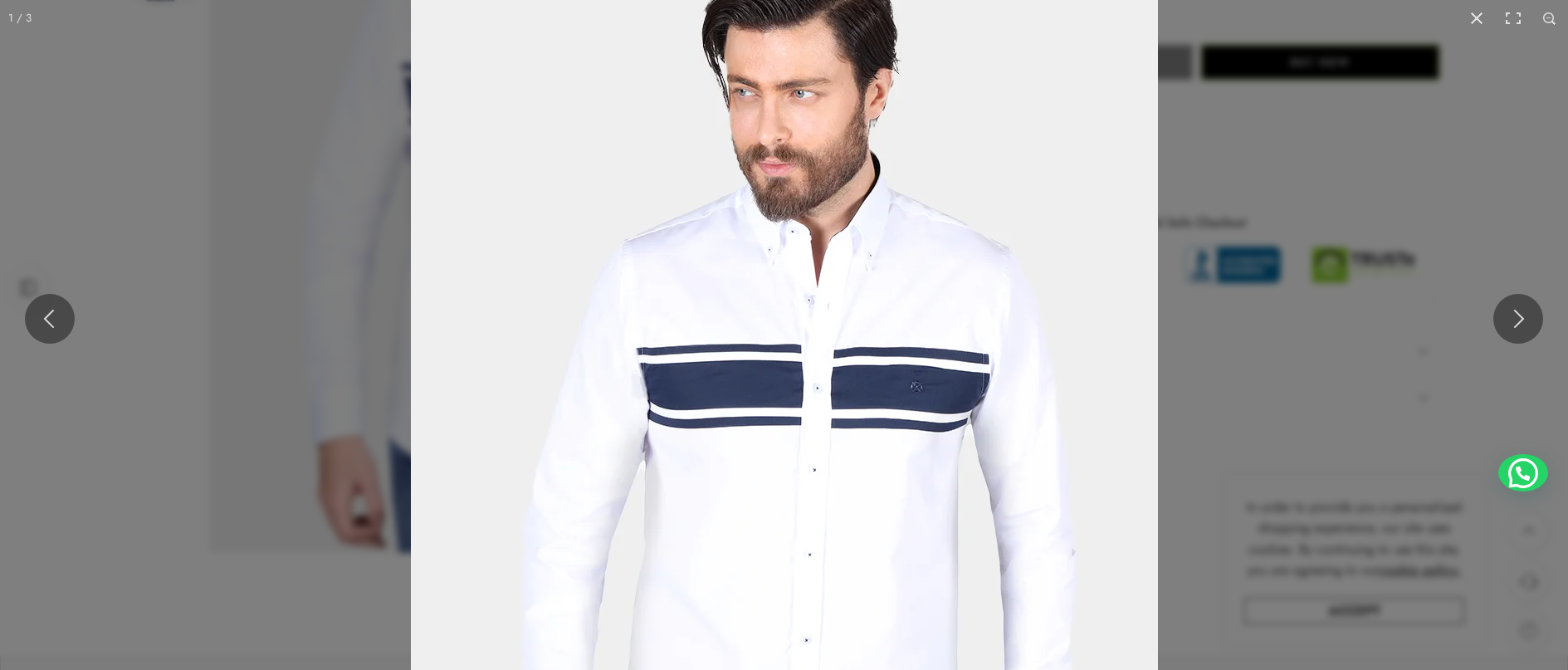
click at [882, 392] on img at bounding box center [785, 424] width 747 height 996
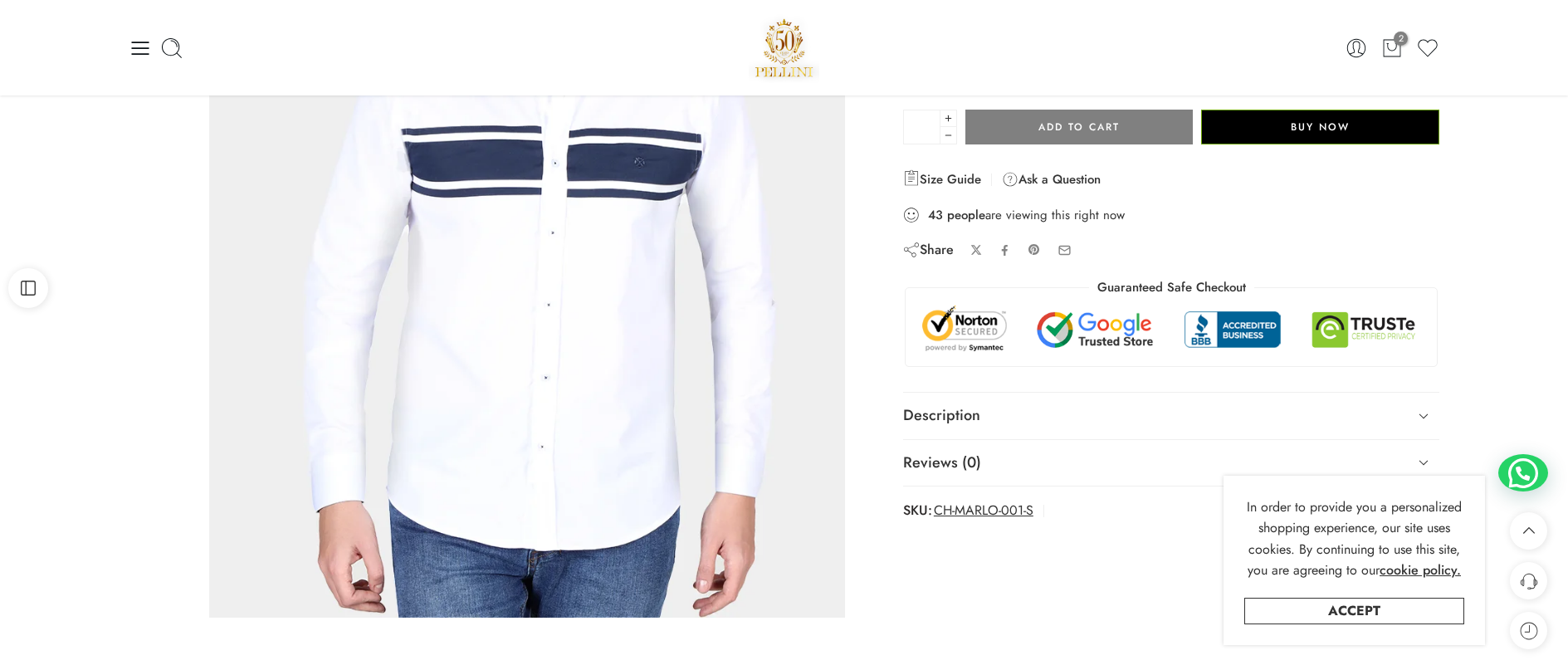
scroll to position [0, 0]
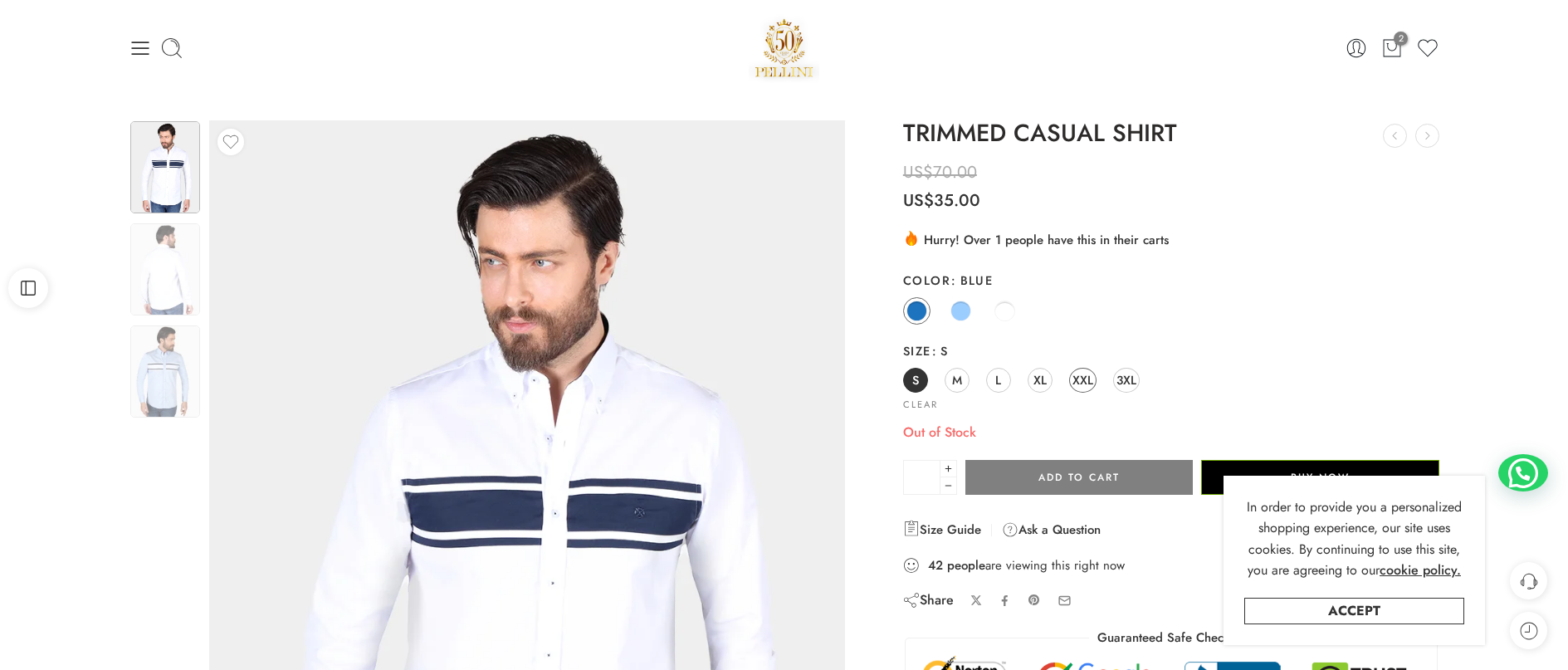
click at [1089, 381] on span "XXL" at bounding box center [1083, 379] width 21 height 22
click at [1120, 381] on span "3XL" at bounding box center [1126, 379] width 20 height 22
click at [1043, 381] on span "XL" at bounding box center [1040, 379] width 14 height 22
click at [996, 385] on span "L" at bounding box center [998, 379] width 6 height 22
click at [960, 381] on span "M" at bounding box center [958, 379] width 10 height 22
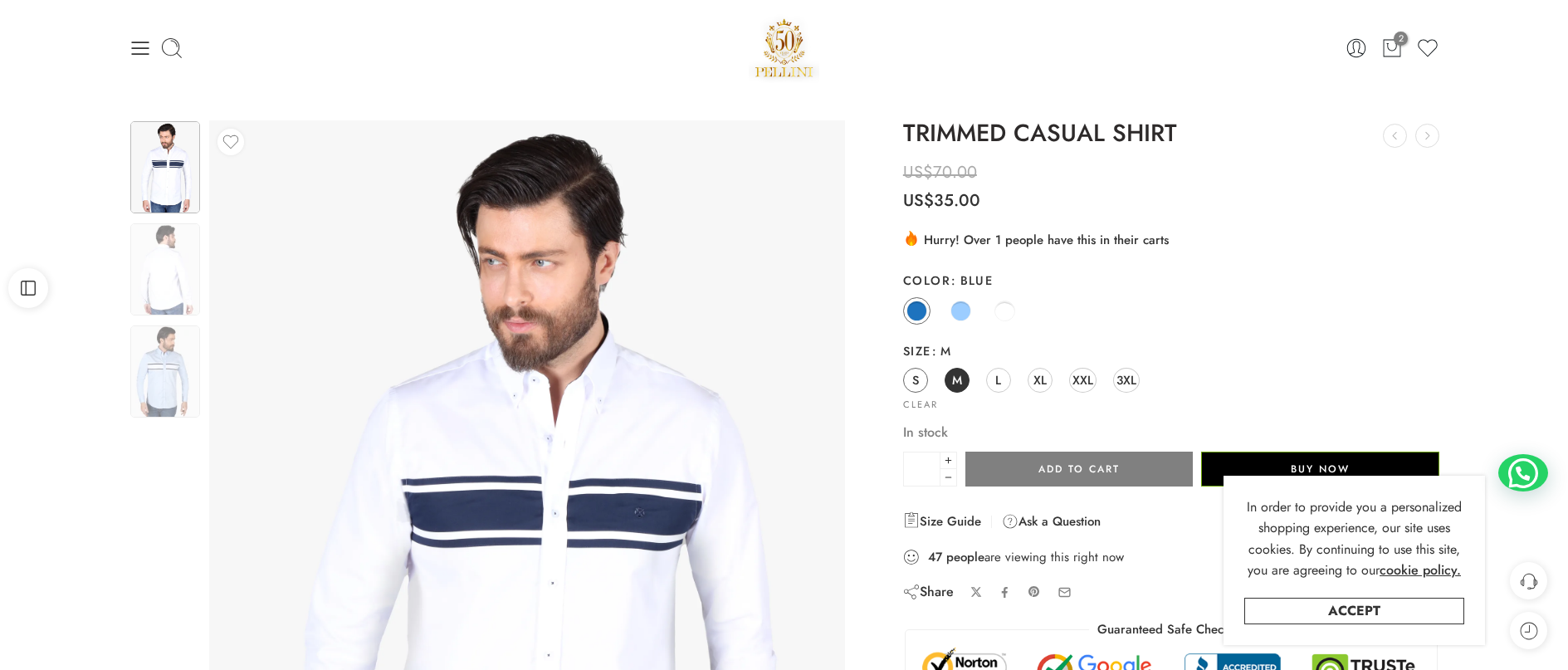
click at [922, 379] on link "S" at bounding box center [916, 379] width 25 height 25
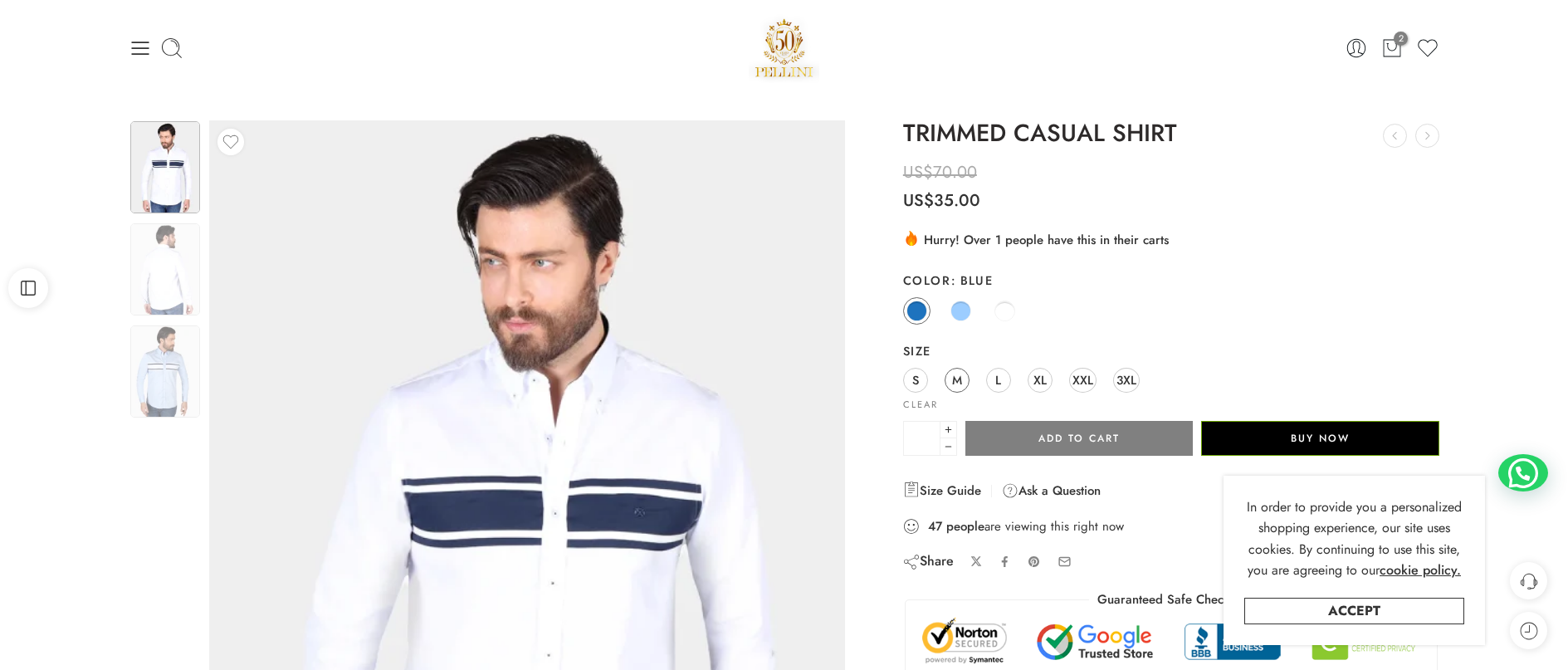
click at [964, 379] on link "M" at bounding box center [957, 379] width 25 height 25
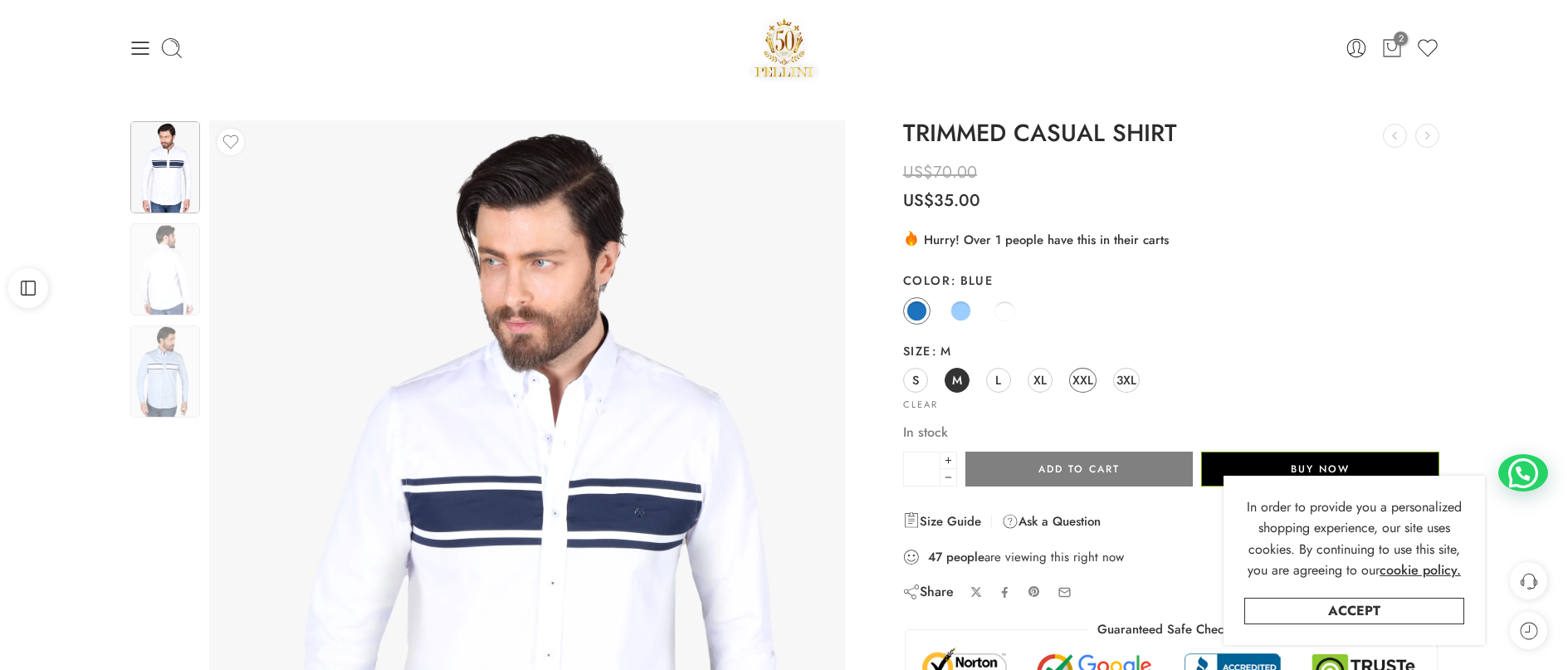
click at [1080, 385] on span "XXL" at bounding box center [1083, 379] width 21 height 22
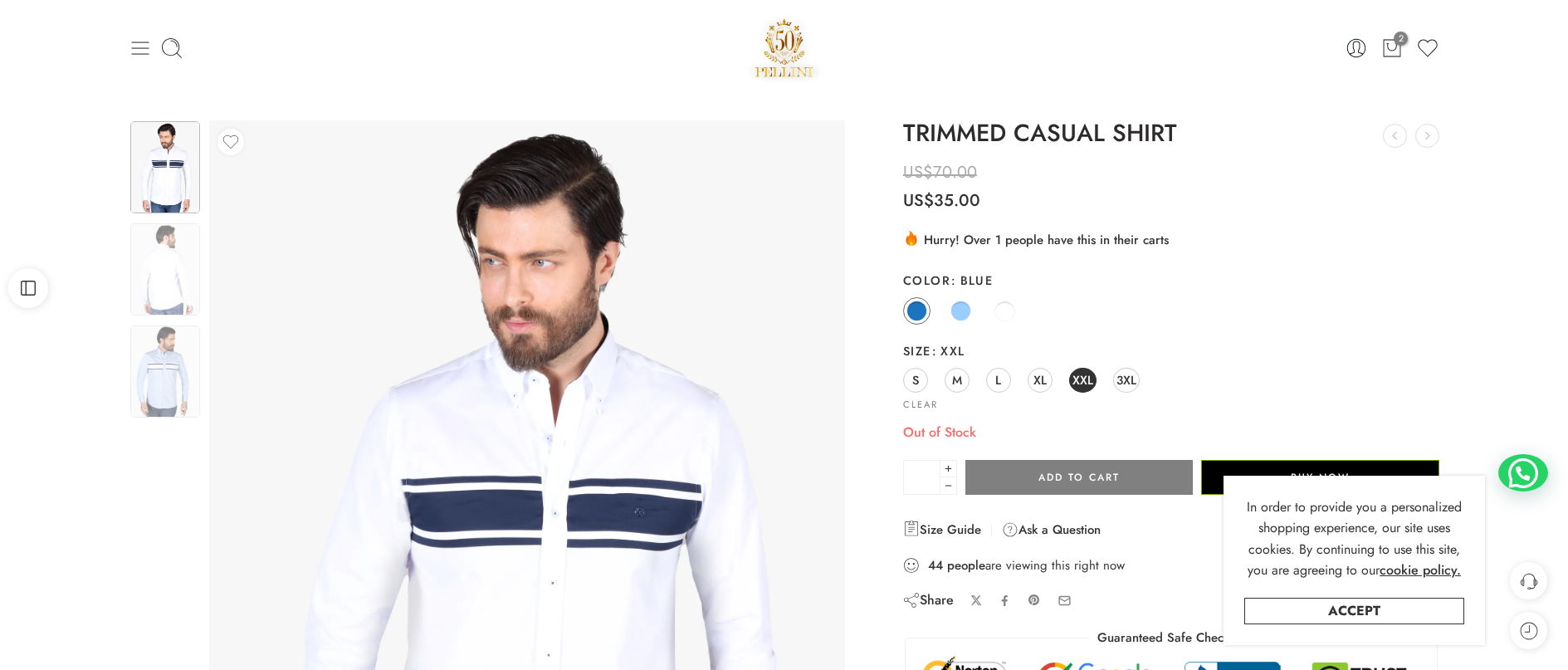
click at [144, 52] on icon at bounding box center [140, 48] width 23 height 23
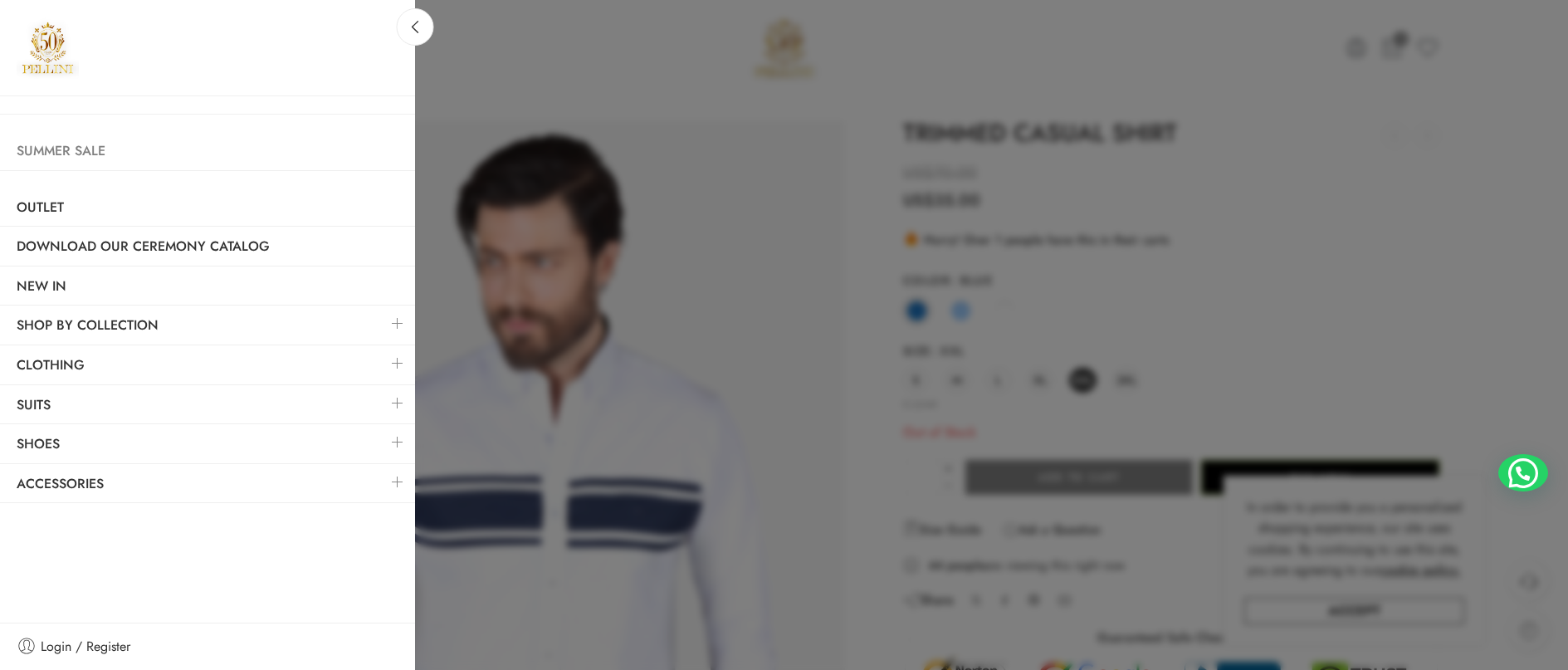
click at [64, 158] on link "Summer Sale" at bounding box center [208, 150] width 416 height 38
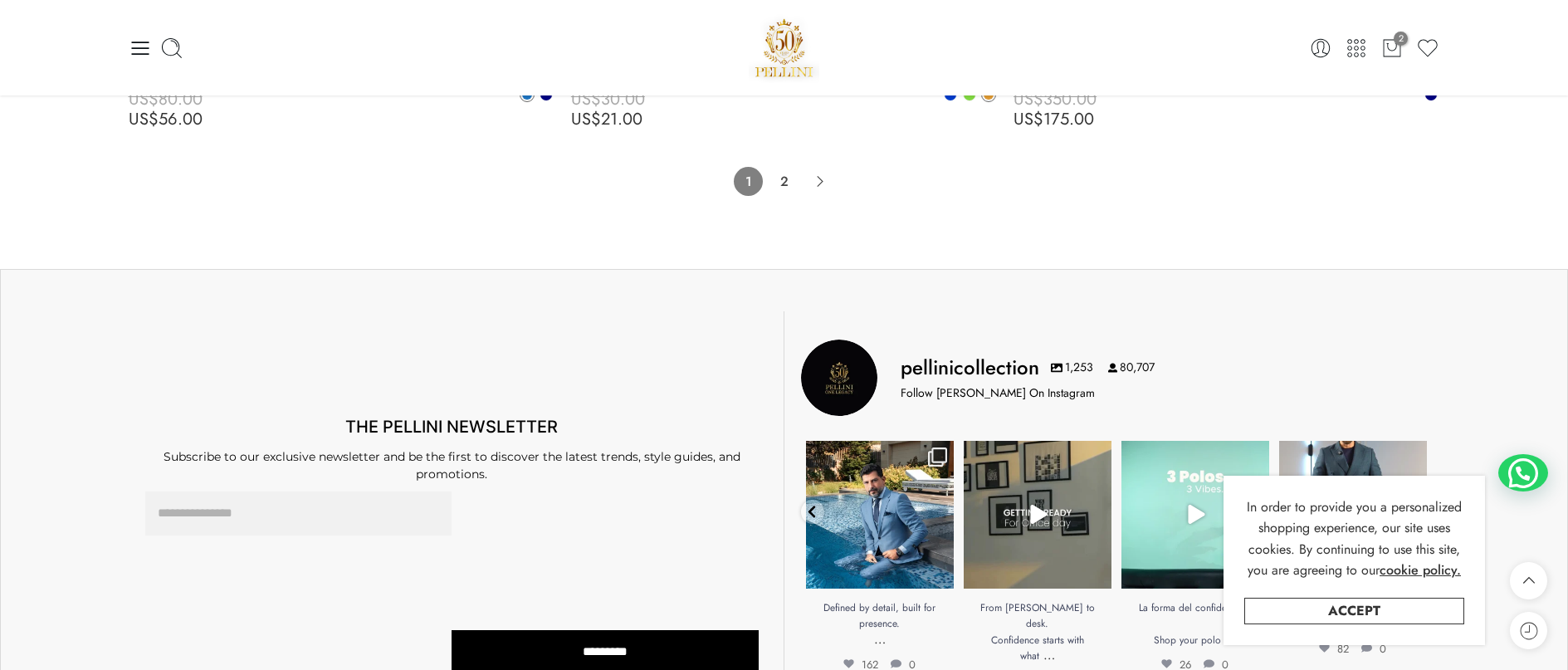
scroll to position [13619, 0]
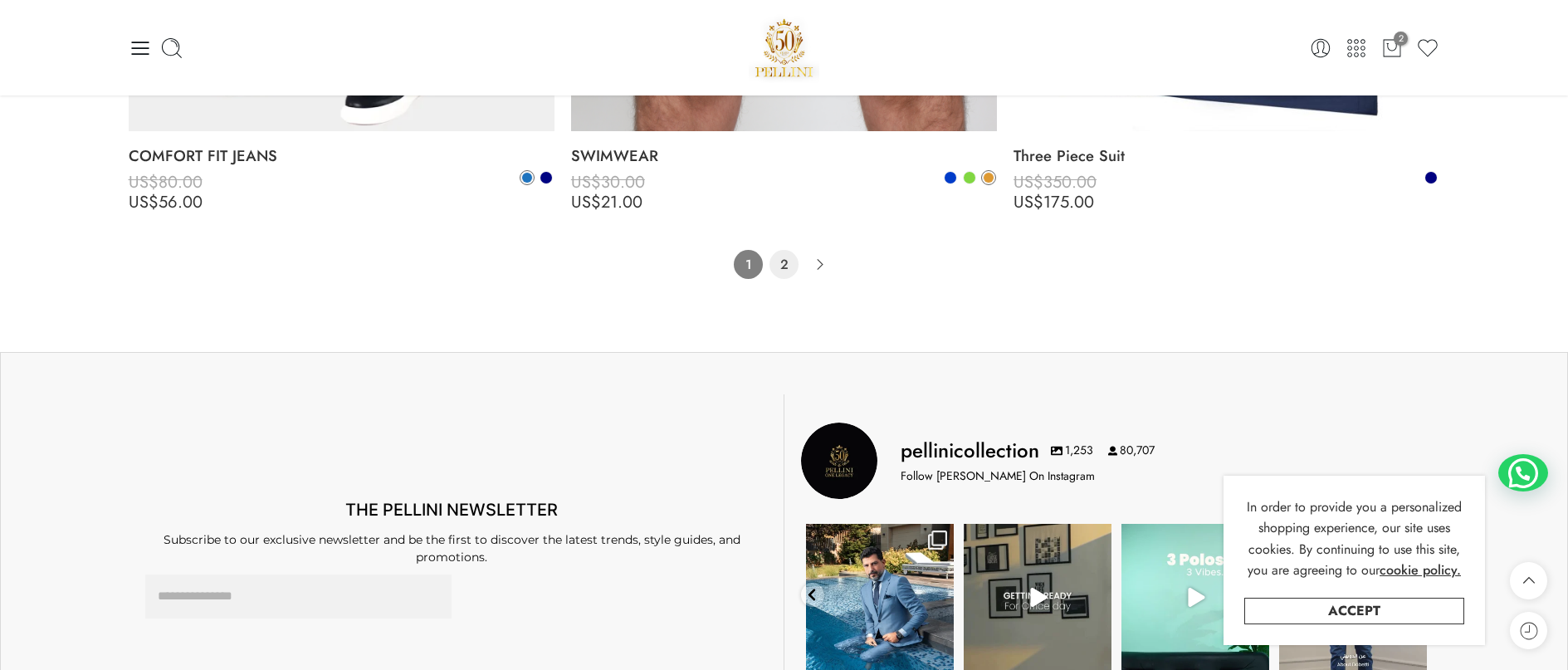
click at [779, 263] on link "2" at bounding box center [784, 264] width 29 height 29
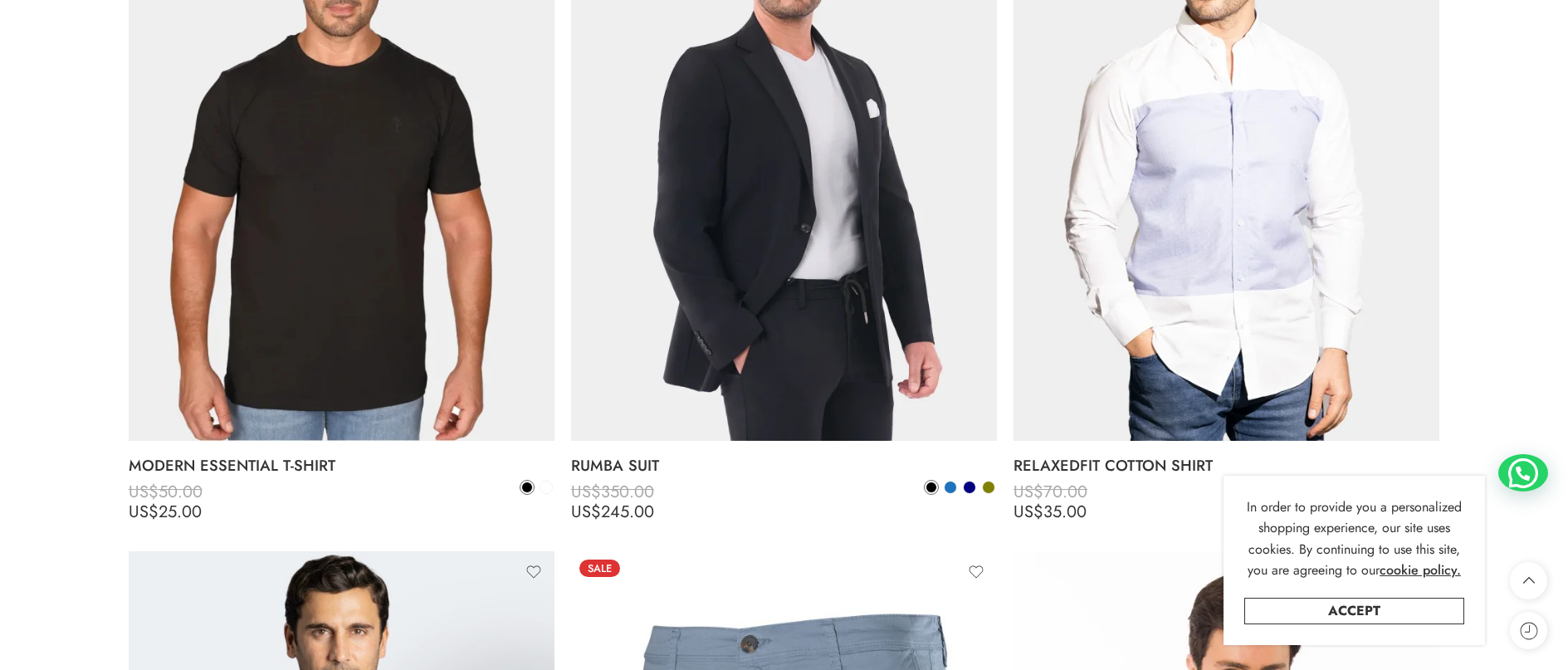
scroll to position [5857, 0]
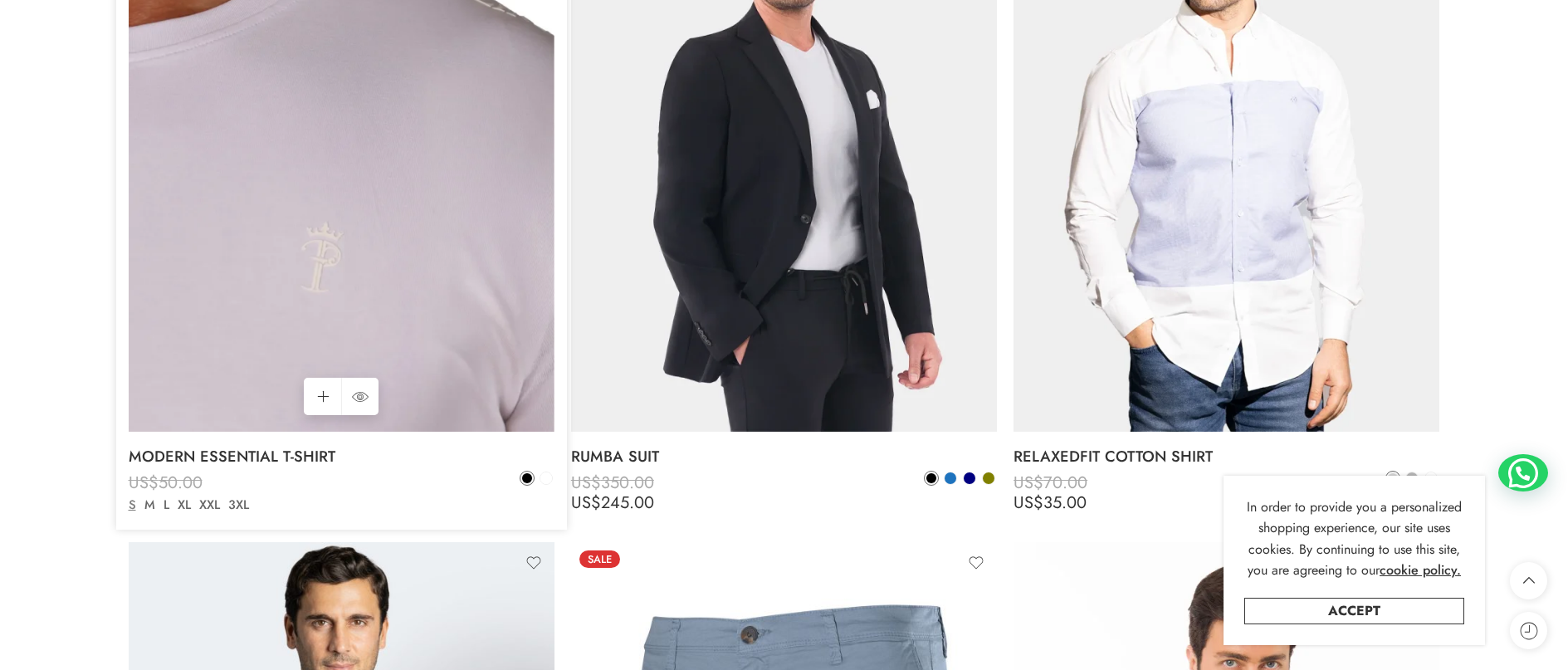
click at [339, 229] on img at bounding box center [342, 148] width 426 height 567
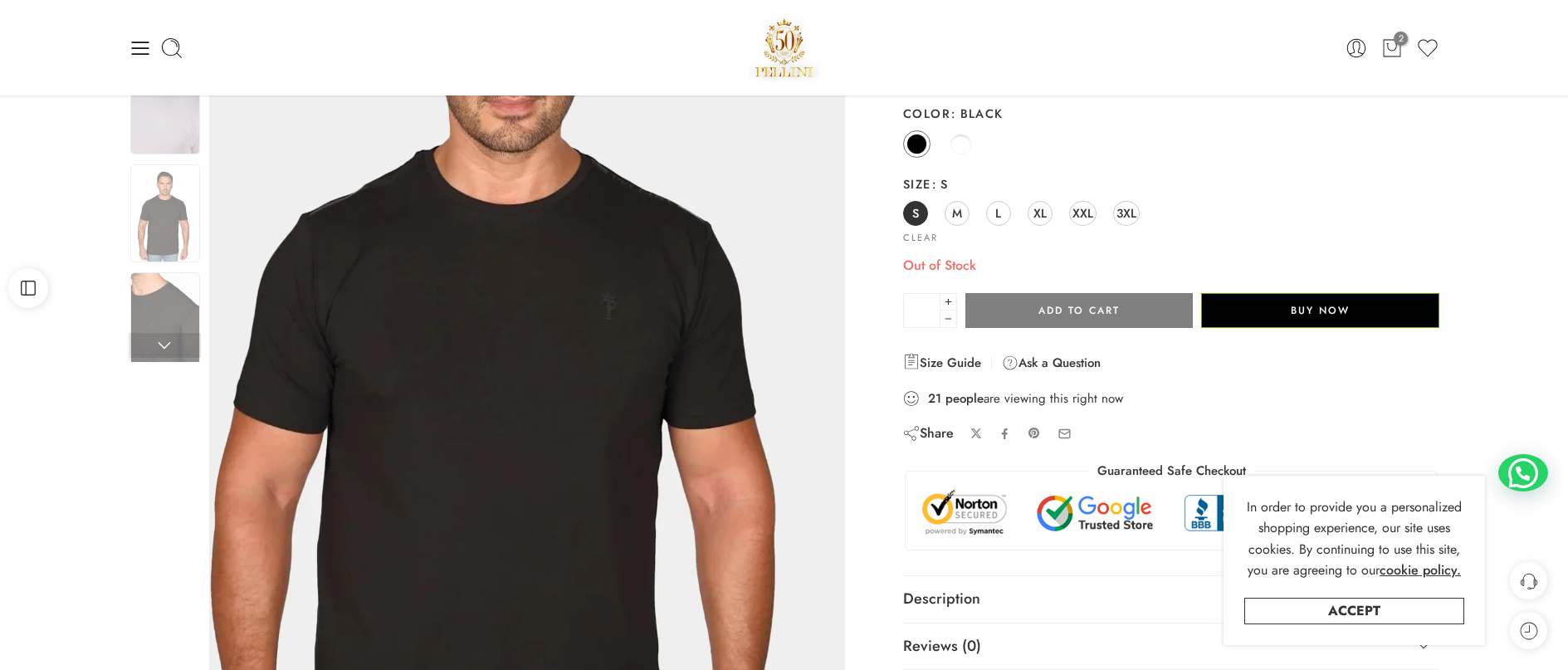
scroll to position [166, 0]
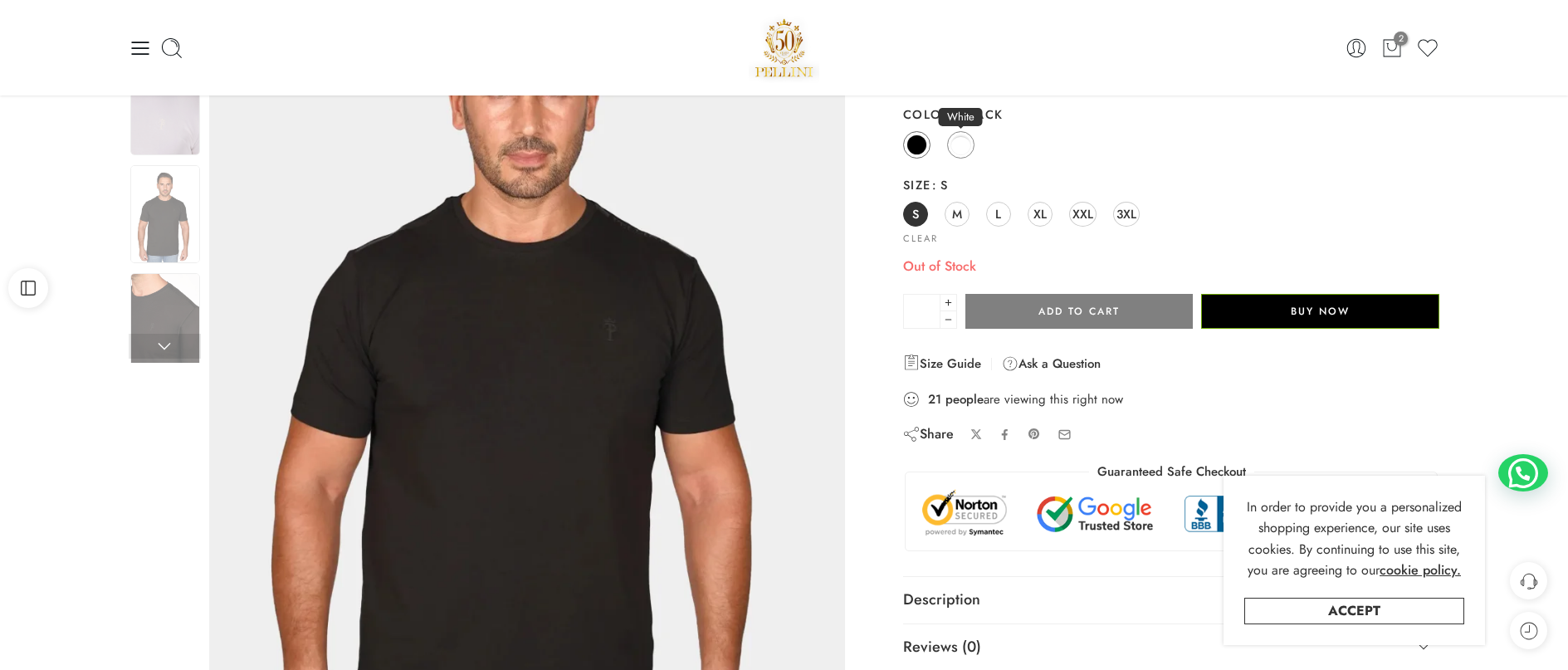
click at [959, 152] on span at bounding box center [961, 144] width 21 height 21
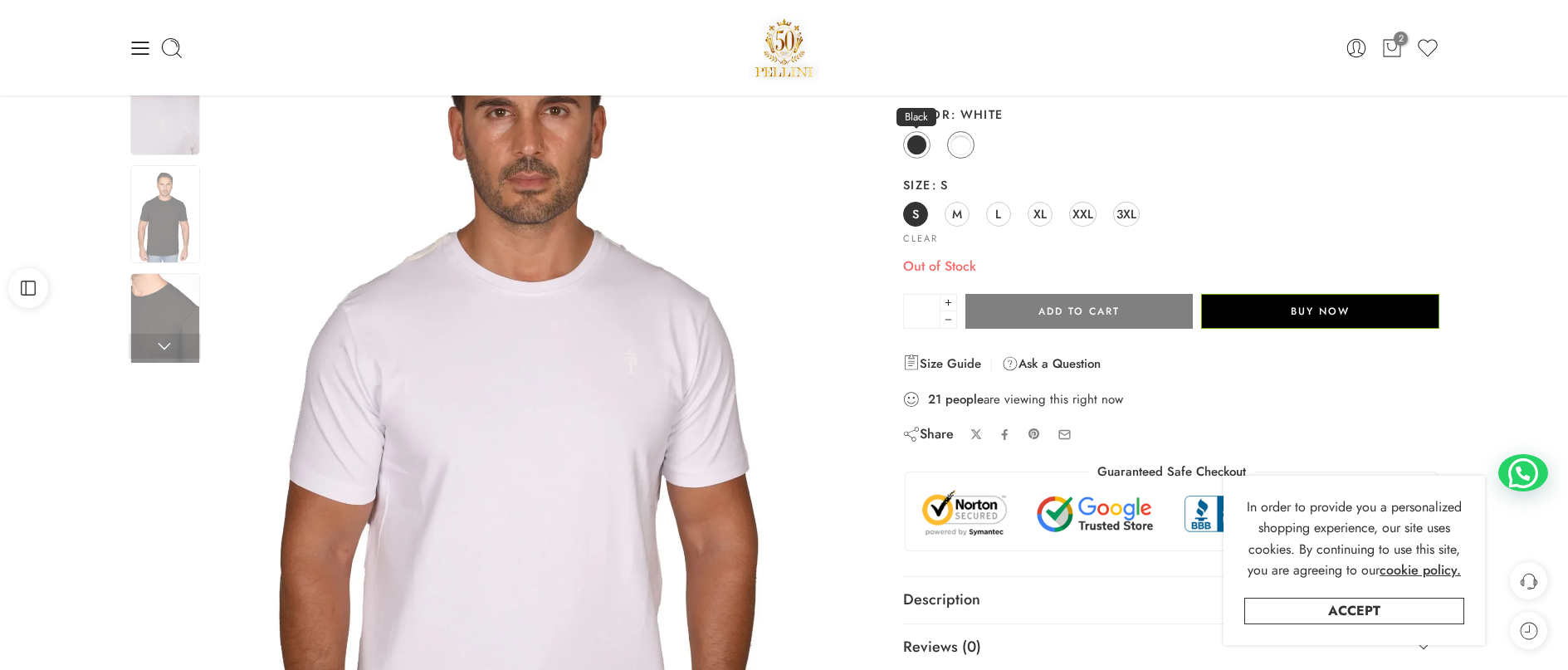
click at [911, 147] on span at bounding box center [917, 144] width 21 height 21
